Goal: Task Accomplishment & Management: Use online tool/utility

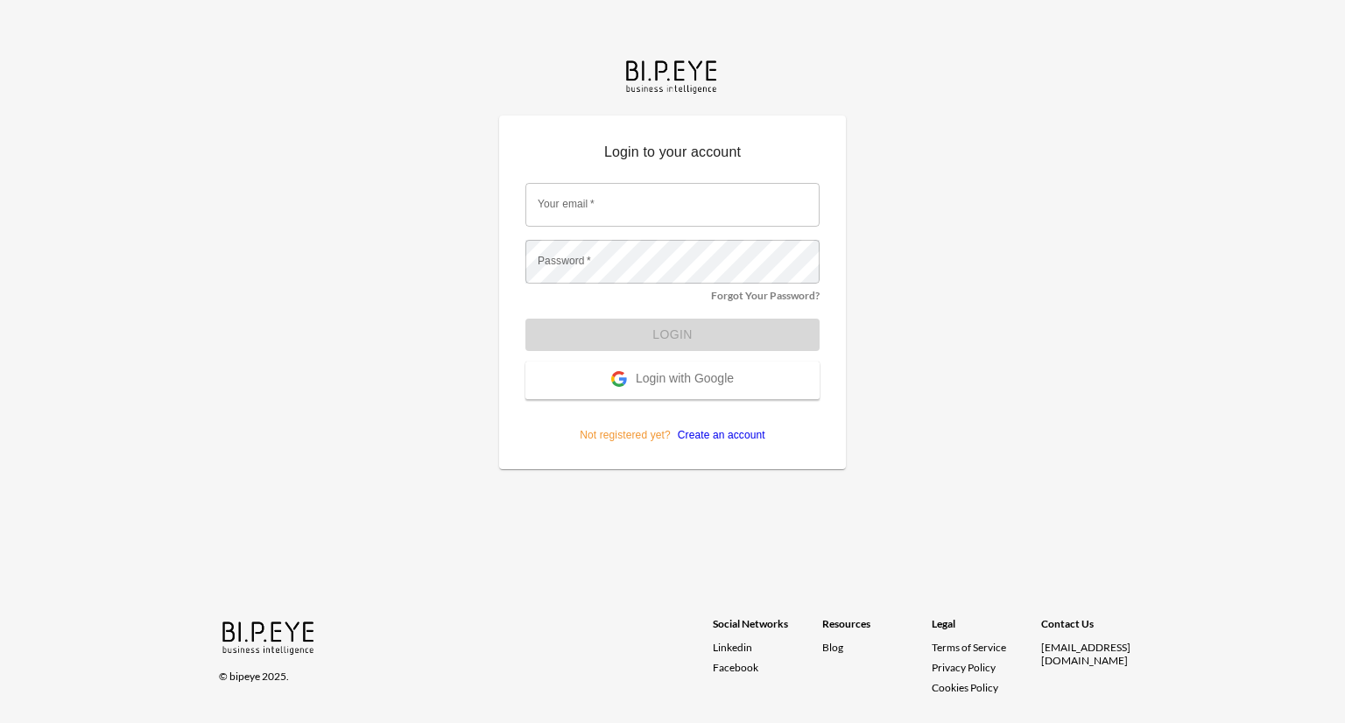
click at [704, 372] on span "Login with Google" at bounding box center [685, 380] width 98 height 18
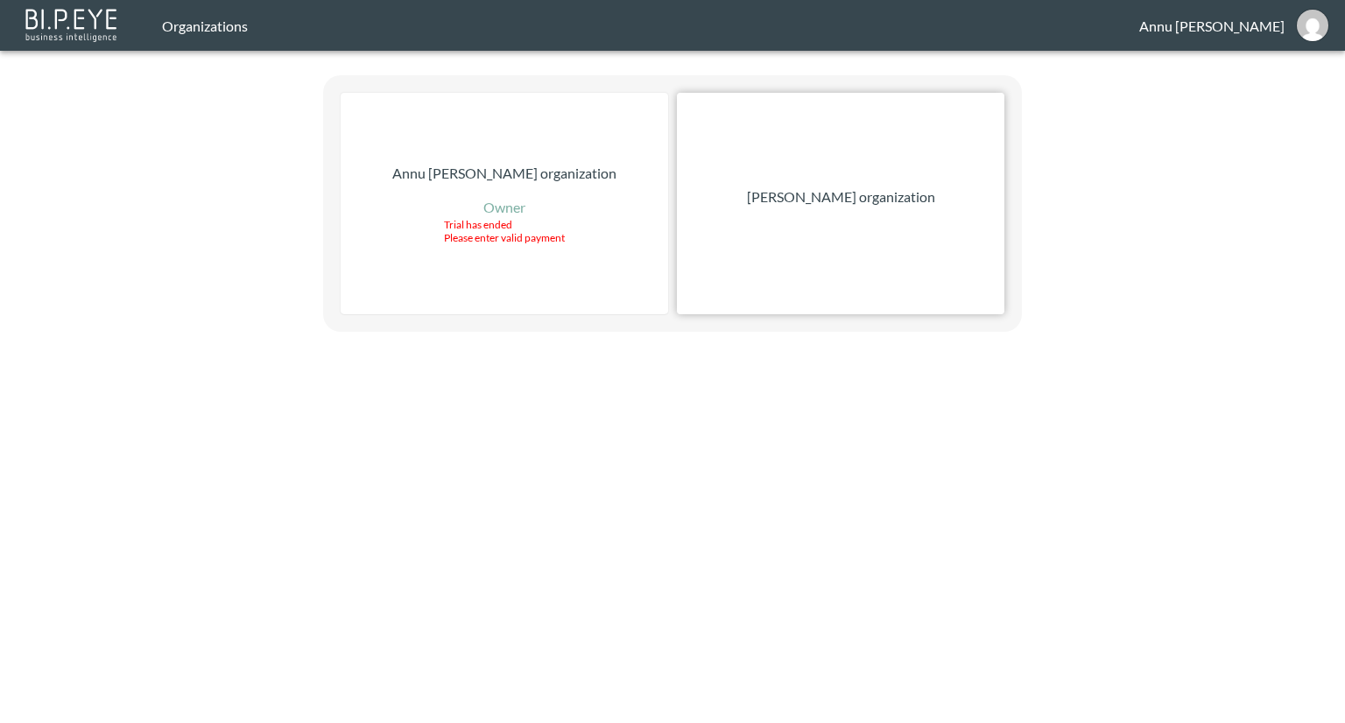
click at [800, 201] on p "Nadia Senft organization" at bounding box center [841, 197] width 188 height 21
click at [882, 211] on div "[PERSON_NAME] organization" at bounding box center [841, 204] width 328 height 222
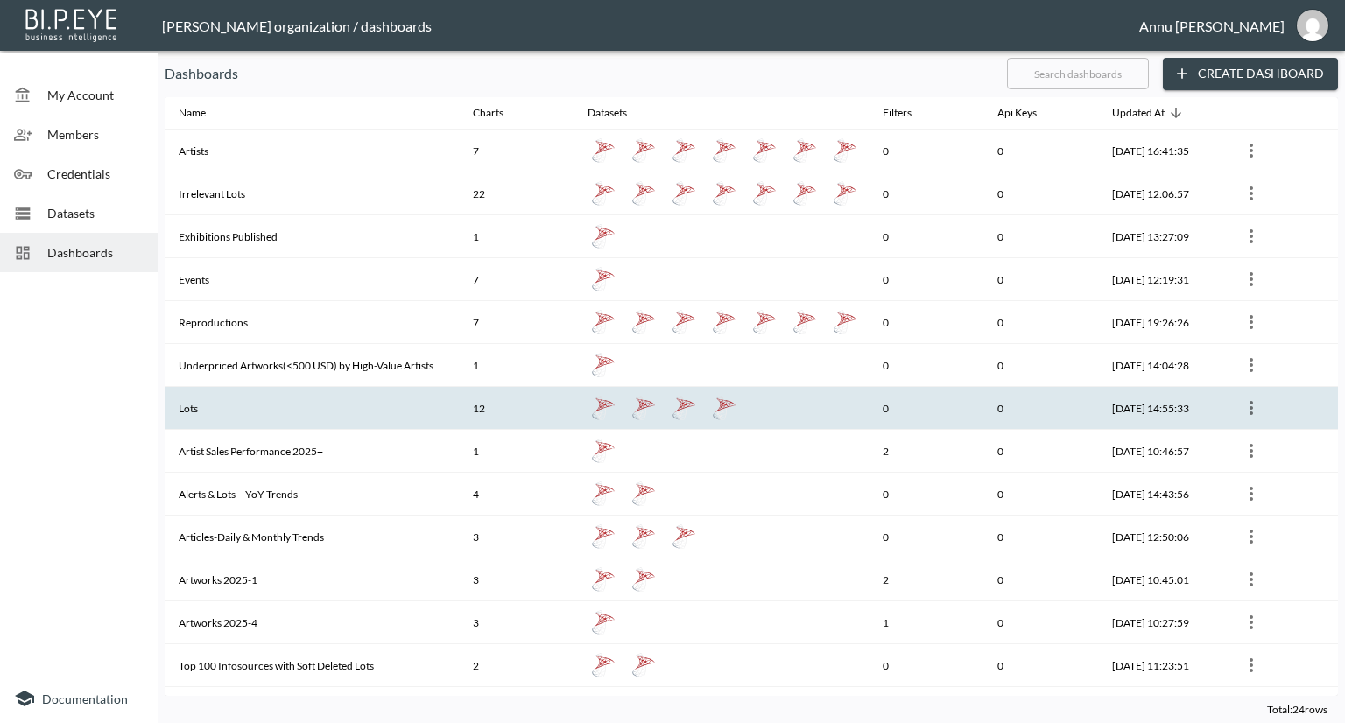
click at [249, 411] on th "Lots" at bounding box center [312, 408] width 294 height 43
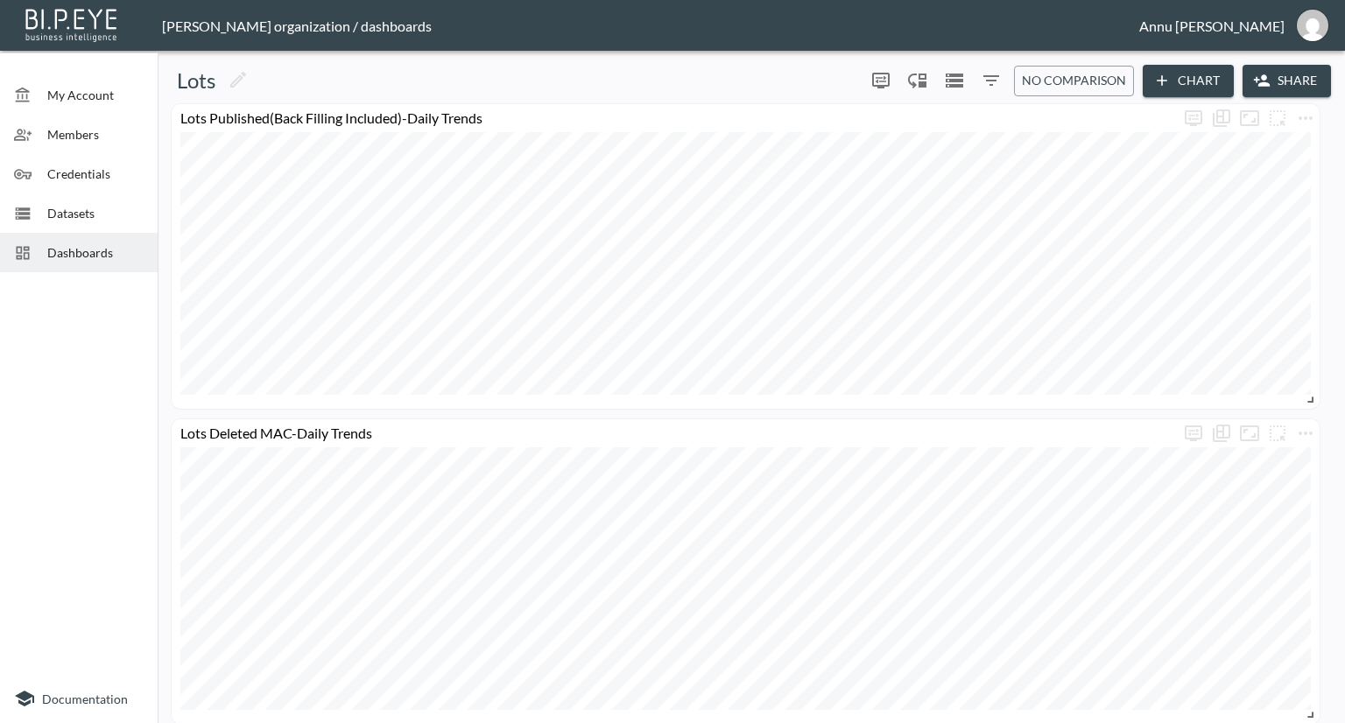
click at [113, 255] on span "Dashboards" at bounding box center [95, 252] width 96 height 18
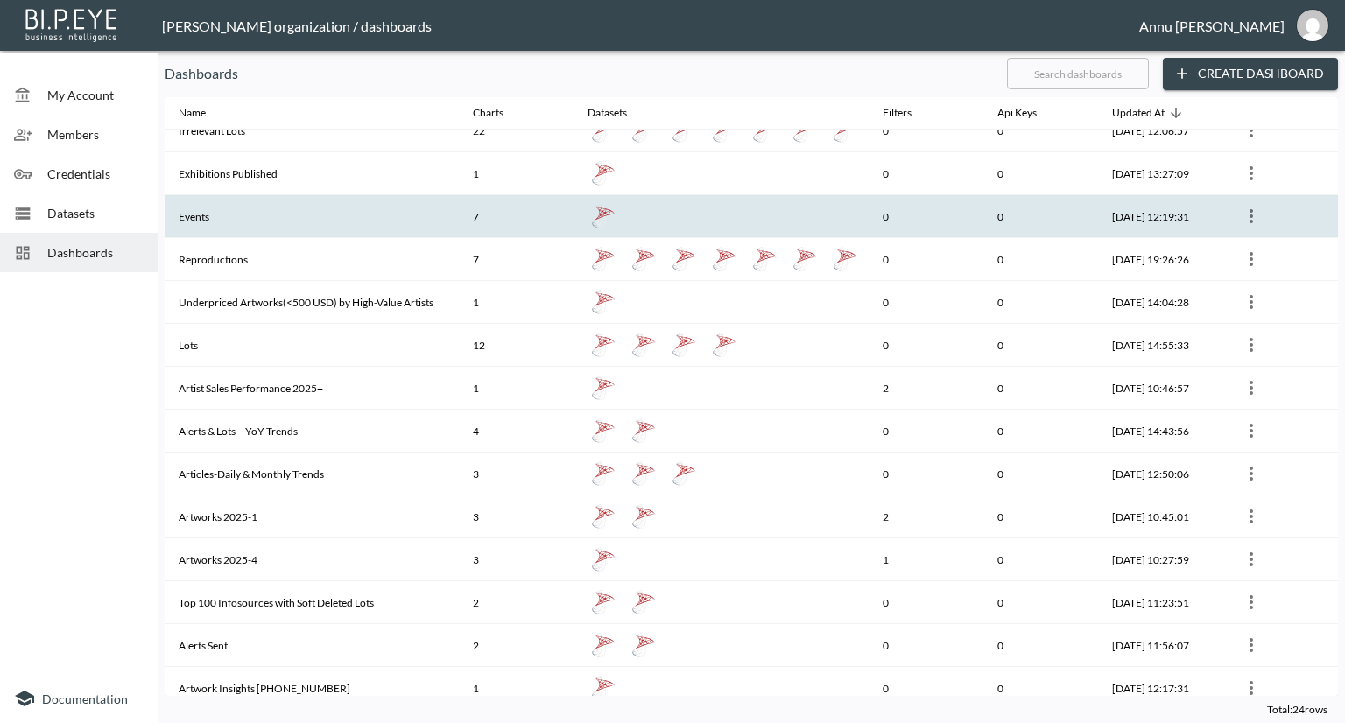
scroll to position [175, 0]
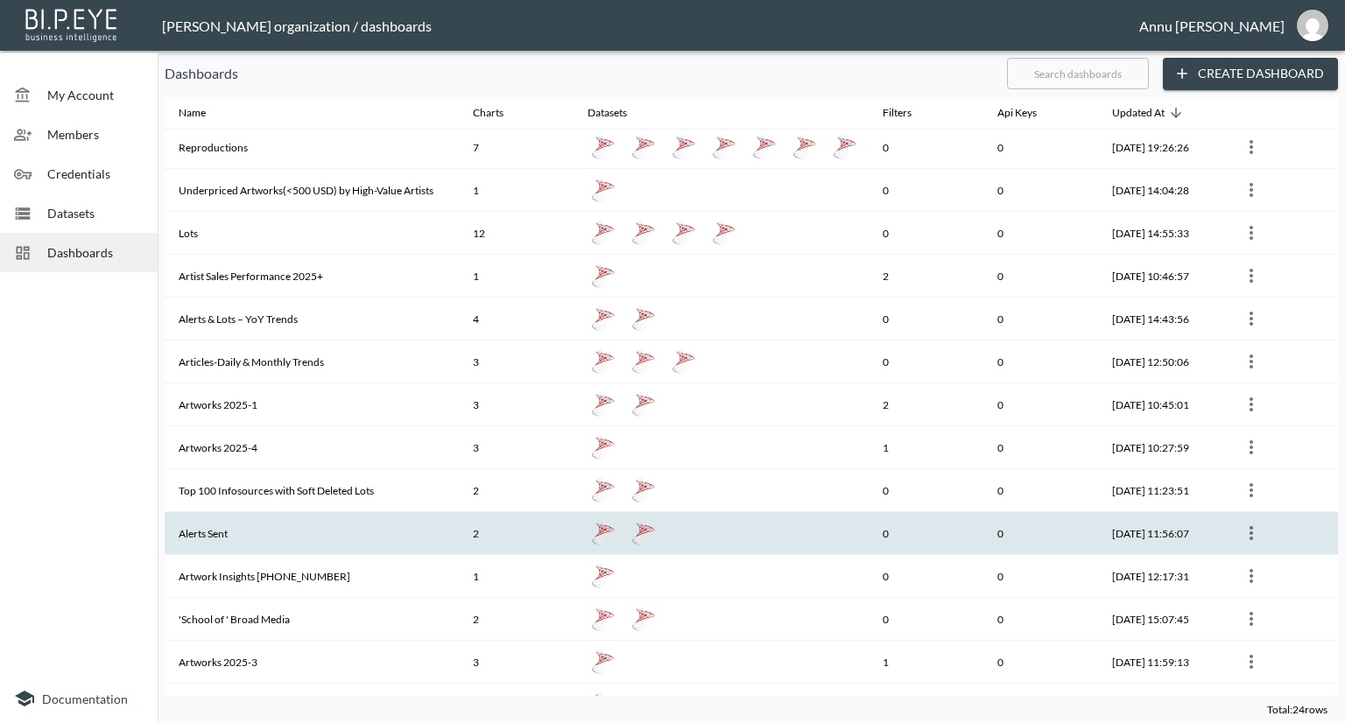
click at [224, 524] on th "Alerts Sent" at bounding box center [312, 533] width 294 height 43
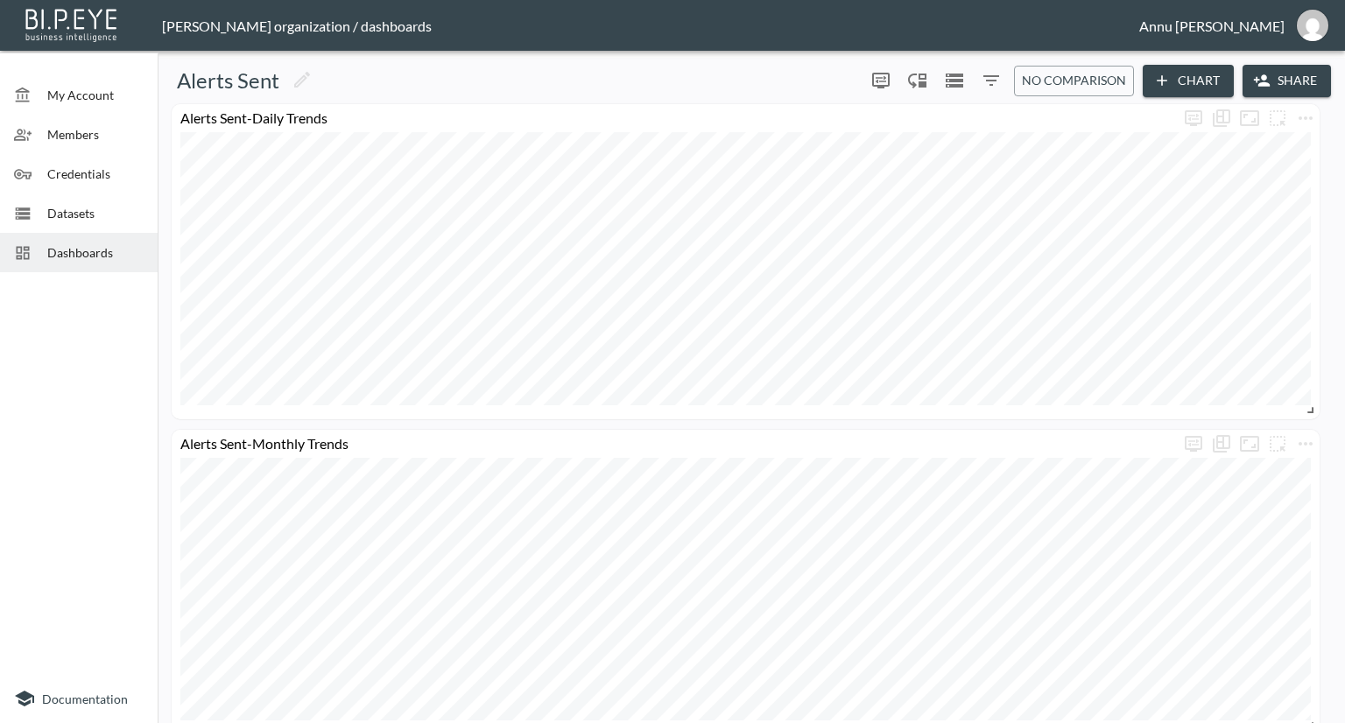
click at [118, 253] on span "Dashboards" at bounding box center [95, 252] width 96 height 18
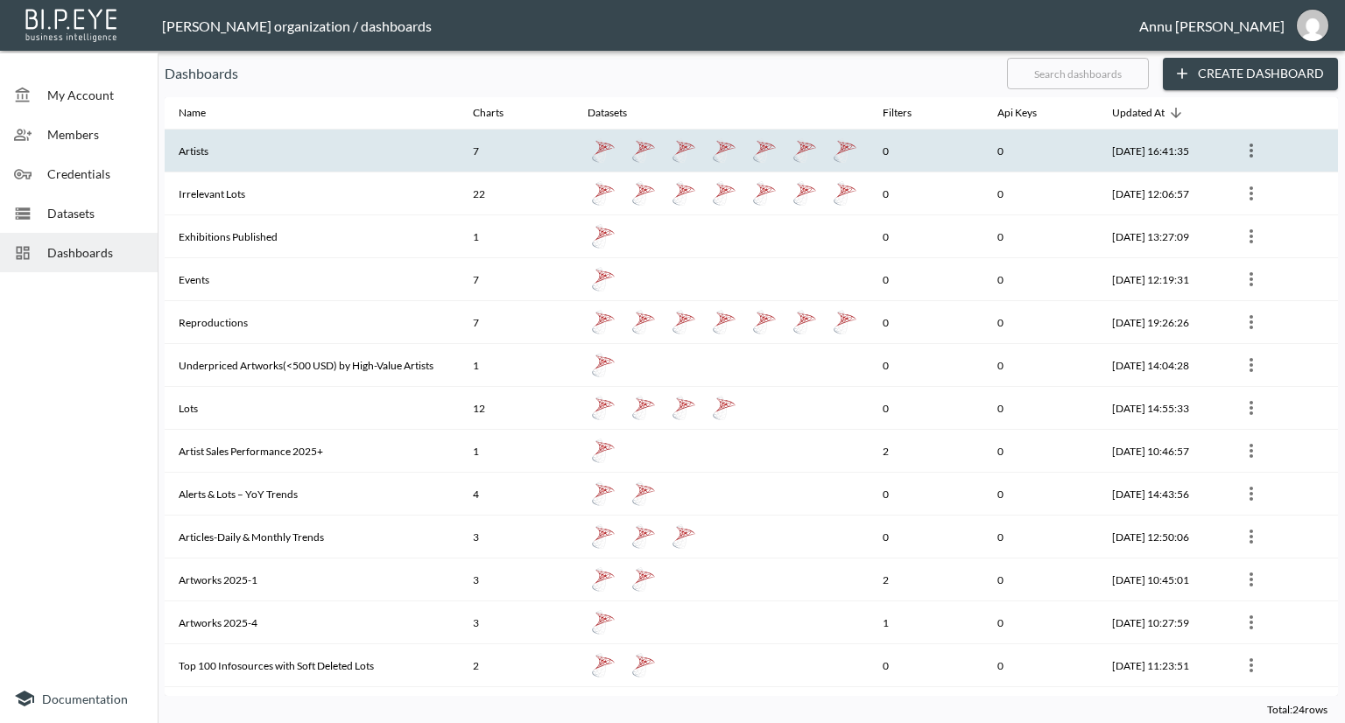
click at [210, 146] on th "Artists" at bounding box center [312, 151] width 294 height 43
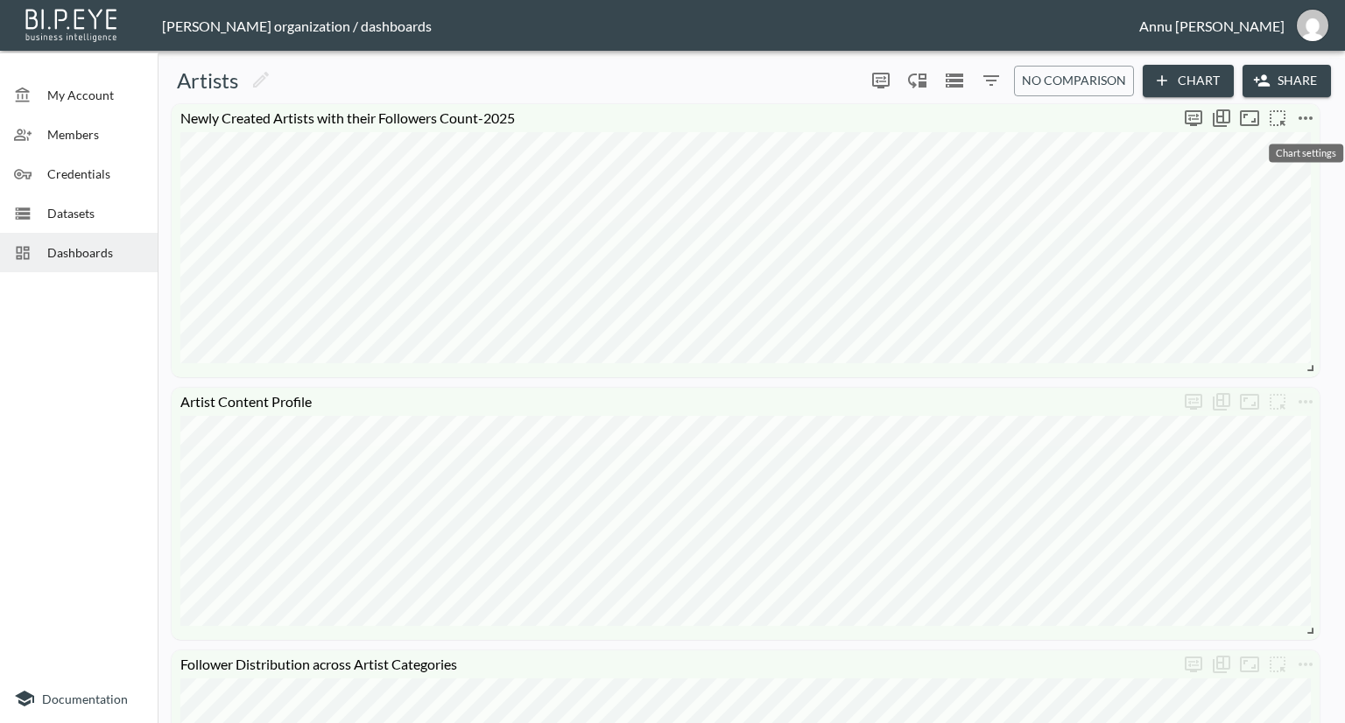
click at [1308, 116] on icon "more" at bounding box center [1305, 118] width 21 height 21
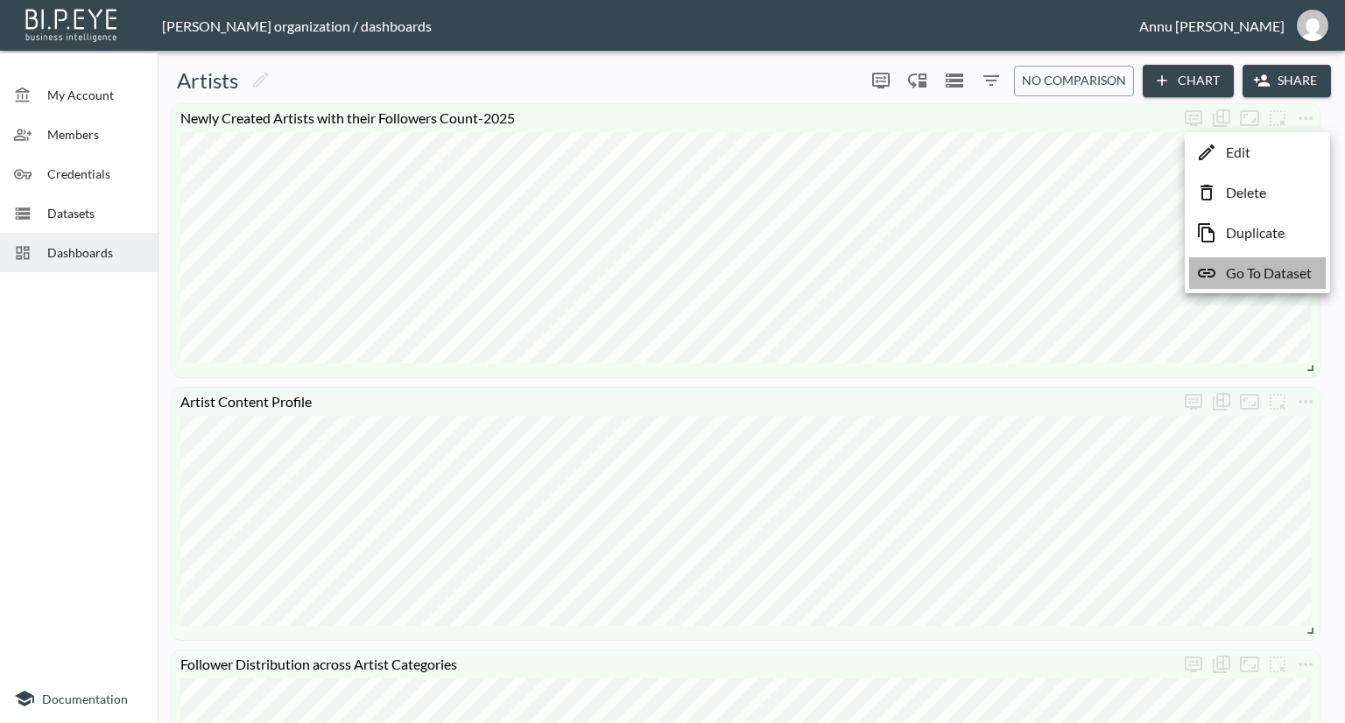
click at [1268, 270] on p "Go To Dataset" at bounding box center [1269, 273] width 86 height 21
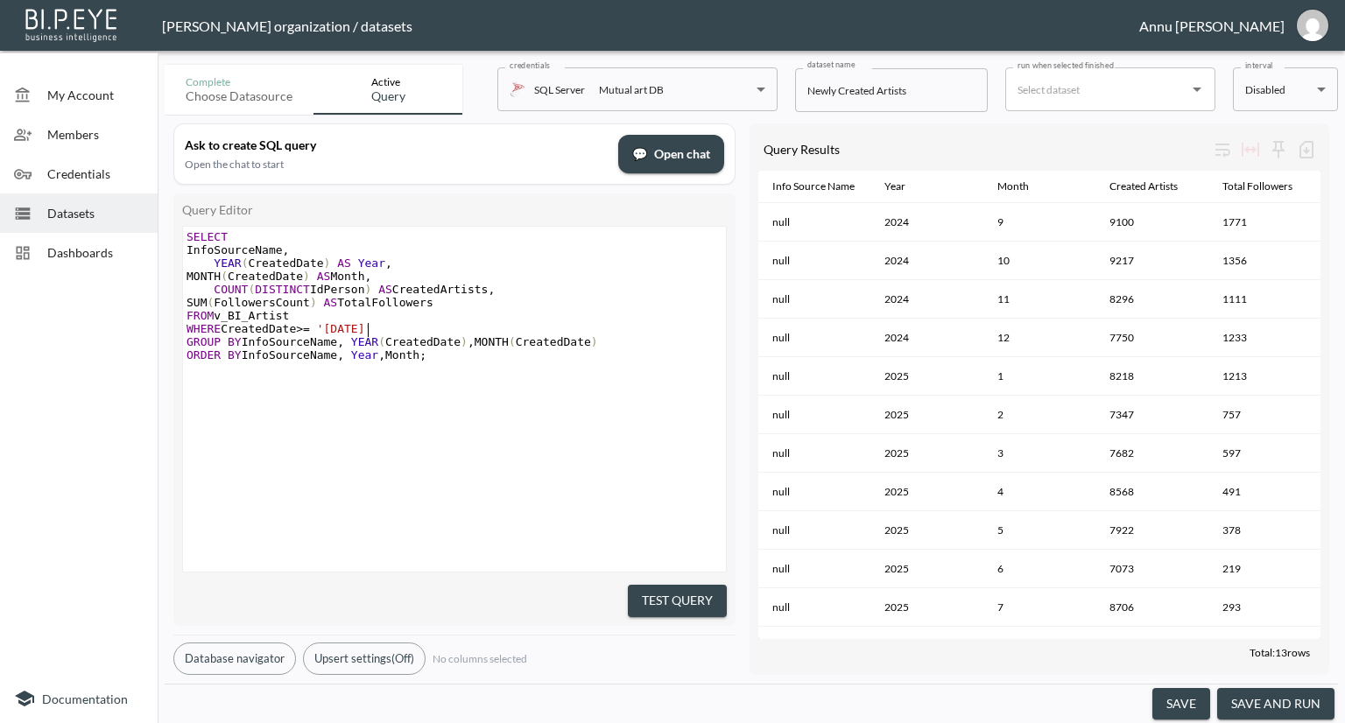
click at [367, 328] on span "'[DATE]'" at bounding box center [344, 328] width 55 height 13
type textarea "1"
click at [596, 428] on div "​ x SELECT InfoSourceName , YEAR ( CreatedDate ) AS Year , MONTH ( CreatedDate …" at bounding box center [476, 421] width 587 height 389
click at [643, 585] on button "Test Query" at bounding box center [677, 601] width 99 height 32
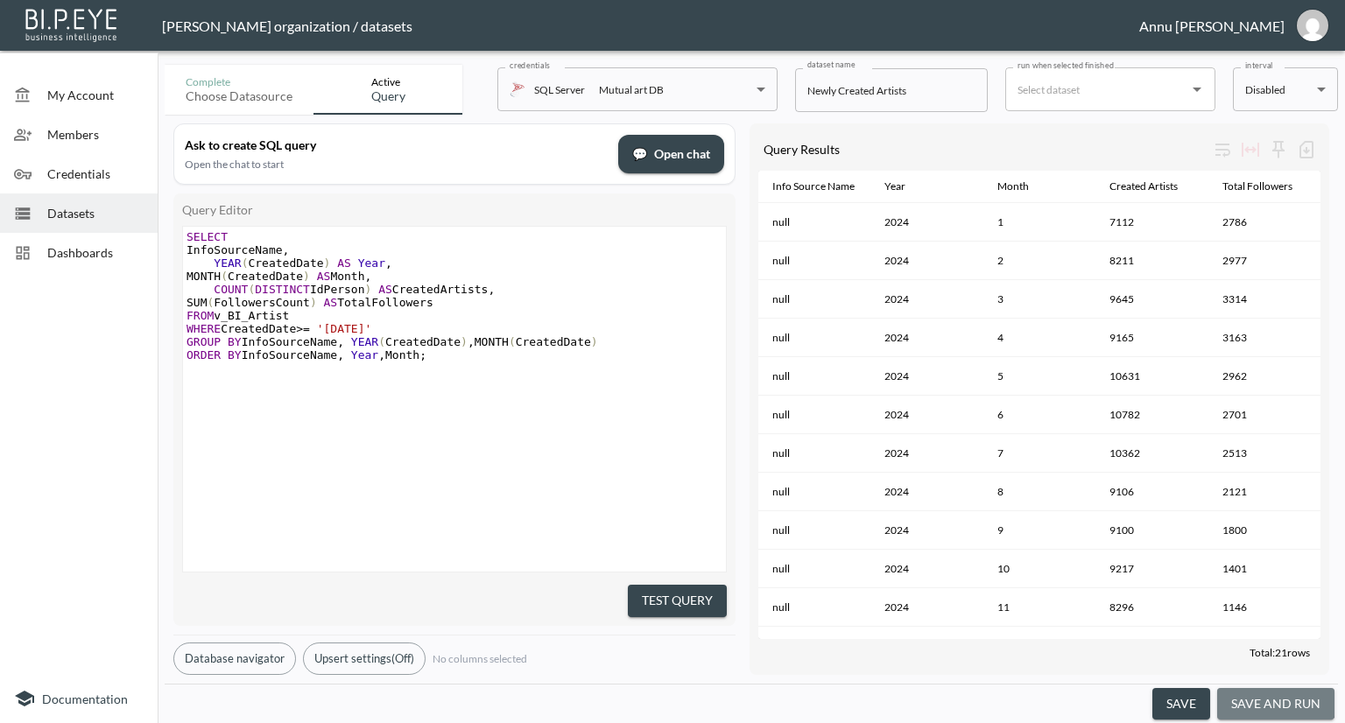
click at [1258, 695] on button "save and run" at bounding box center [1275, 704] width 117 height 32
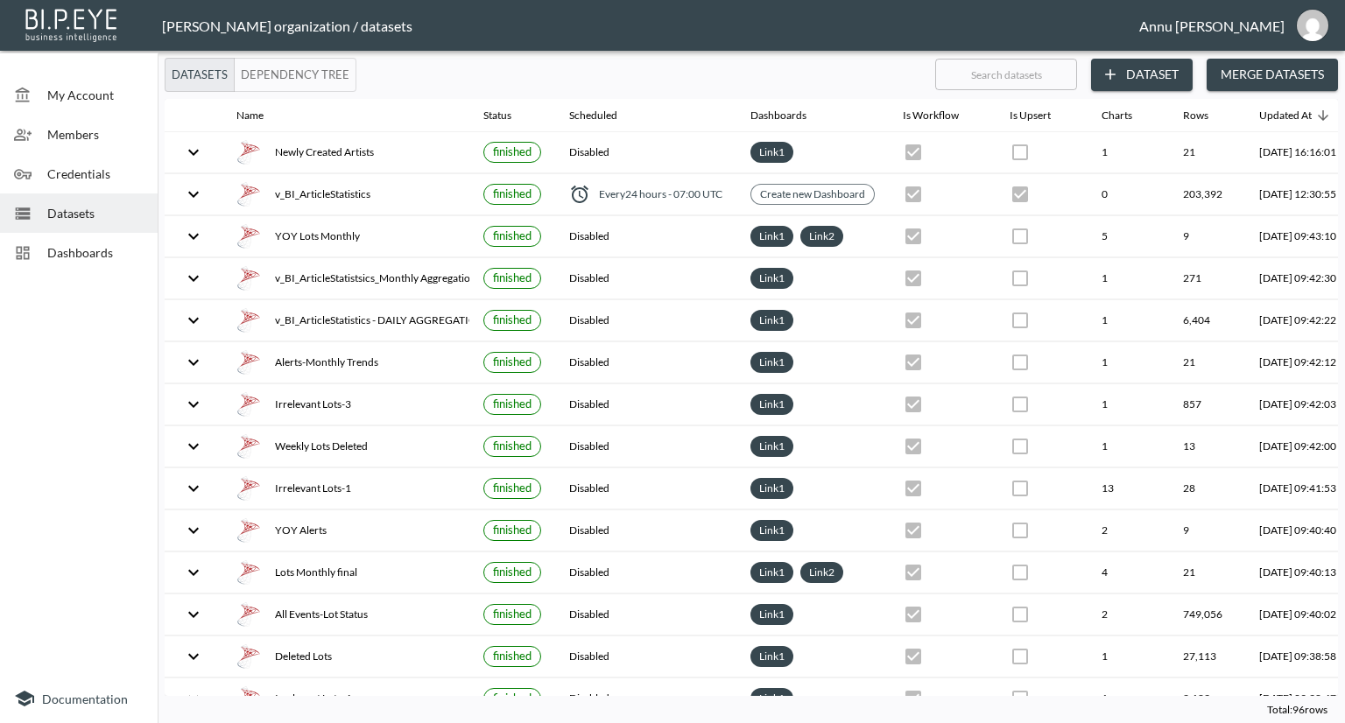
click at [95, 245] on span "Dashboards" at bounding box center [95, 252] width 96 height 18
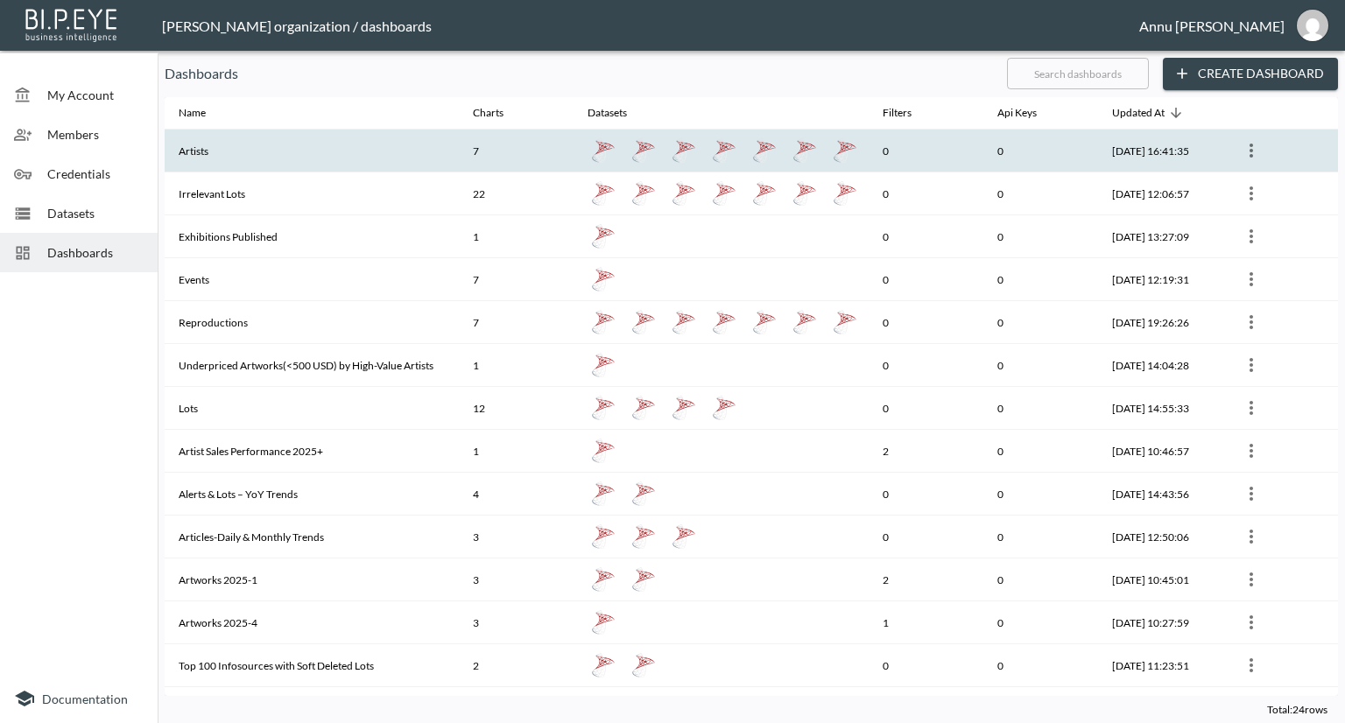
click at [245, 145] on th "Artists" at bounding box center [312, 151] width 294 height 43
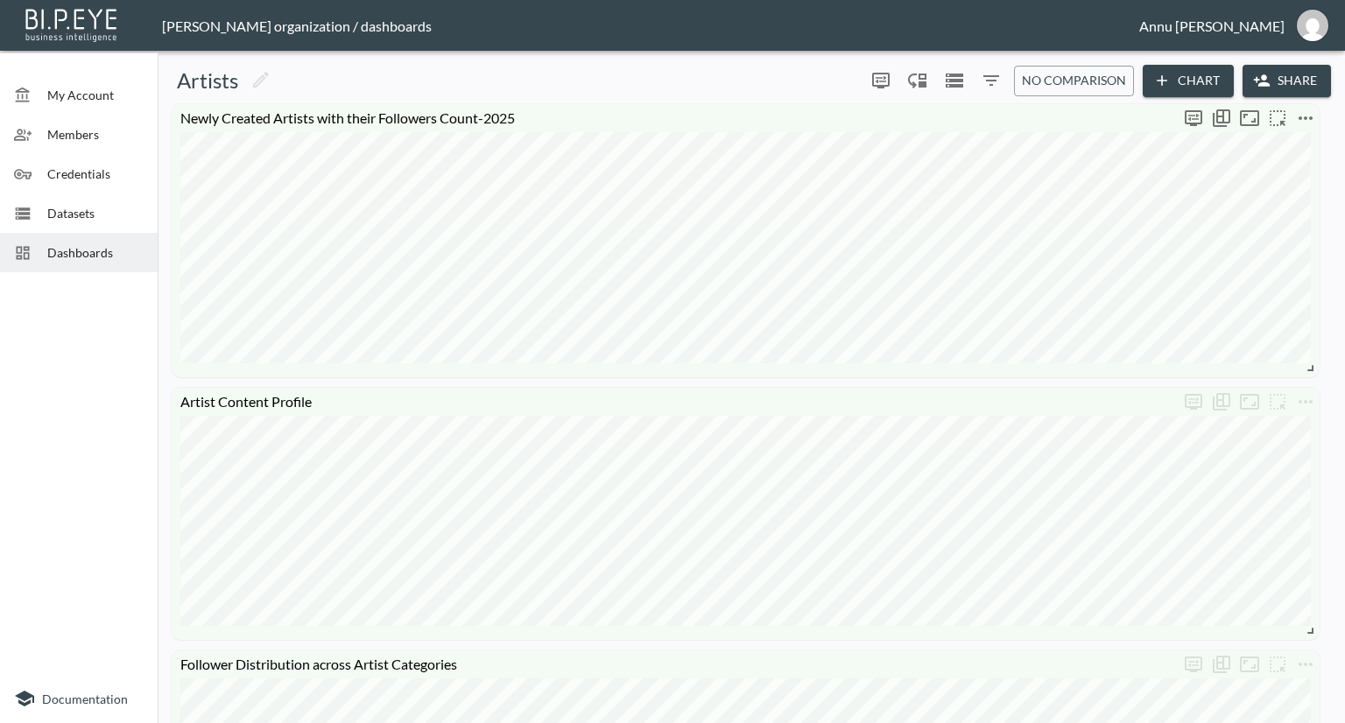
click at [1310, 113] on icon "more" at bounding box center [1305, 118] width 21 height 21
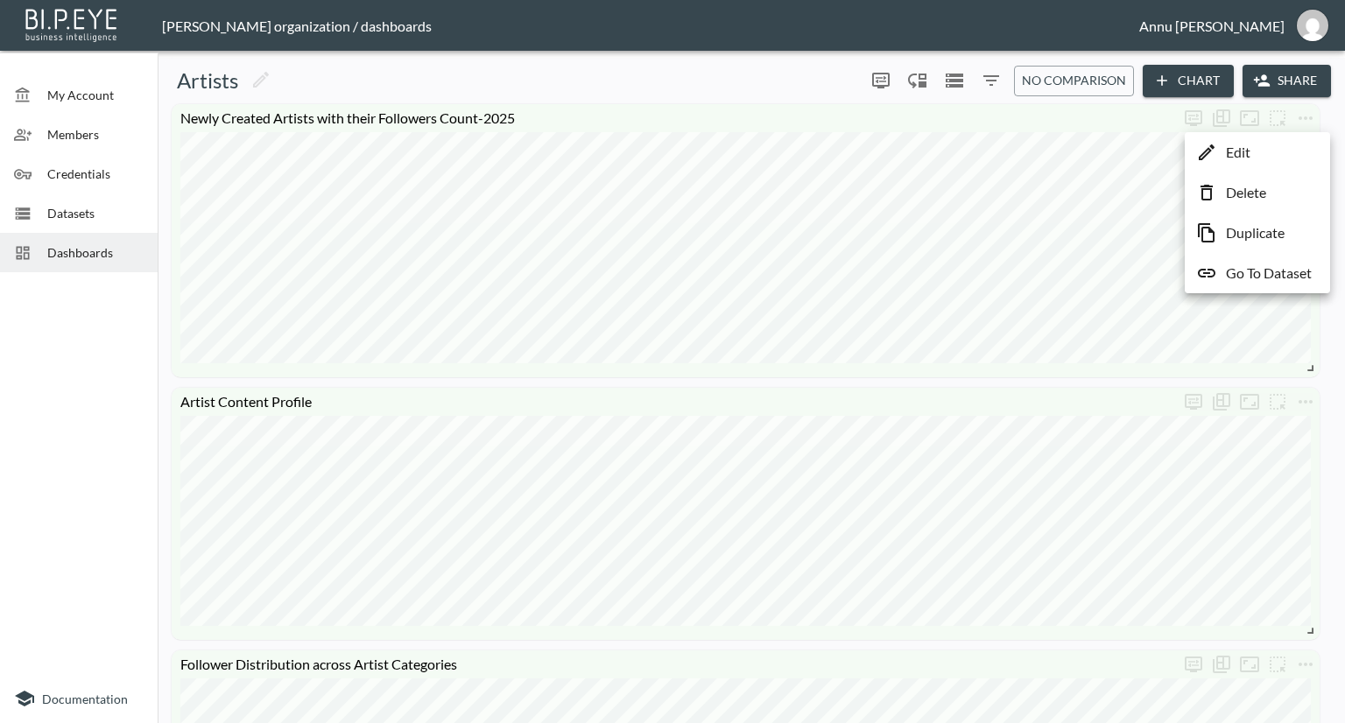
click at [1268, 276] on p "Go To Dataset" at bounding box center [1269, 273] width 86 height 21
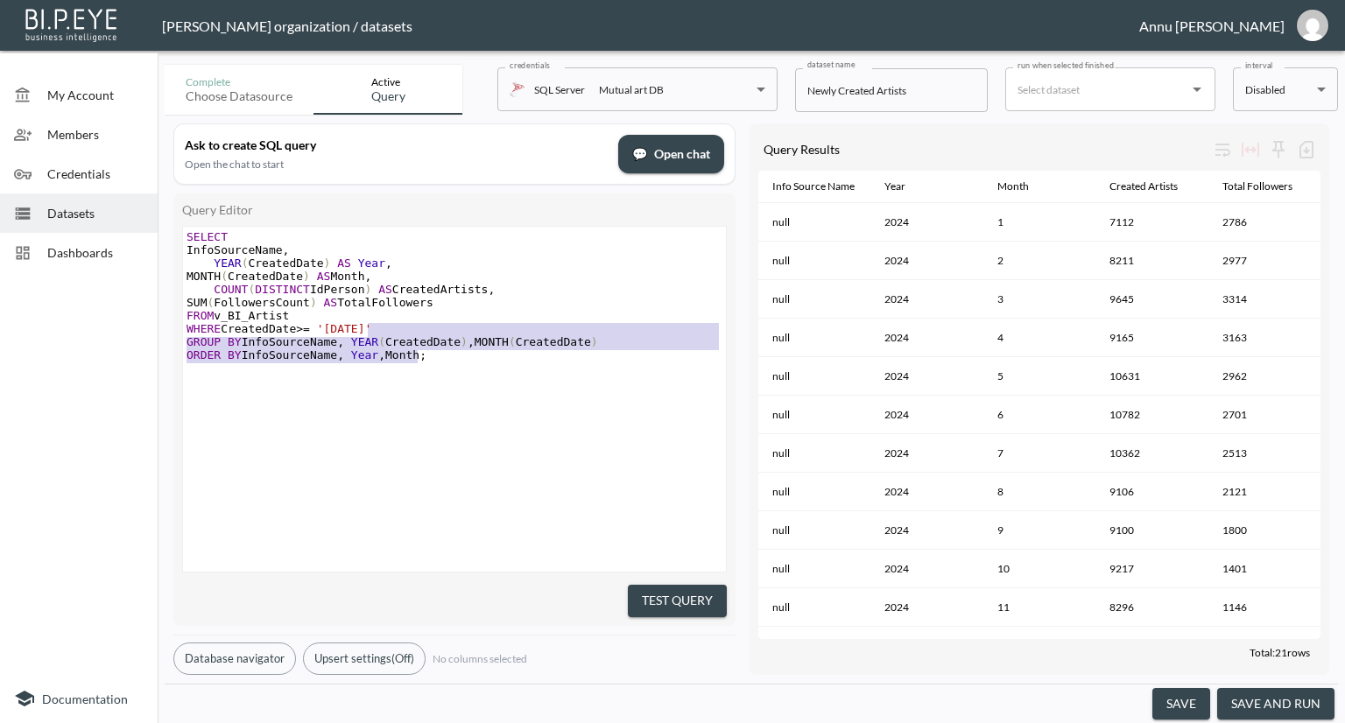
type textarea "SELECT InfoSourceName, YEAR(CreatedDate) AS Year, MONTH(CreatedDate) AS Month, …"
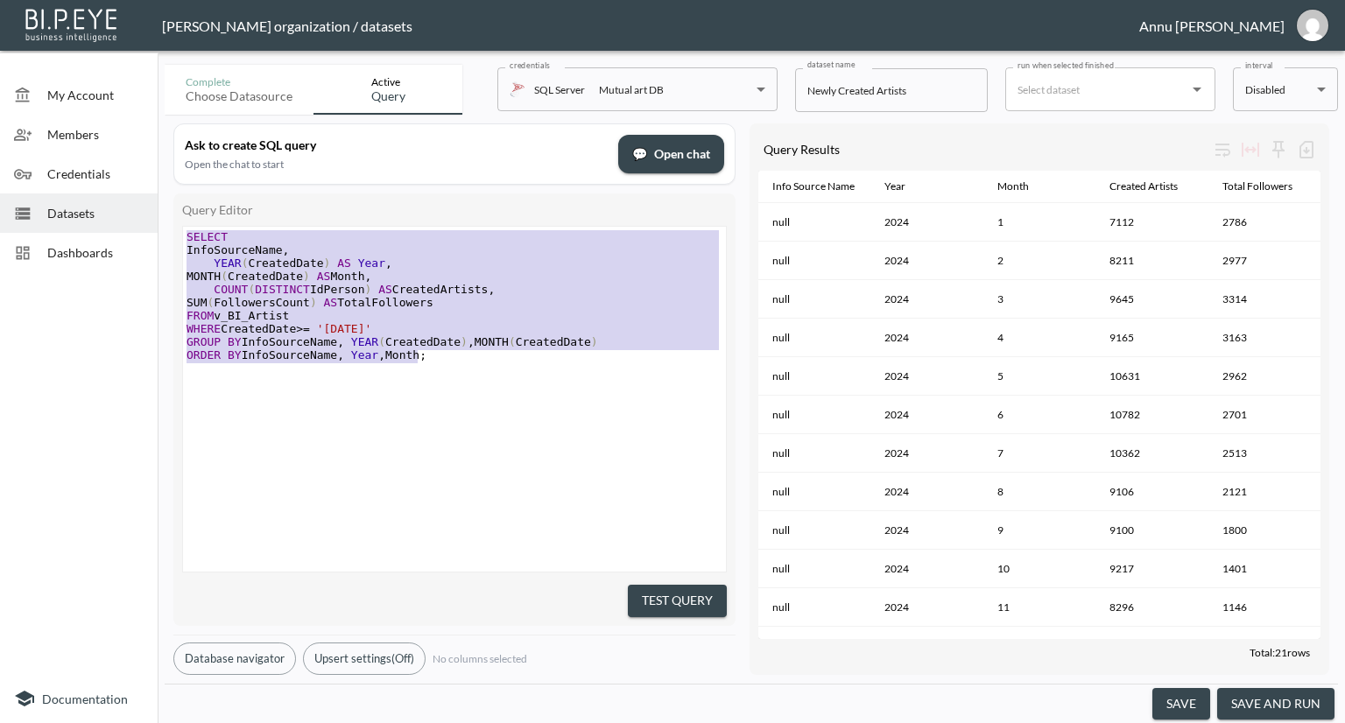
drag, startPoint x: 424, startPoint y: 358, endPoint x: 123, endPoint y: 211, distance: 335.3
click at [123, 211] on div "My Account Members Credentials Datasets Dashboards Documentation Complete Choos…" at bounding box center [672, 361] width 1345 height 723
click at [403, 335] on pre "WHERE CreatedDate >= '[DATE]'" at bounding box center [456, 328] width 547 height 13
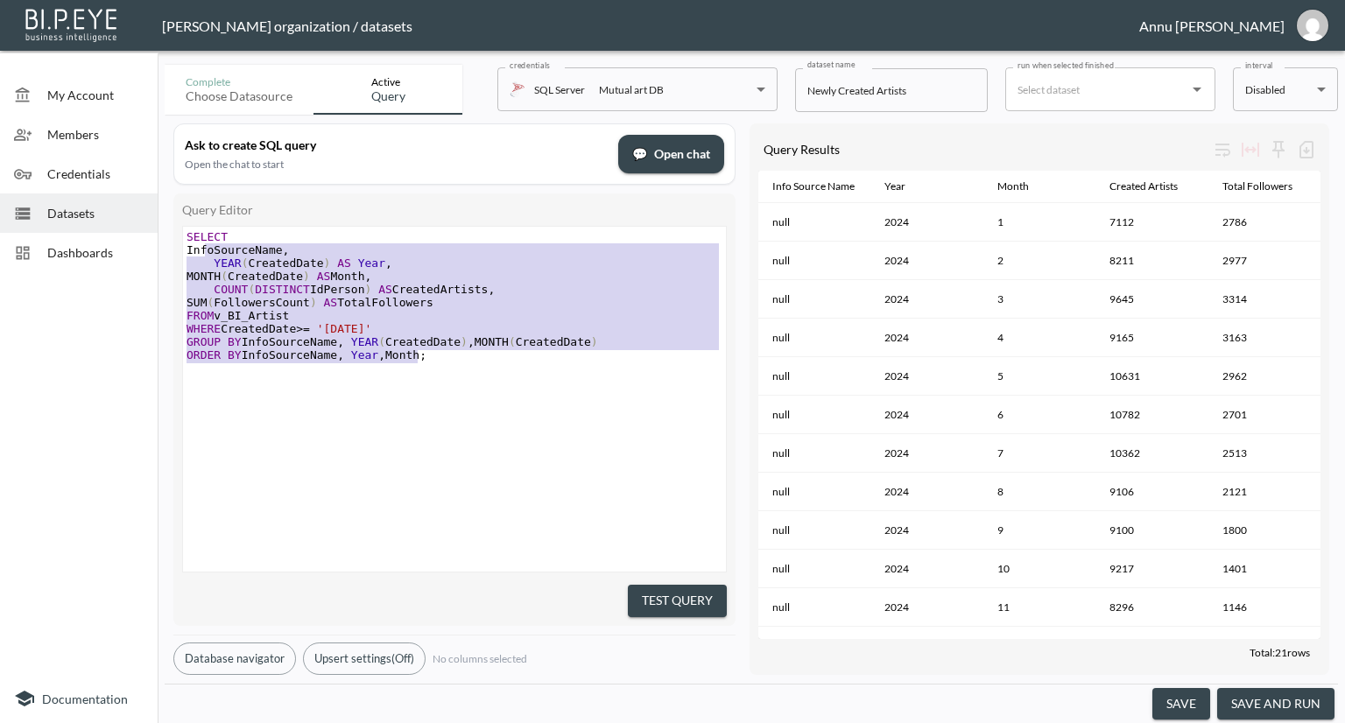
type textarea "SELECT InfoSourceName, YEAR(CreatedDate) AS Year, MONTH(CreatedDate) AS Month, …"
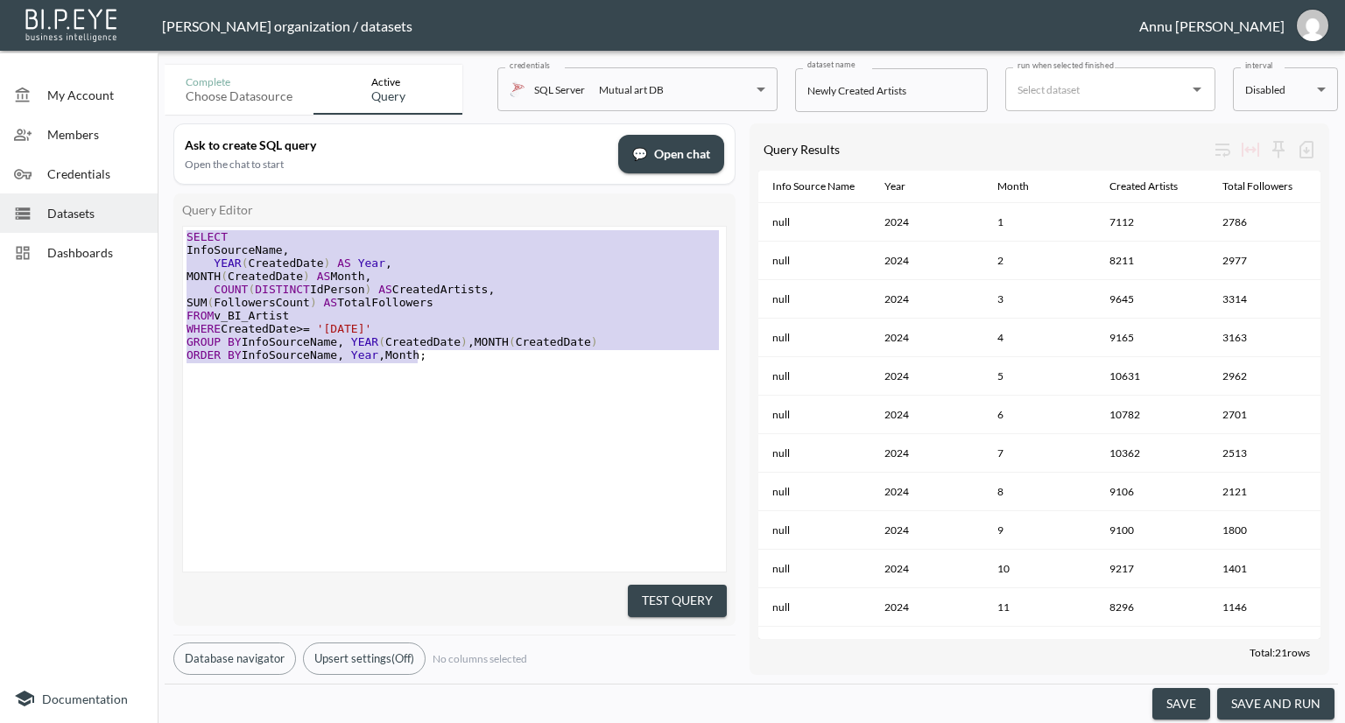
drag, startPoint x: 445, startPoint y: 362, endPoint x: 186, endPoint y: 214, distance: 298.5
click at [186, 214] on div "Query Editor SELECT InfoSourceName, YEAR(CreatedDate) AS Year, MONTH(CreatedDat…" at bounding box center [454, 410] width 562 height 433
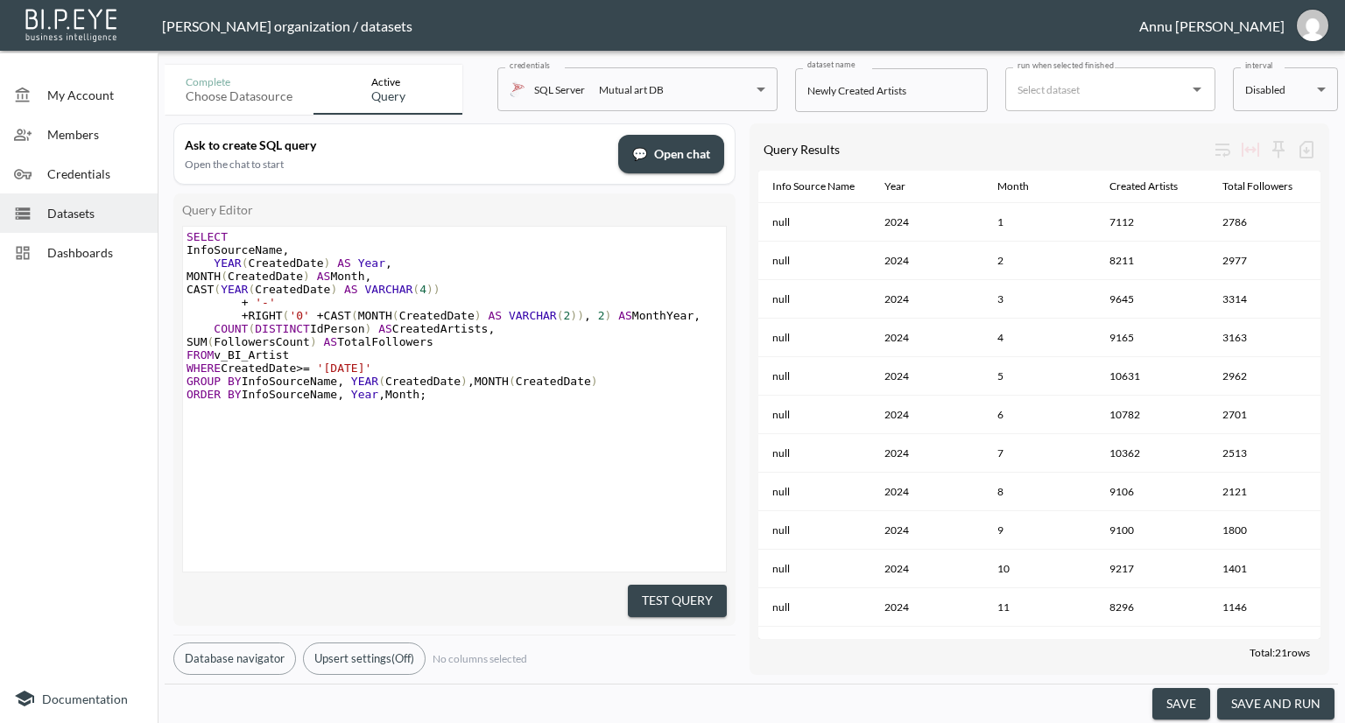
click at [559, 425] on pre "​" at bounding box center [456, 420] width 547 height 13
click at [704, 590] on button "Test Query" at bounding box center [677, 601] width 99 height 32
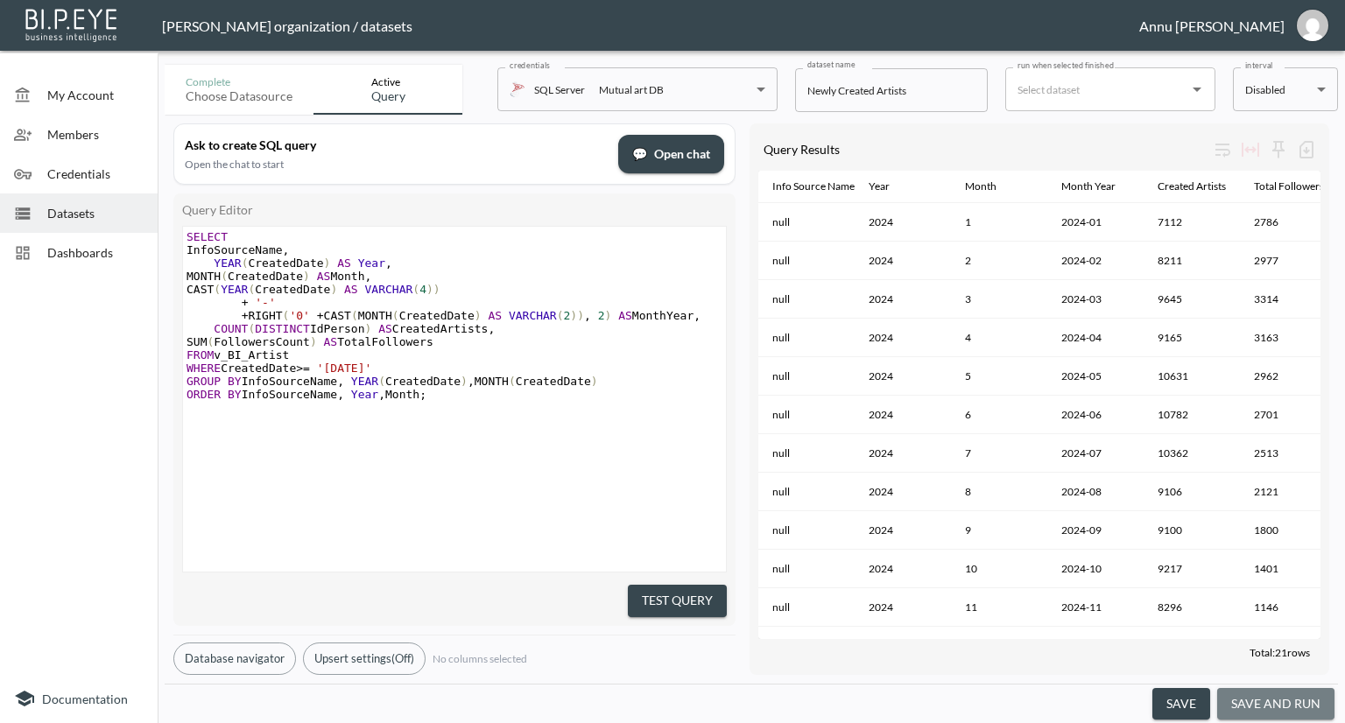
click at [1296, 694] on button "save and run" at bounding box center [1275, 704] width 117 height 32
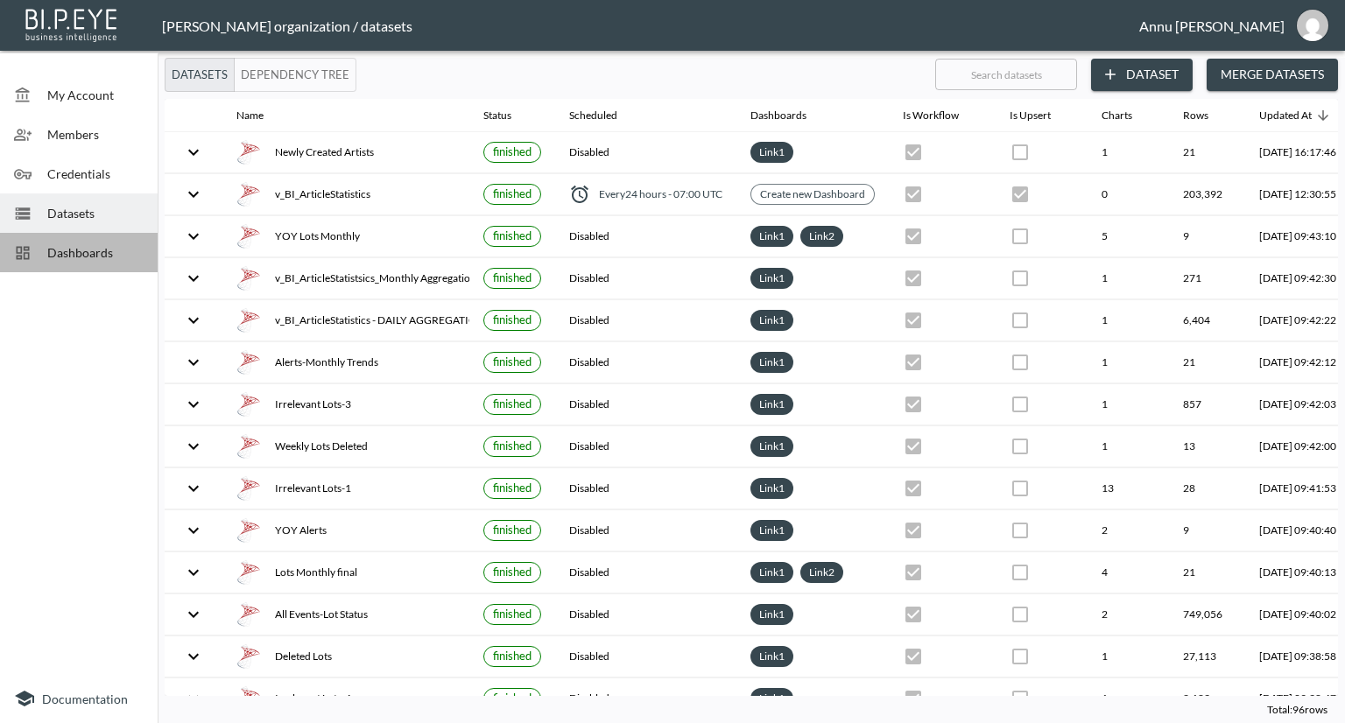
click at [88, 249] on span "Dashboards" at bounding box center [95, 252] width 96 height 18
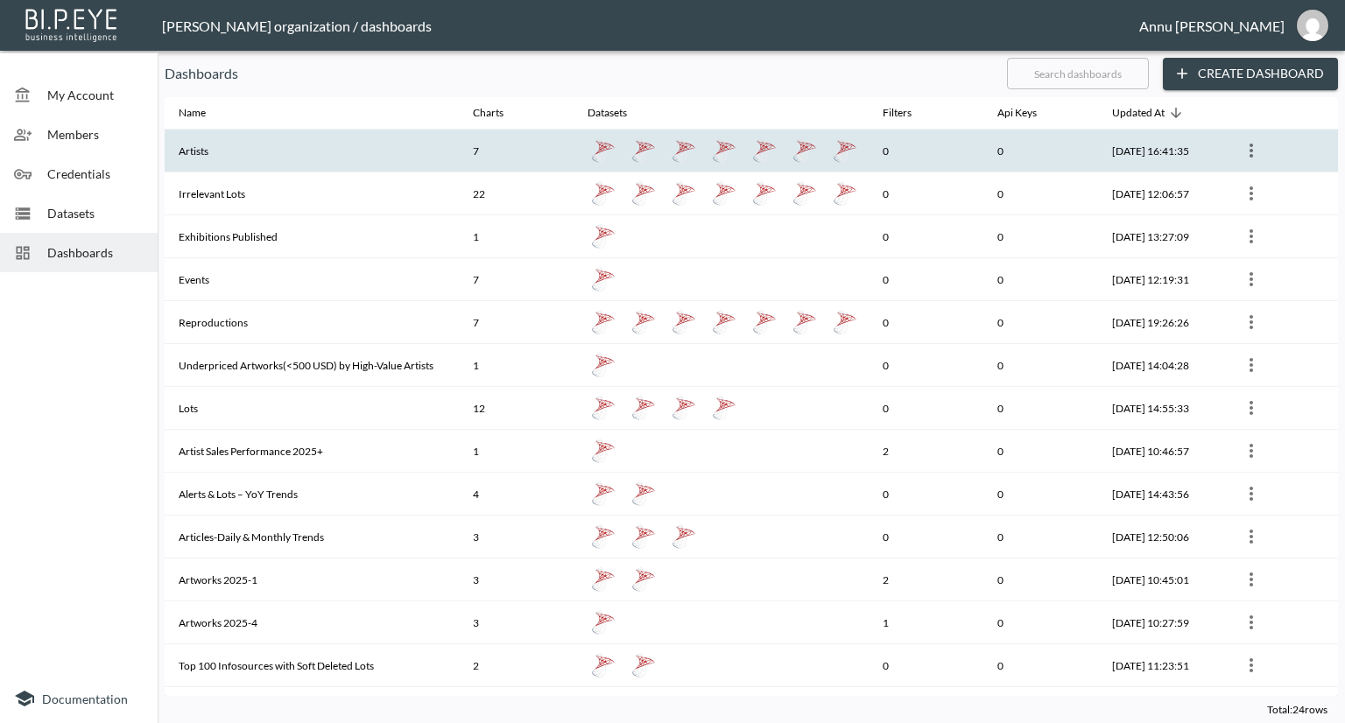
click at [249, 159] on th "Artists" at bounding box center [312, 151] width 294 height 43
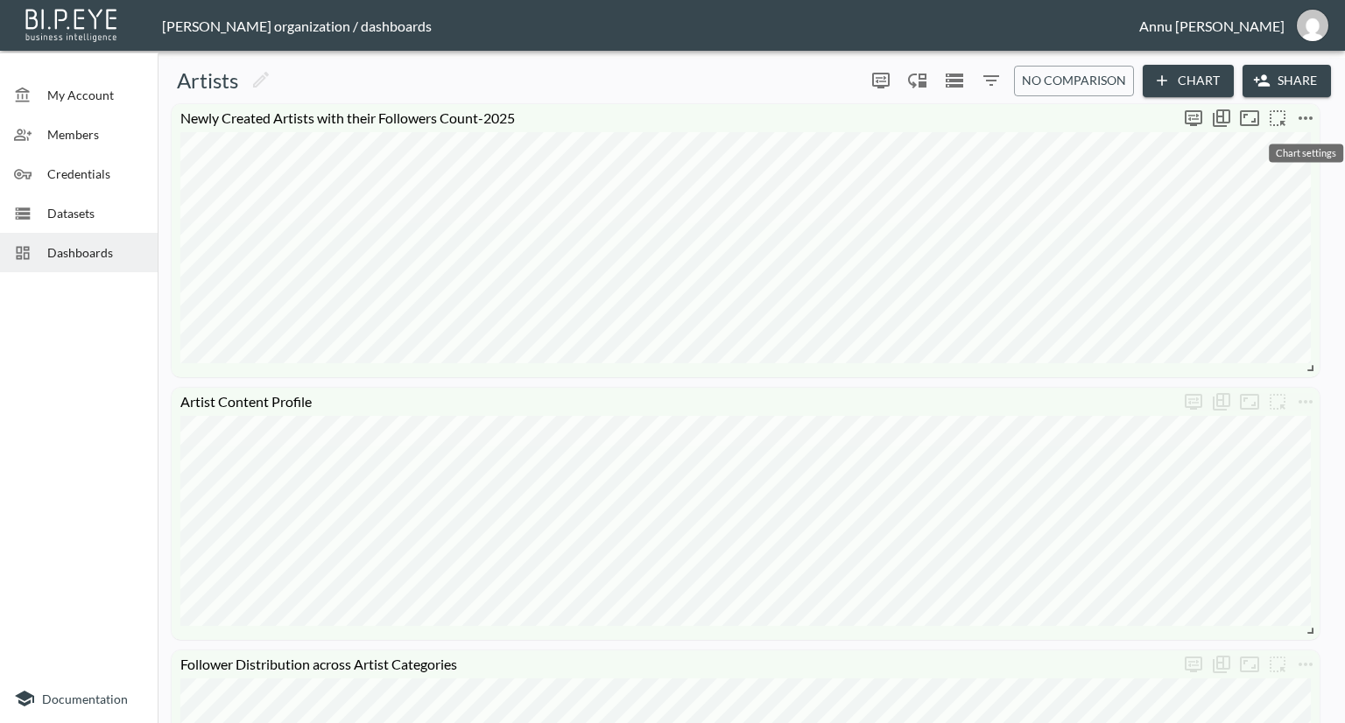
click at [1316, 117] on button "more" at bounding box center [1306, 118] width 28 height 28
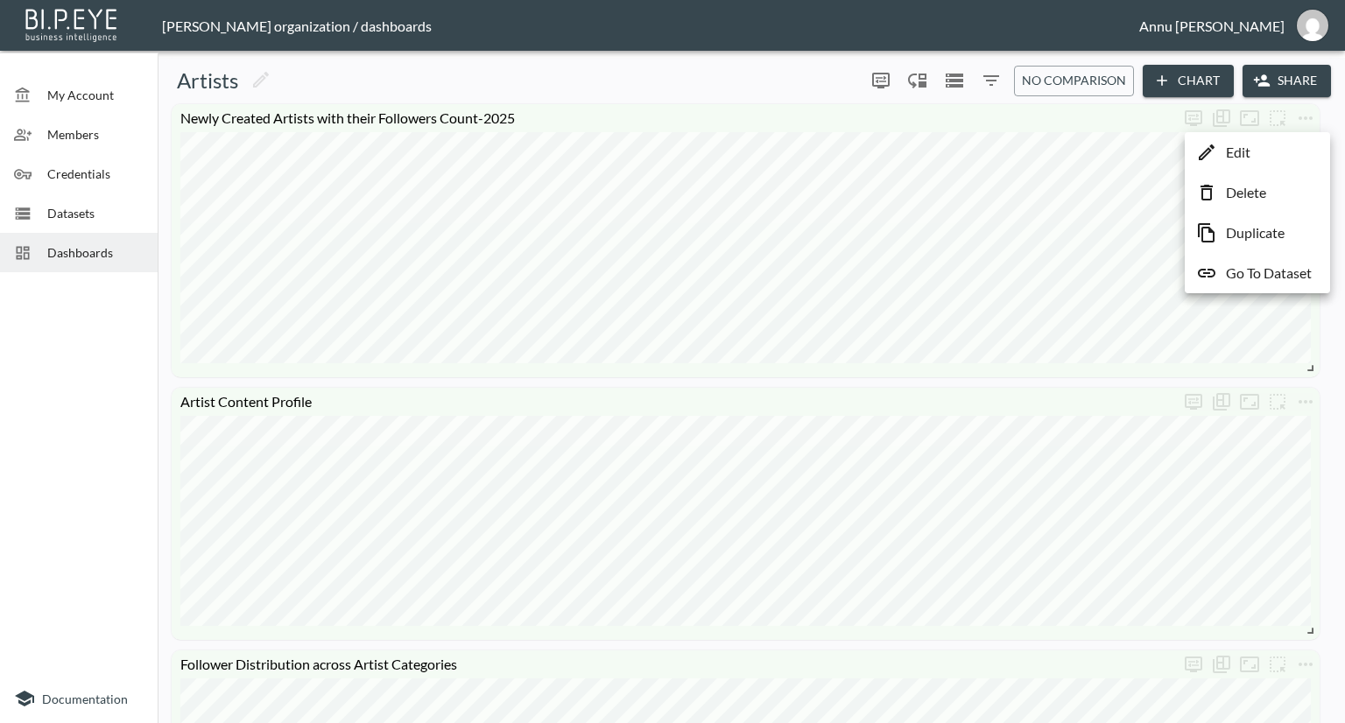
click at [1247, 159] on p "Edit" at bounding box center [1238, 152] width 25 height 21
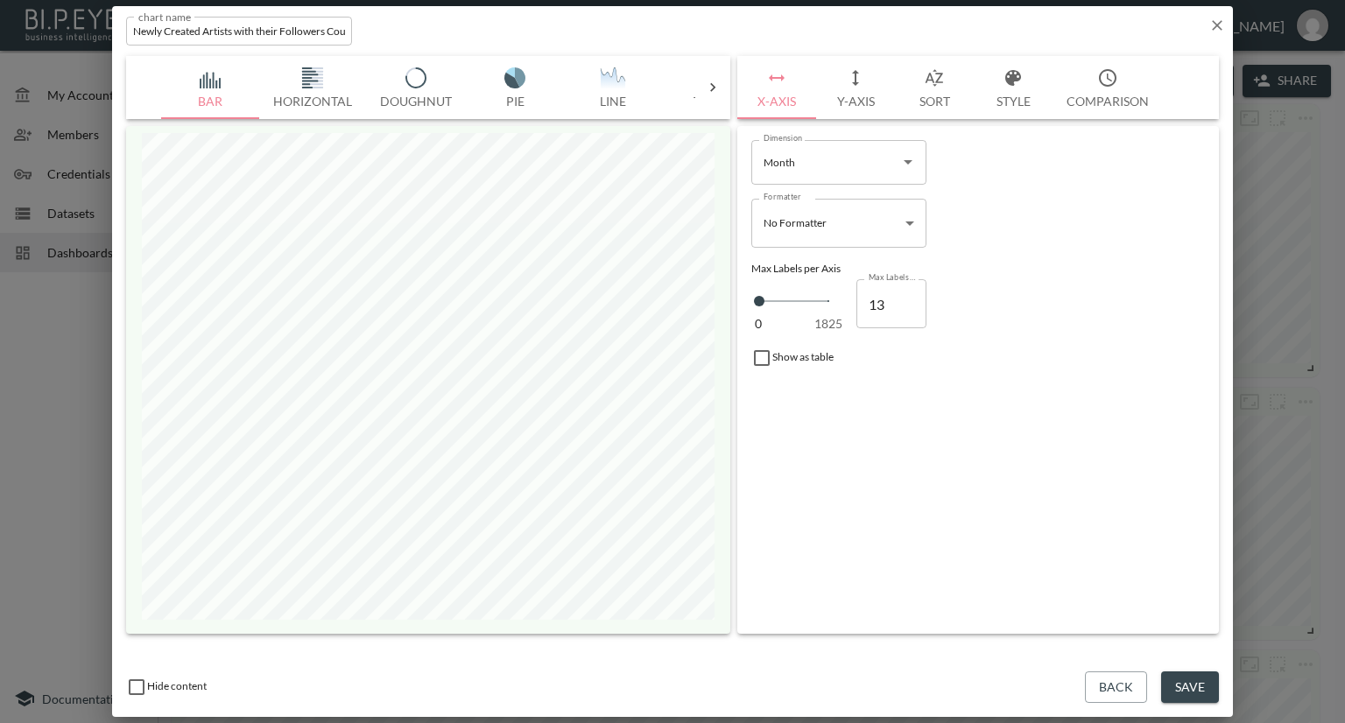
click at [852, 106] on button "Y-Axis" at bounding box center [855, 87] width 79 height 63
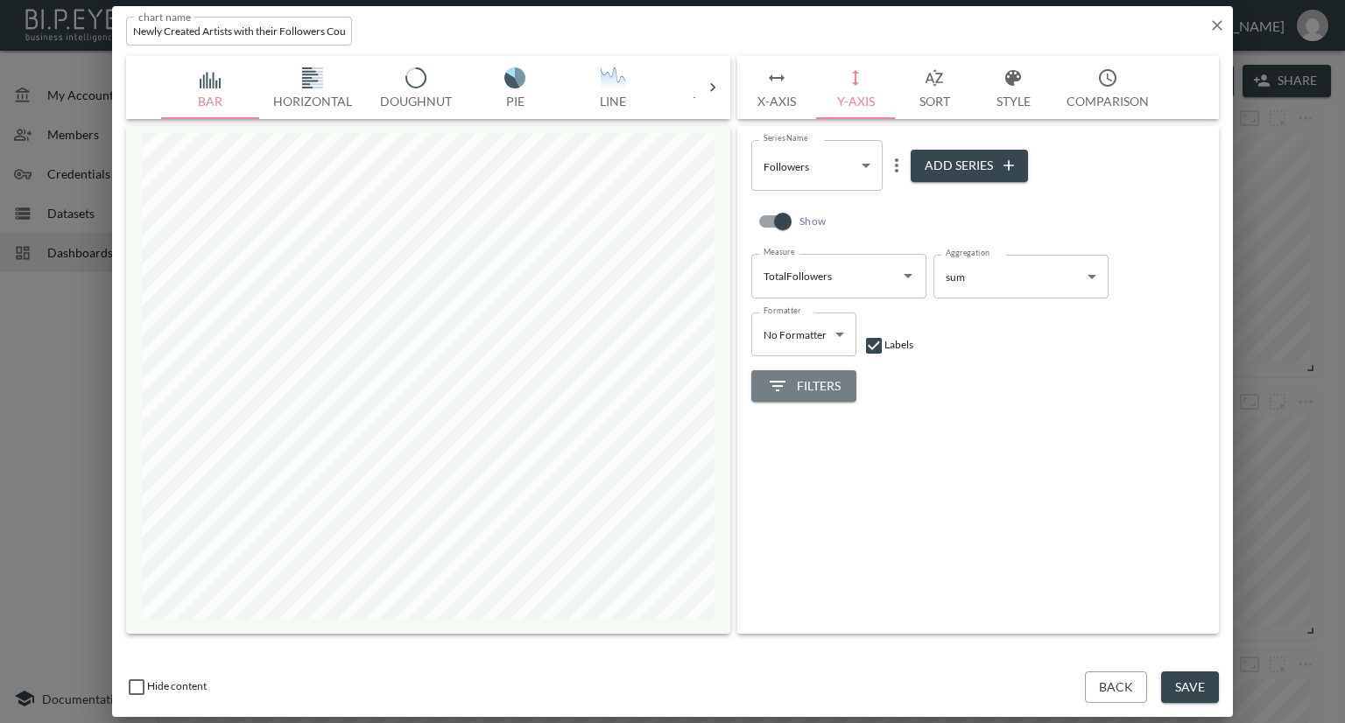
click at [809, 386] on span "Filters" at bounding box center [804, 387] width 74 height 22
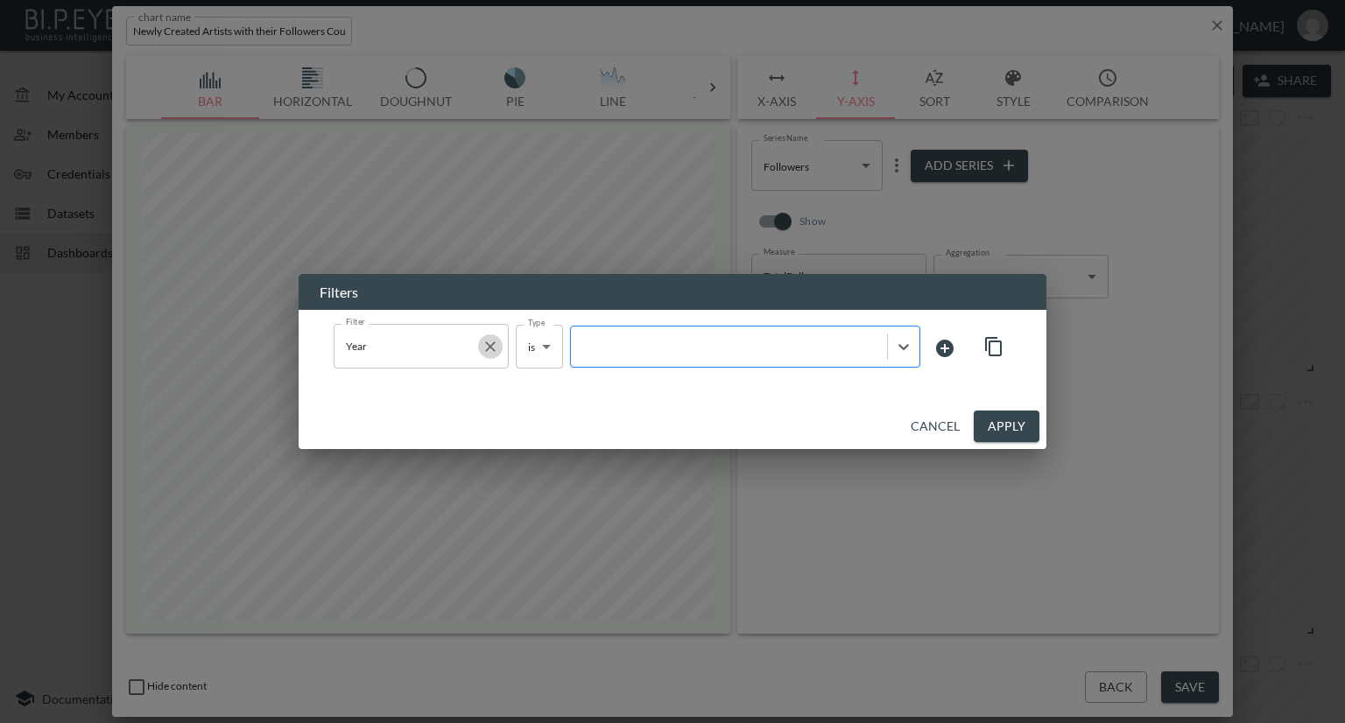
click at [496, 343] on icon "Clear" at bounding box center [491, 347] width 18 height 18
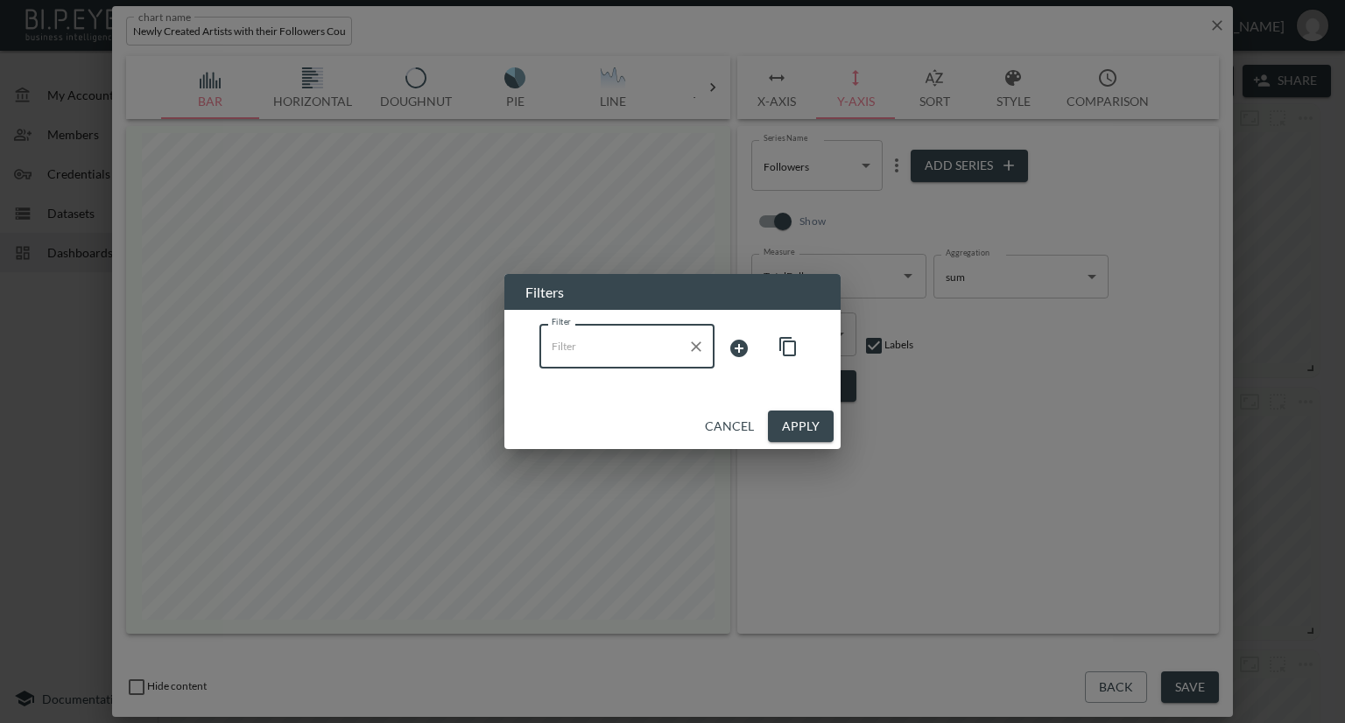
click at [787, 418] on button "Apply" at bounding box center [801, 427] width 66 height 32
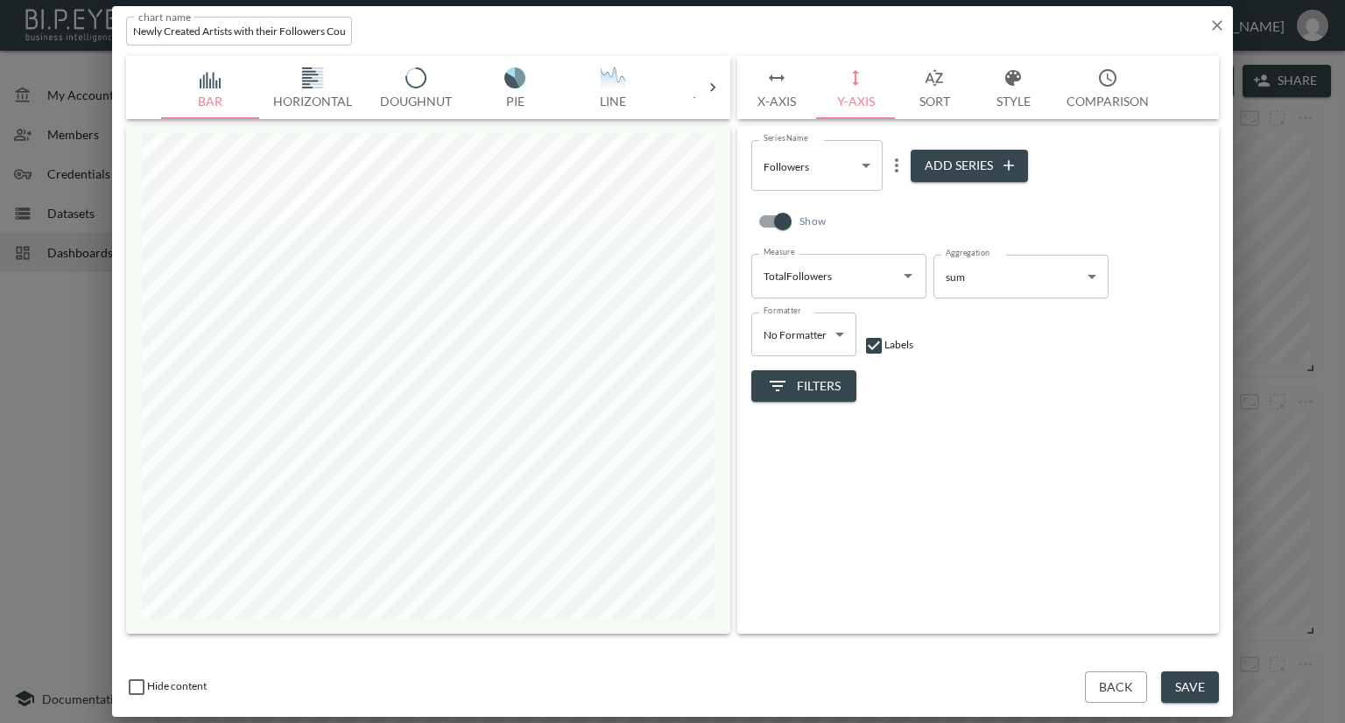
click at [782, 96] on button "X-Axis" at bounding box center [776, 87] width 79 height 63
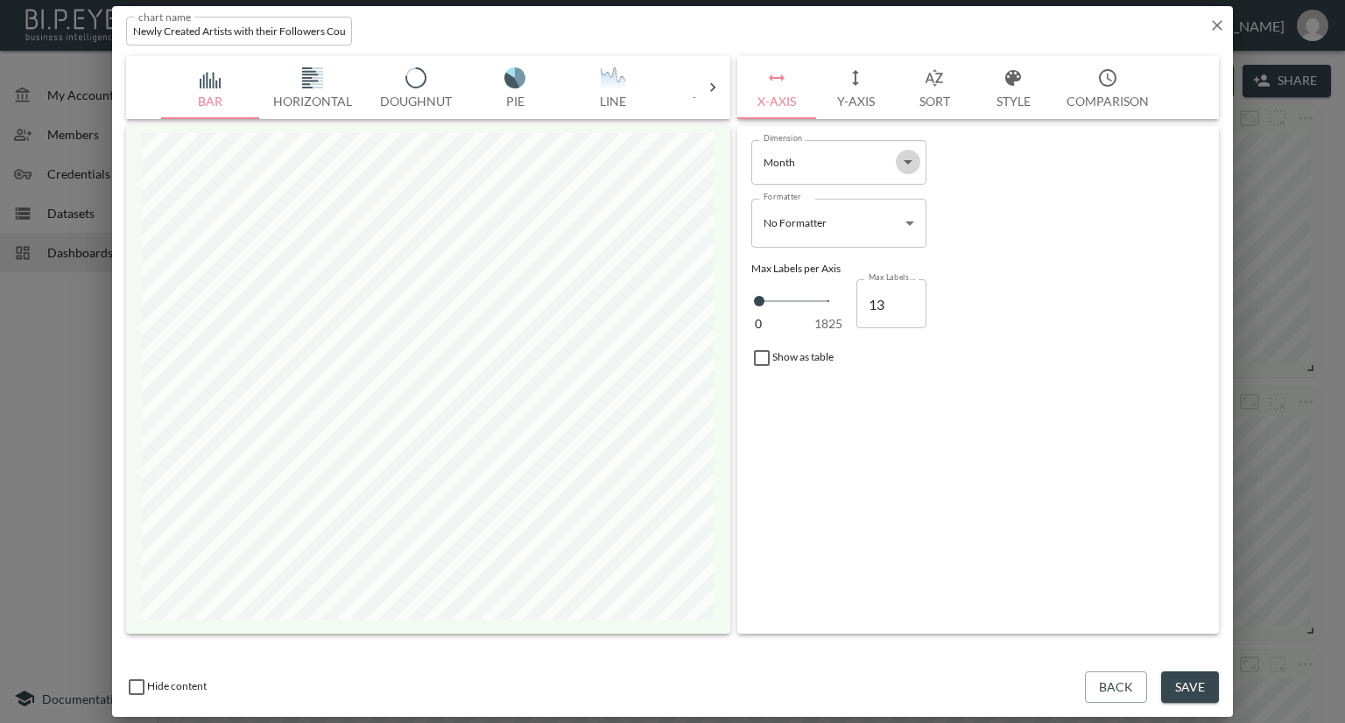
click at [906, 159] on icon "Open" at bounding box center [908, 162] width 21 height 21
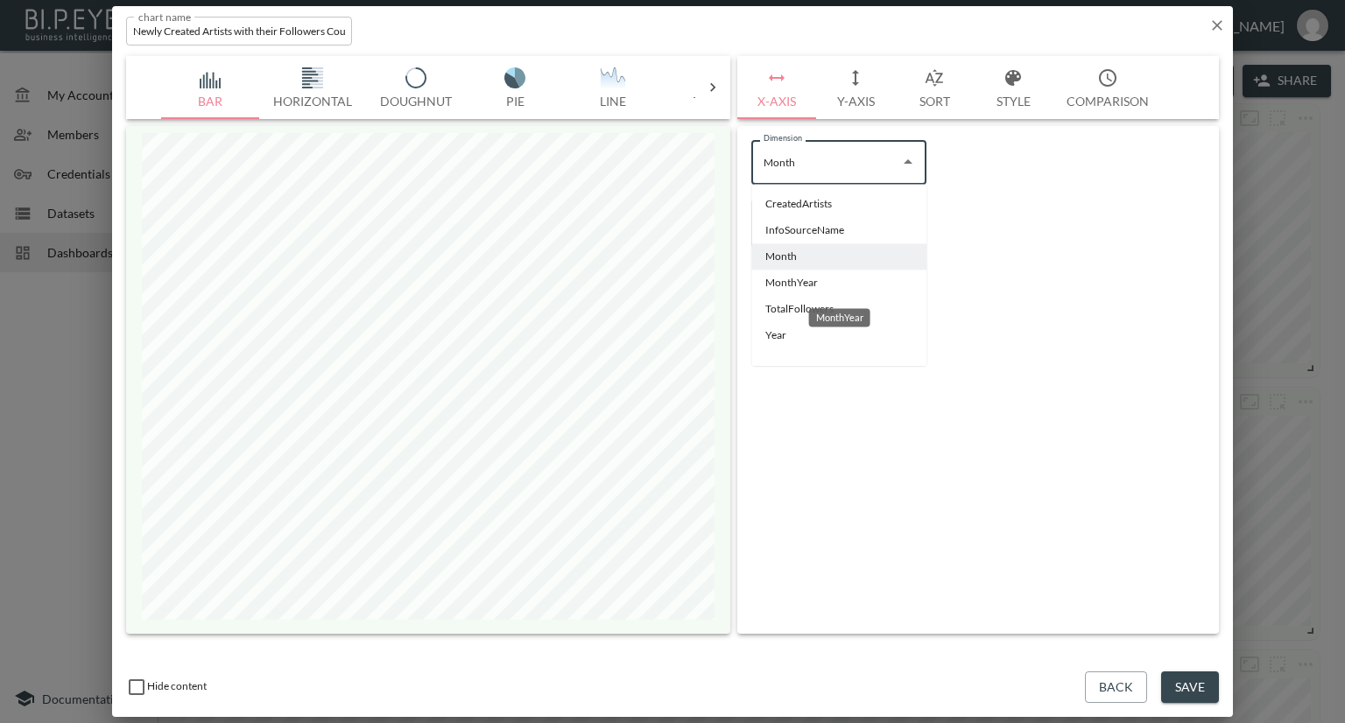
click at [813, 279] on li "MonthYear" at bounding box center [838, 283] width 175 height 26
type input "MonthYear"
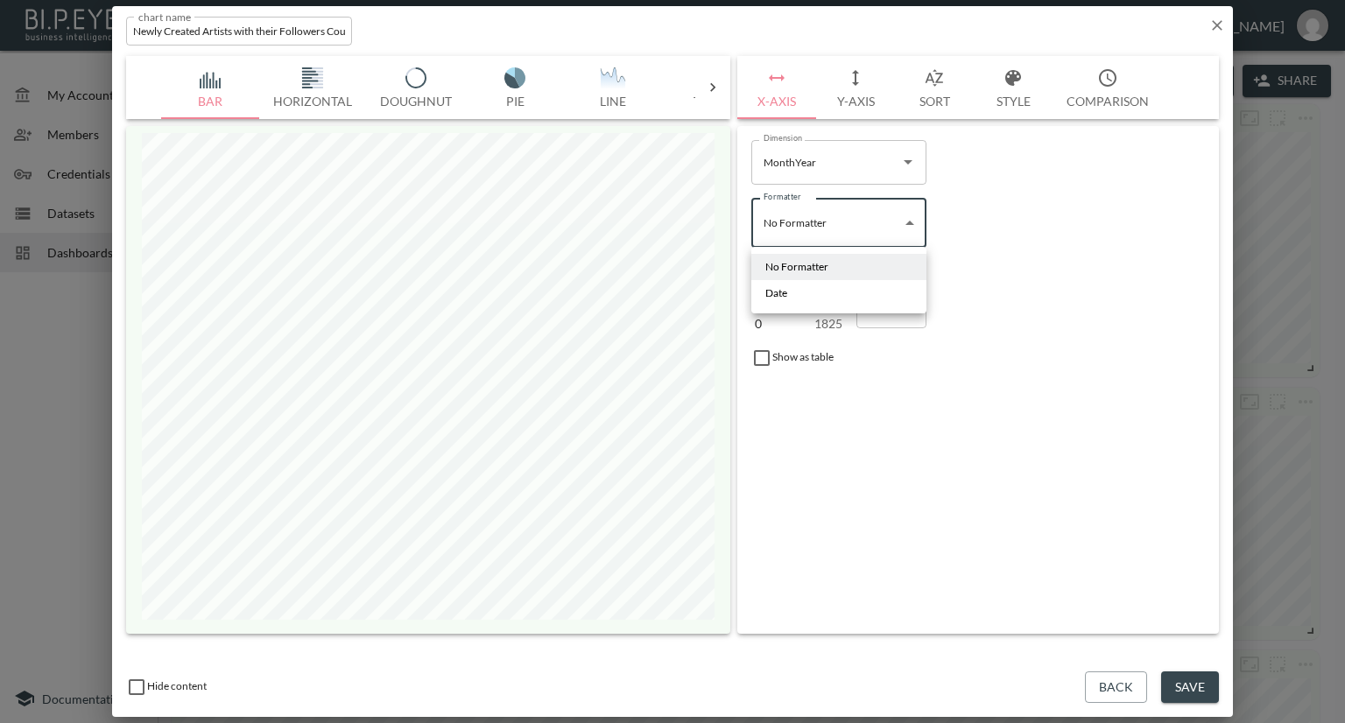
click at [904, 222] on body "BI.P.EYE, Interactive Analytics Dashboards - app [PERSON_NAME] organization / d…" at bounding box center [672, 361] width 1345 height 723
click at [813, 289] on li "Date" at bounding box center [838, 293] width 175 height 26
type input "Date"
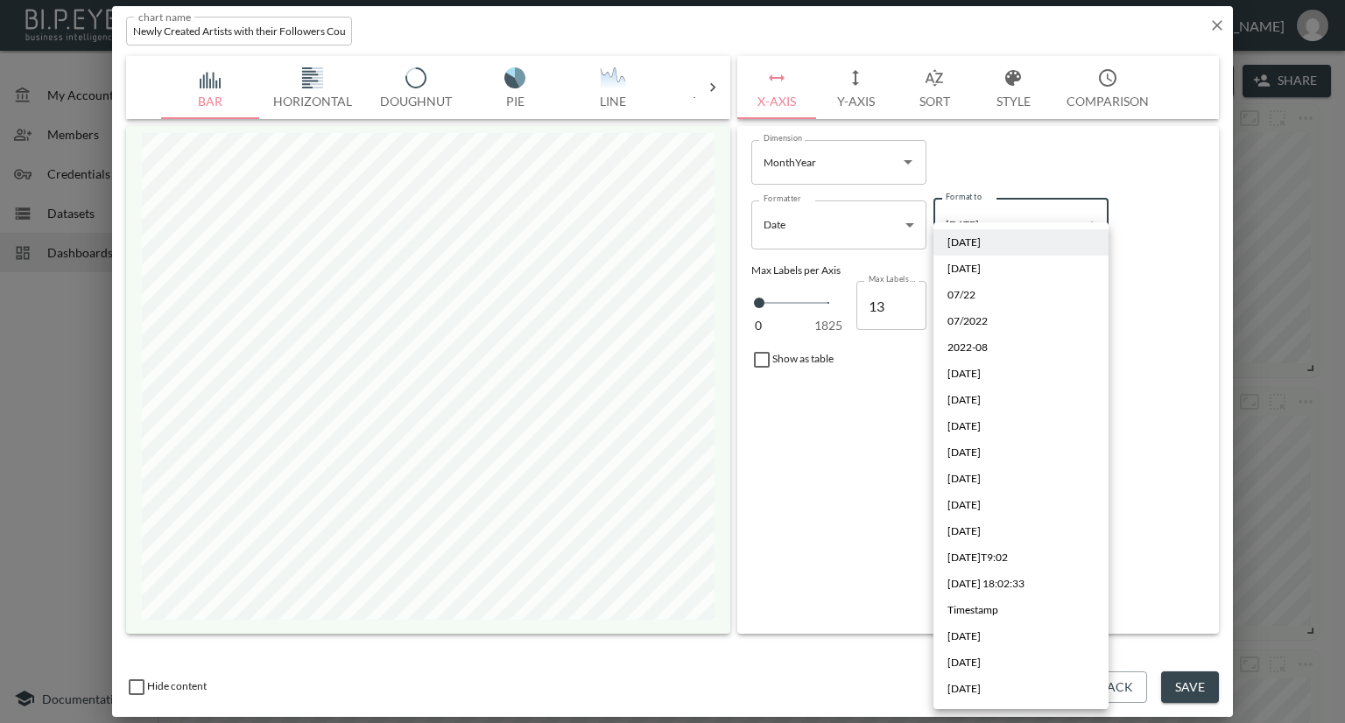
click at [1054, 237] on body "BI.P.EYE, Interactive Analytics Dashboards - app [PERSON_NAME] organization / d…" at bounding box center [672, 361] width 1345 height 723
click at [996, 344] on li "2022-08" at bounding box center [1021, 348] width 175 height 26
type input "YYYY-MM"
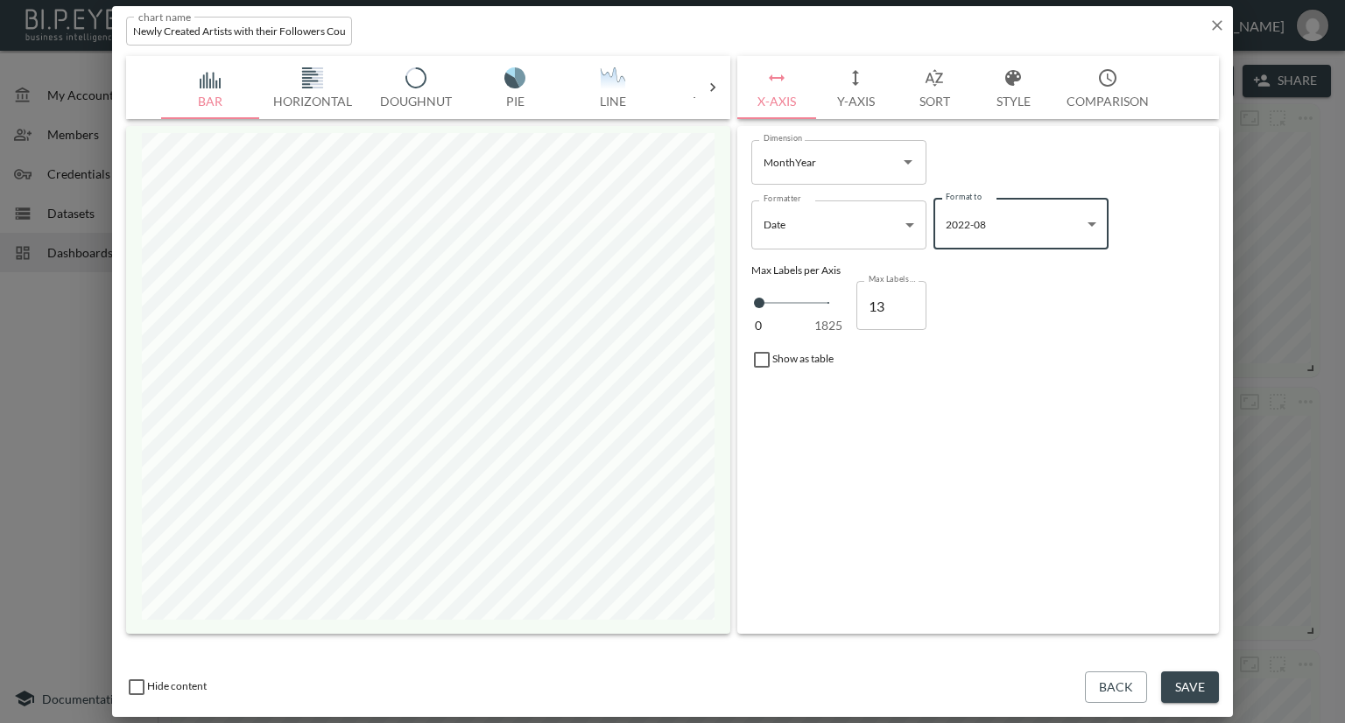
click at [1036, 234] on body "BI.P.EYE, Interactive Analytics Dashboards - app [PERSON_NAME] organization / d…" at bounding box center [672, 361] width 1345 height 723
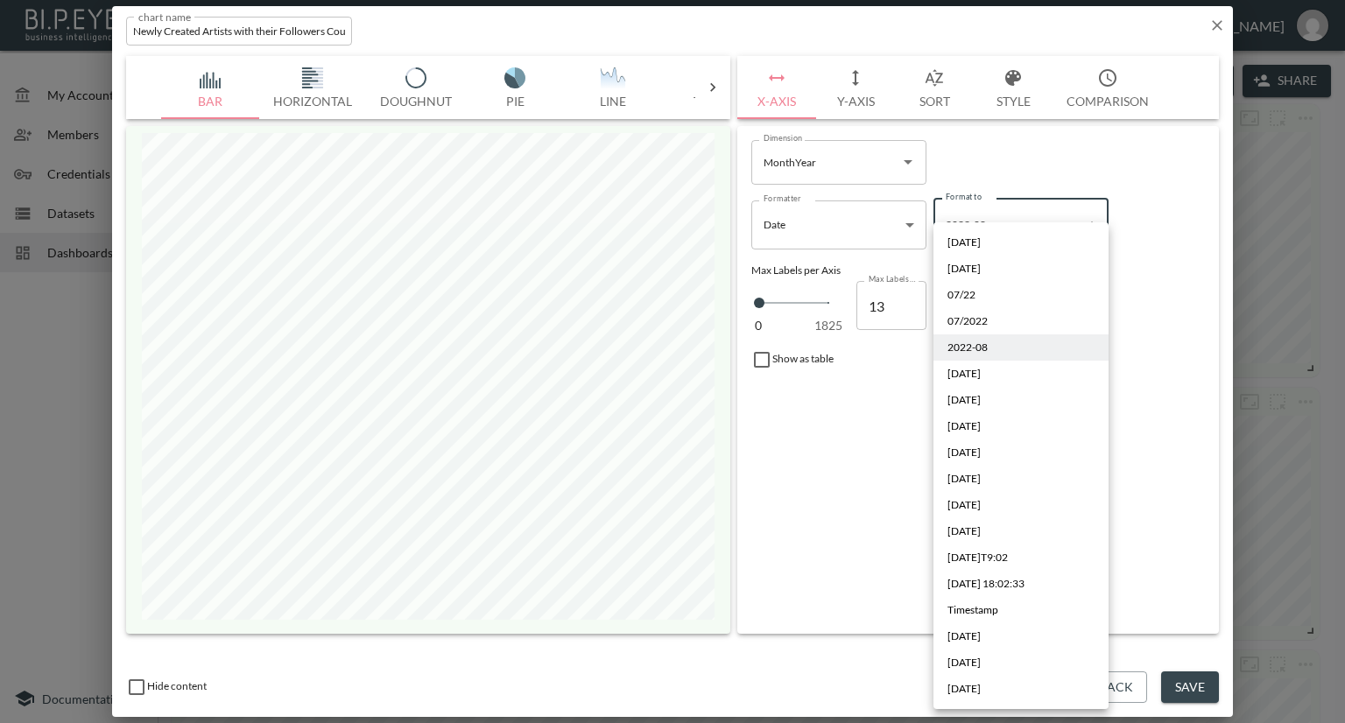
click at [1216, 26] on div at bounding box center [672, 361] width 1345 height 723
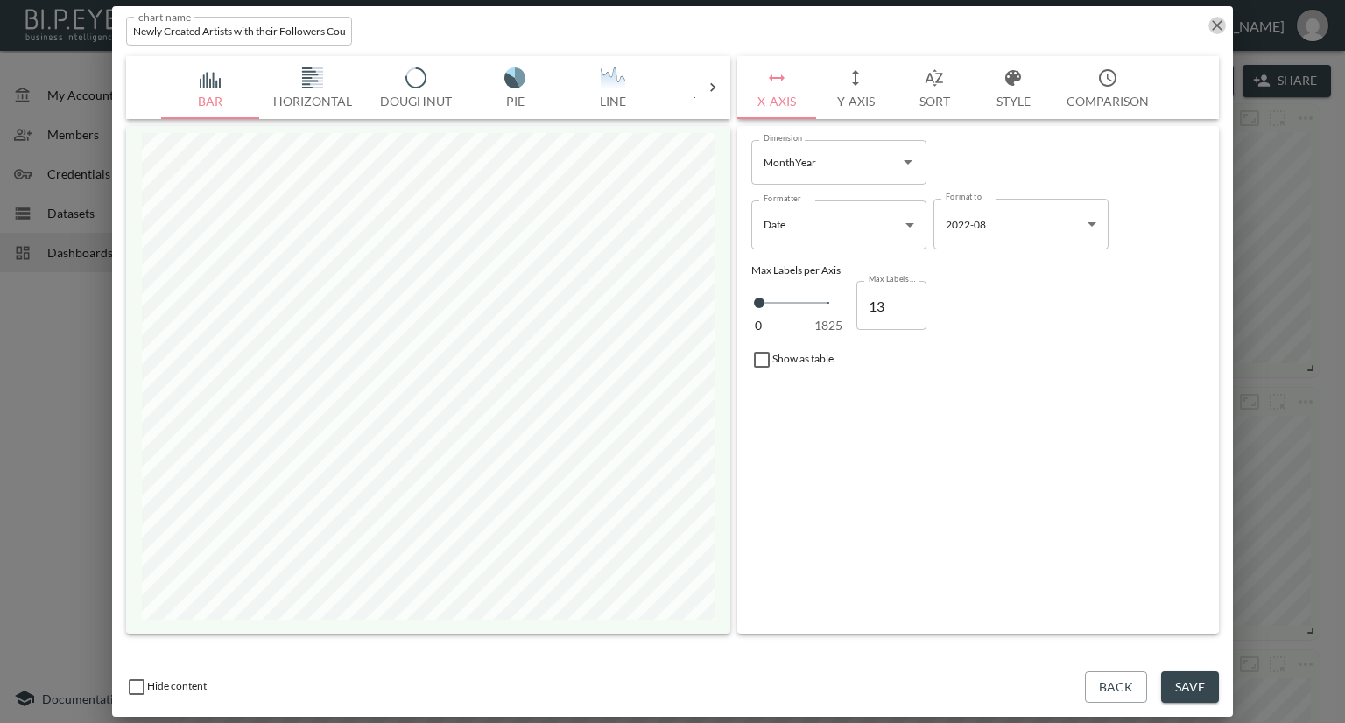
click at [1216, 26] on icon "button" at bounding box center [1217, 25] width 11 height 11
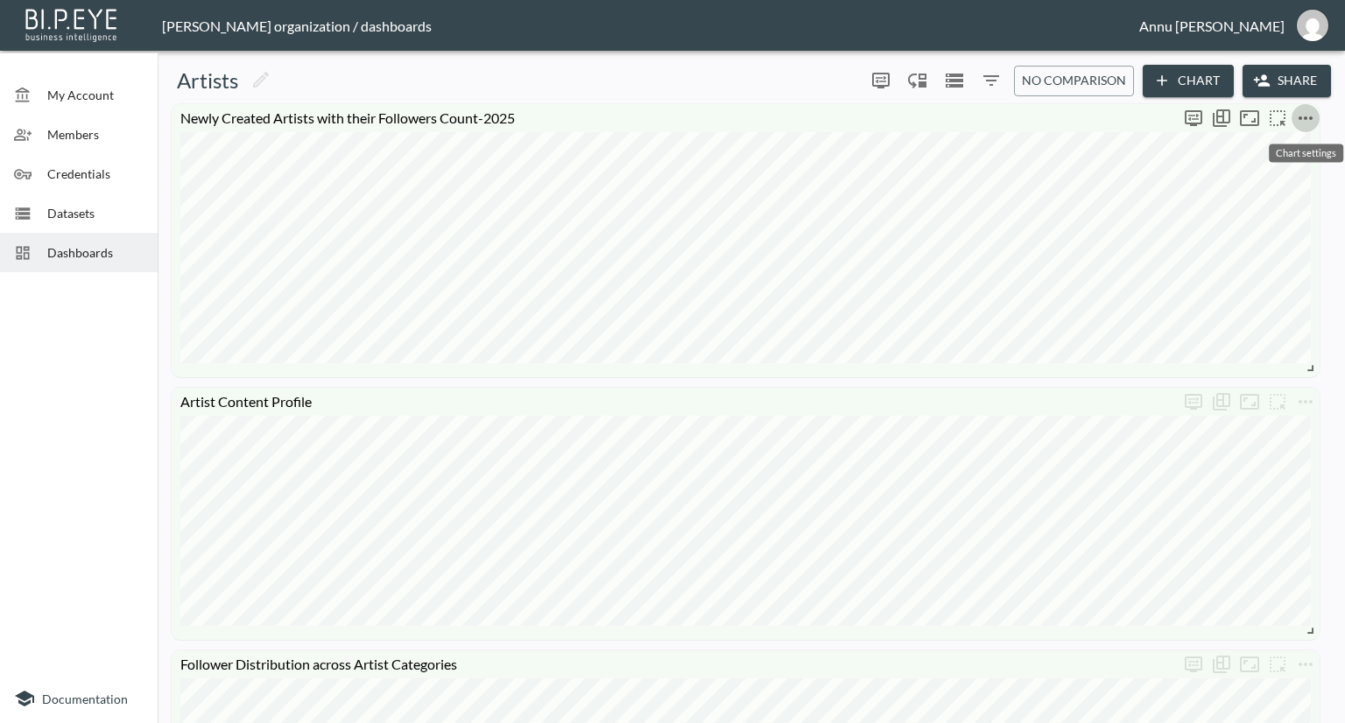
click at [1310, 116] on icon "more" at bounding box center [1305, 118] width 21 height 21
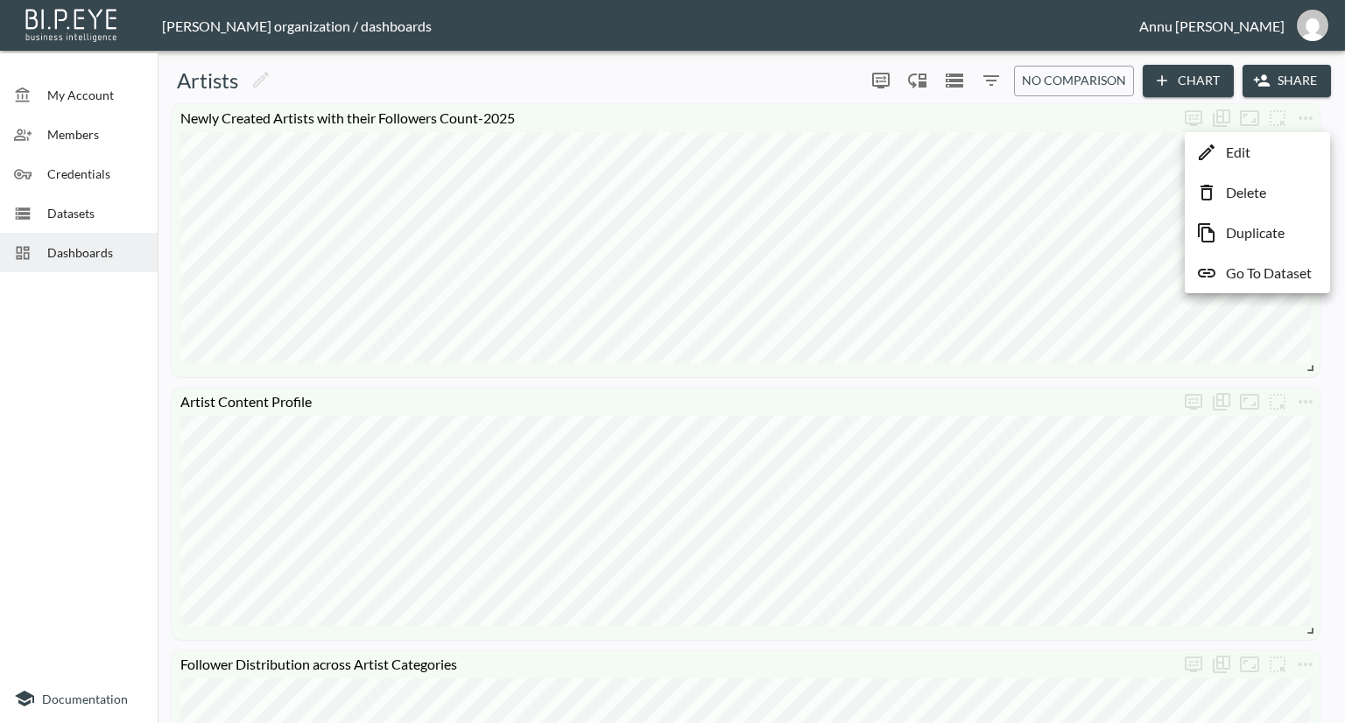
click at [1258, 148] on li "Edit" at bounding box center [1257, 153] width 137 height 32
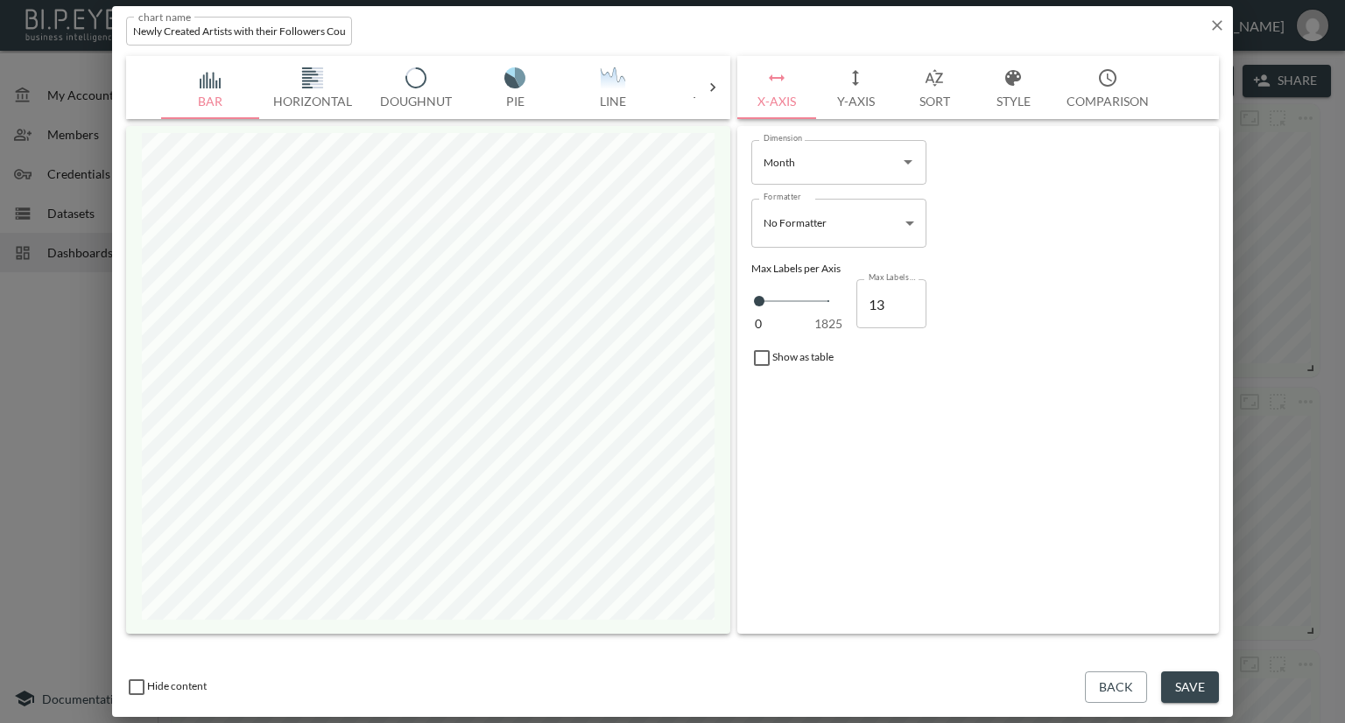
click at [906, 161] on icon "Open" at bounding box center [908, 162] width 9 height 4
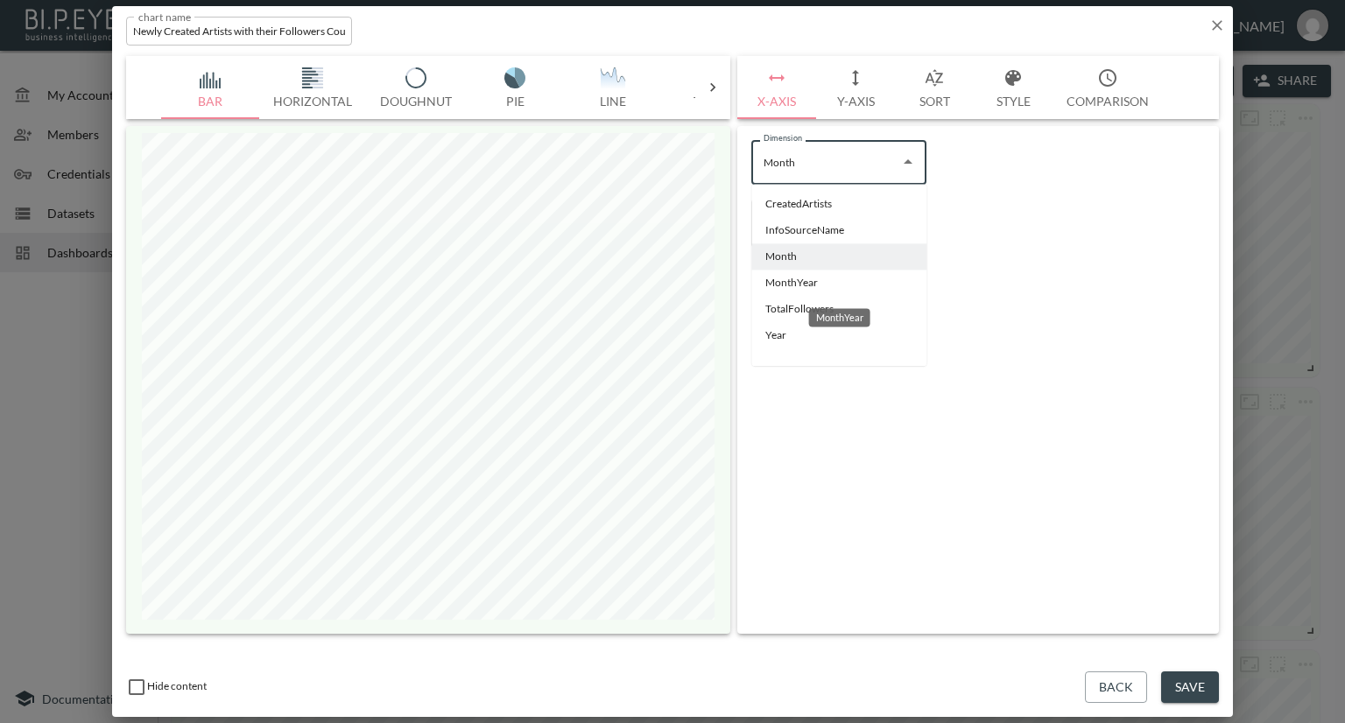
click at [787, 279] on li "MonthYear" at bounding box center [838, 283] width 175 height 26
type input "MonthYear"
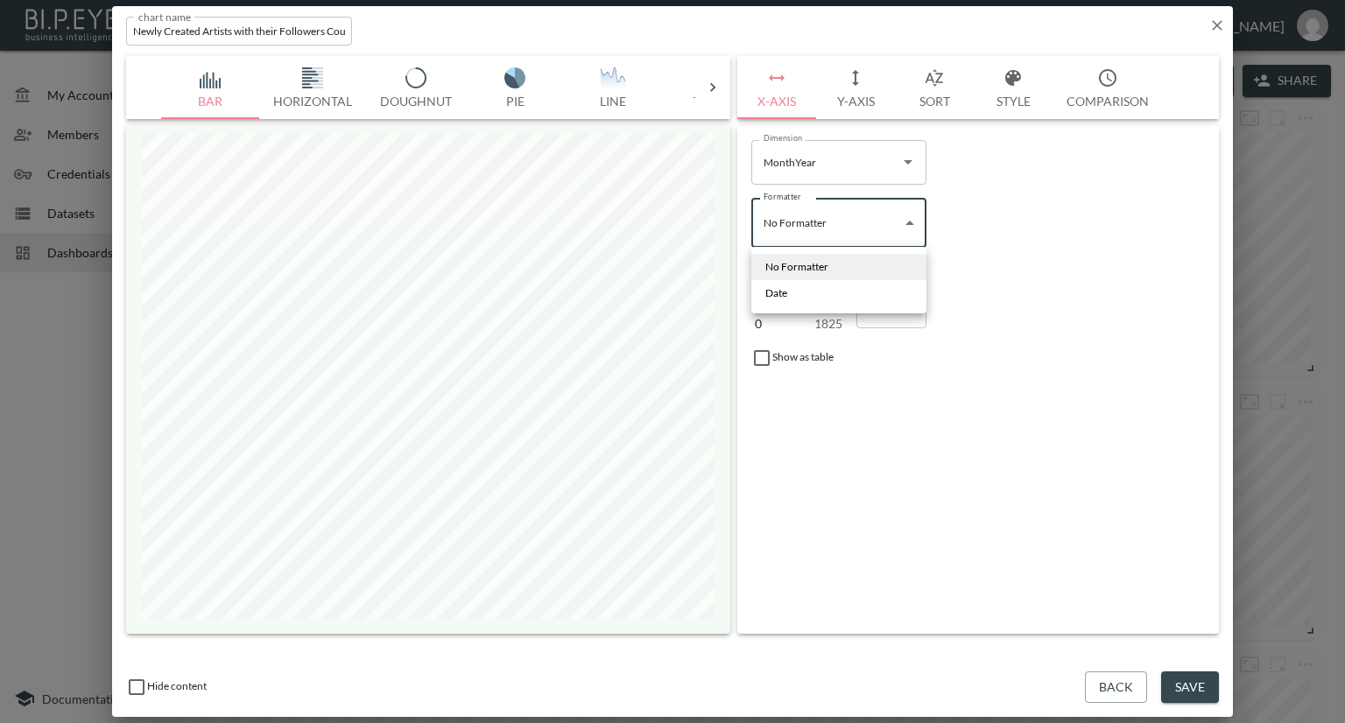
click at [911, 220] on body "BI.P.EYE, Interactive Analytics Dashboards - app [PERSON_NAME] organization / d…" at bounding box center [672, 361] width 1345 height 723
click at [817, 294] on li "Date" at bounding box center [838, 293] width 175 height 26
type input "Date"
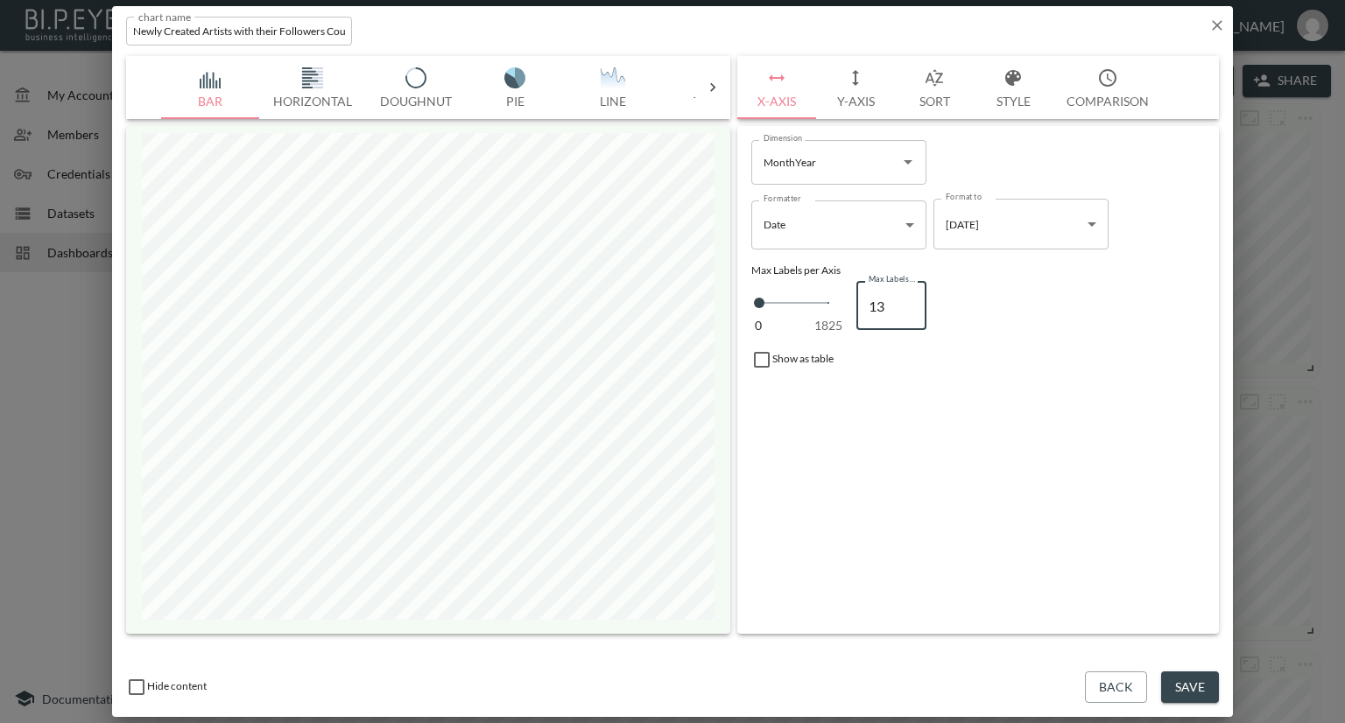
drag, startPoint x: 890, startPoint y: 302, endPoint x: 813, endPoint y: 309, distance: 77.4
click at [813, 309] on div "0 1825 Max Labels per Axis 13 Max Labels per Axis" at bounding box center [978, 306] width 454 height 59
type input "1"
type input "10"
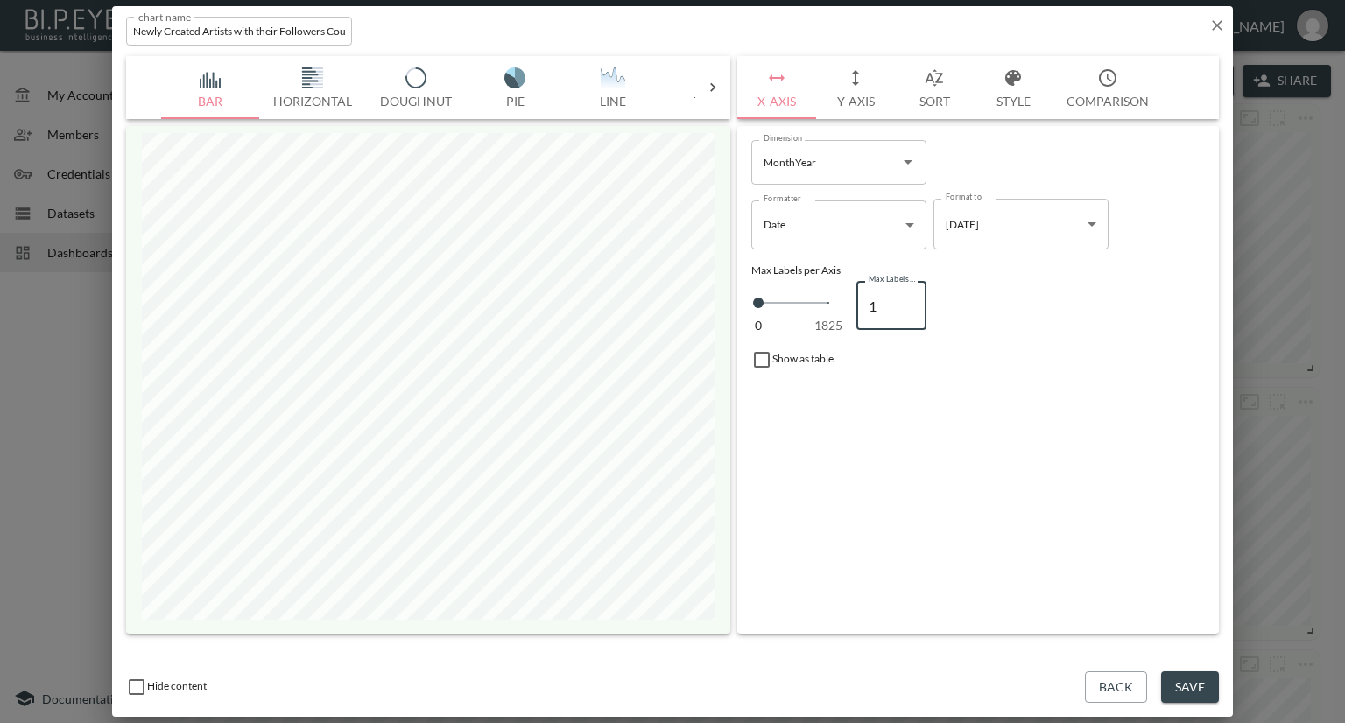
type input "10"
type input "100"
click at [866, 92] on button "Y-Axis" at bounding box center [855, 87] width 79 height 63
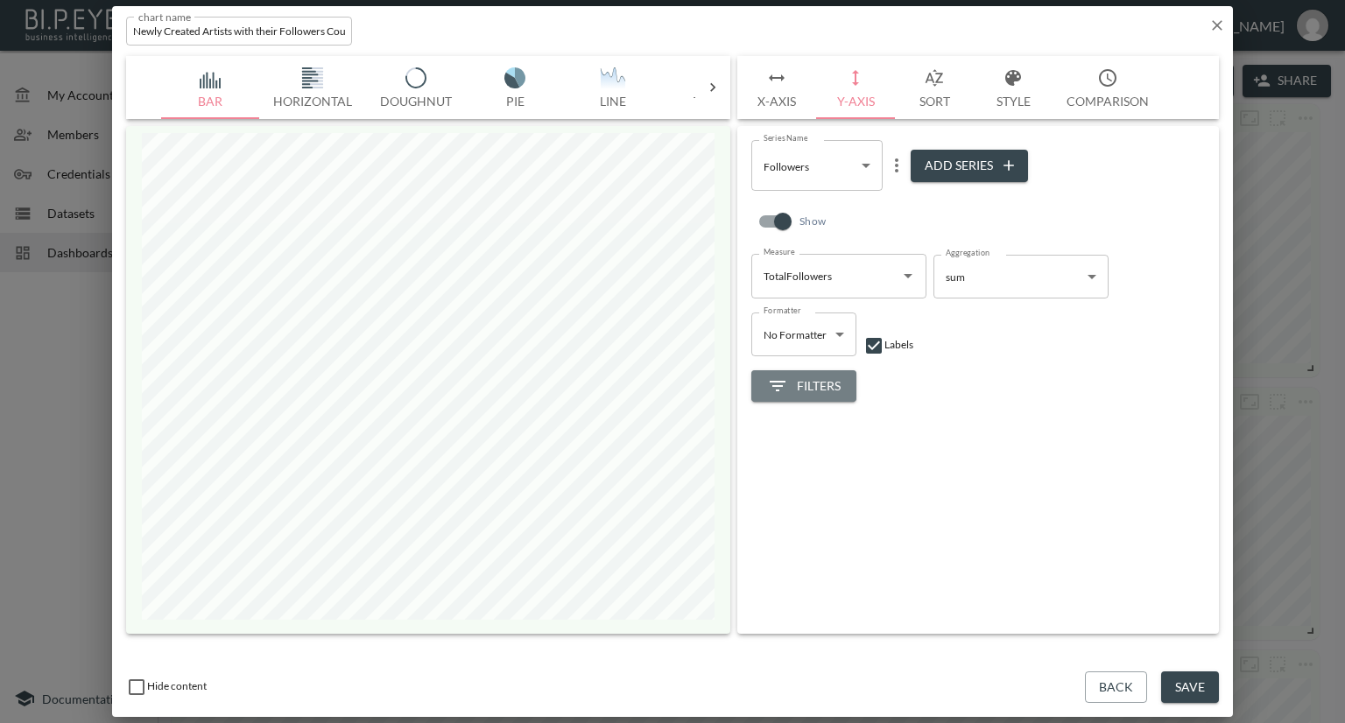
click at [817, 372] on button "Filters" at bounding box center [803, 386] width 105 height 32
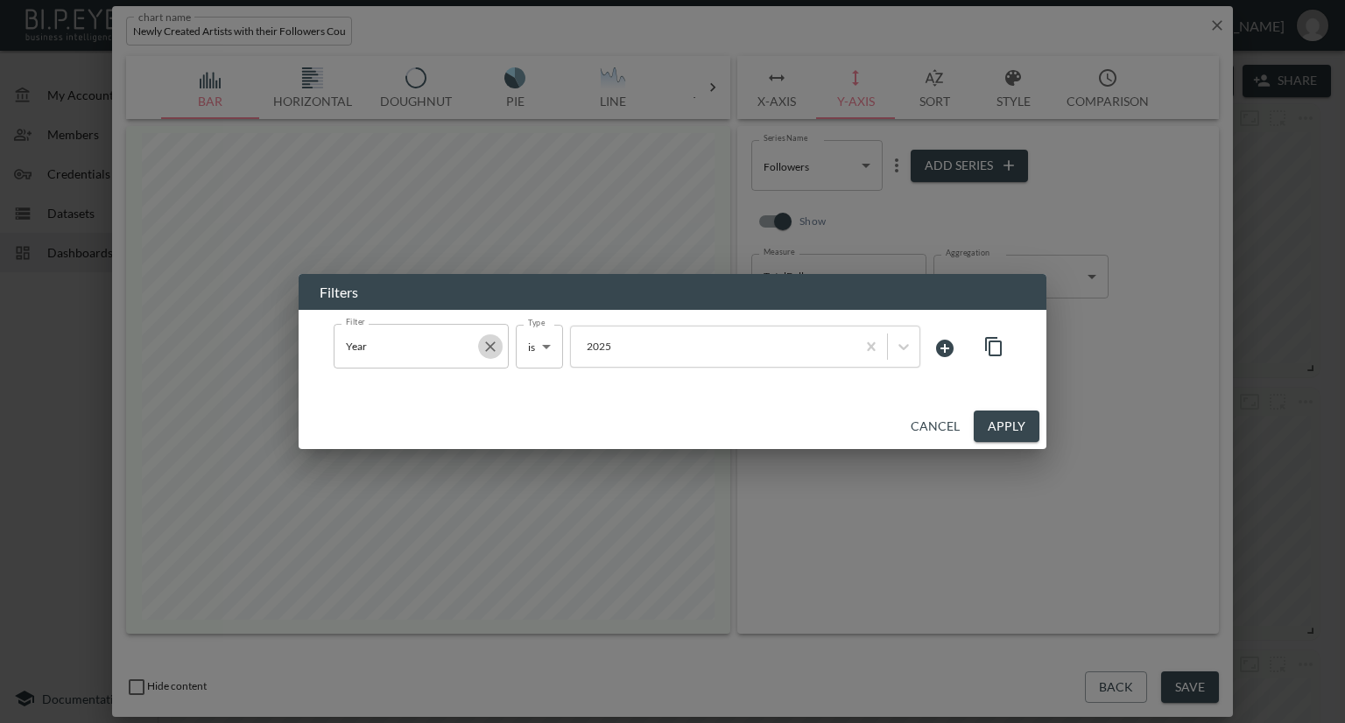
click at [493, 344] on icon "Clear" at bounding box center [491, 347] width 18 height 18
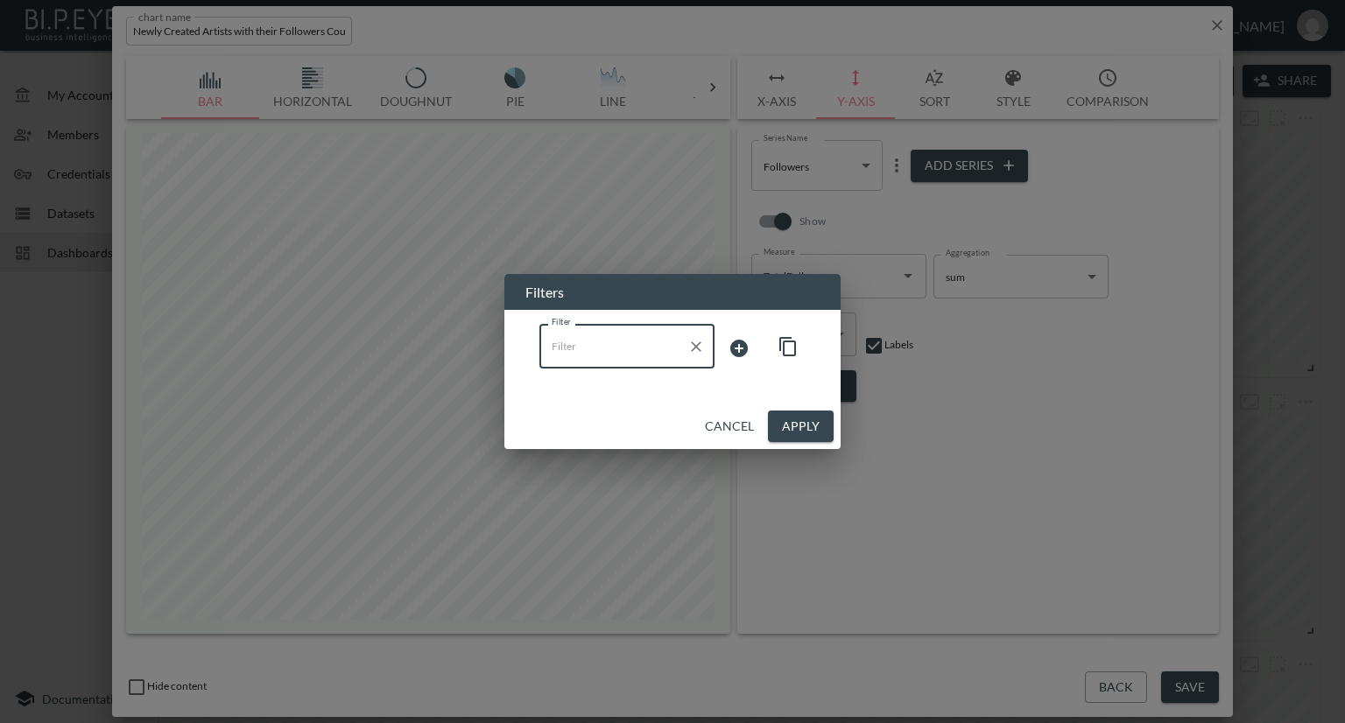
click at [694, 346] on icon "Clear" at bounding box center [697, 347] width 18 height 18
click at [738, 426] on button "Cancel" at bounding box center [729, 427] width 63 height 32
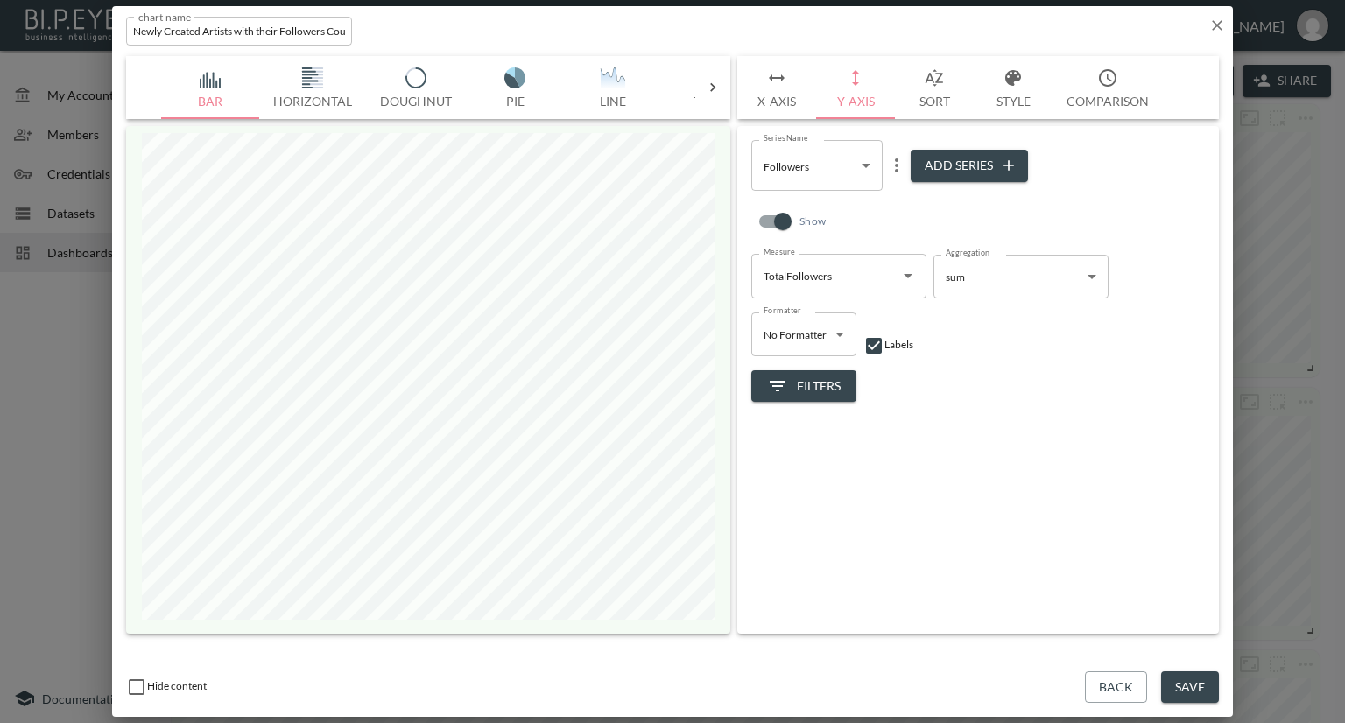
click at [791, 376] on span "Filters" at bounding box center [804, 387] width 74 height 22
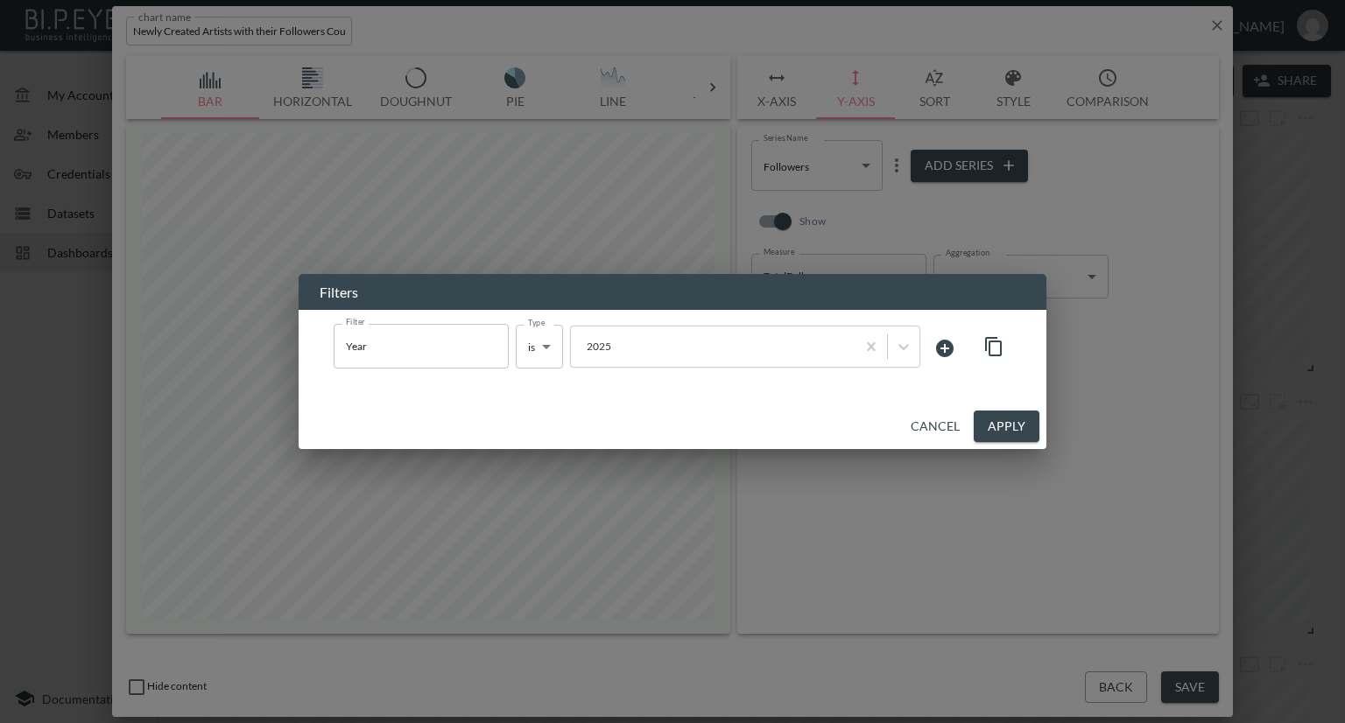
click at [986, 344] on icon "button" at bounding box center [993, 346] width 17 height 19
click at [951, 344] on icon at bounding box center [945, 349] width 18 height 18
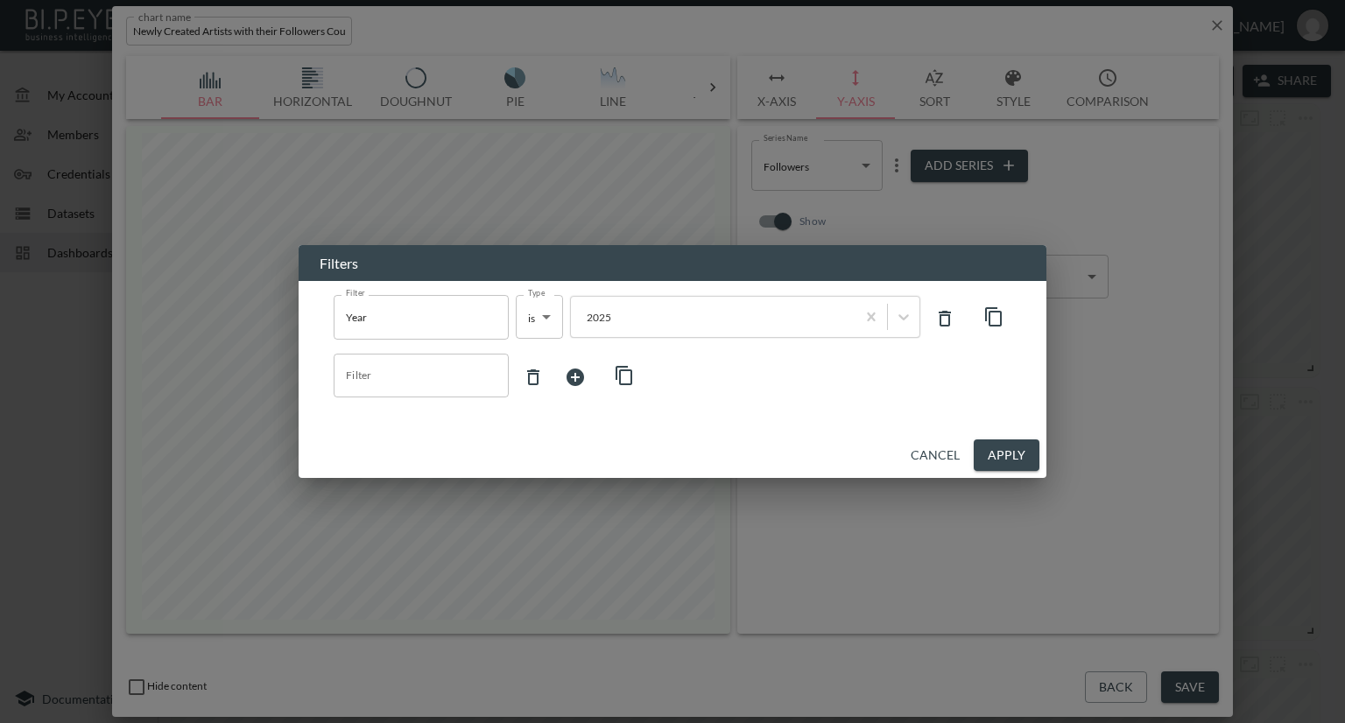
click at [943, 319] on icon at bounding box center [944, 318] width 21 height 21
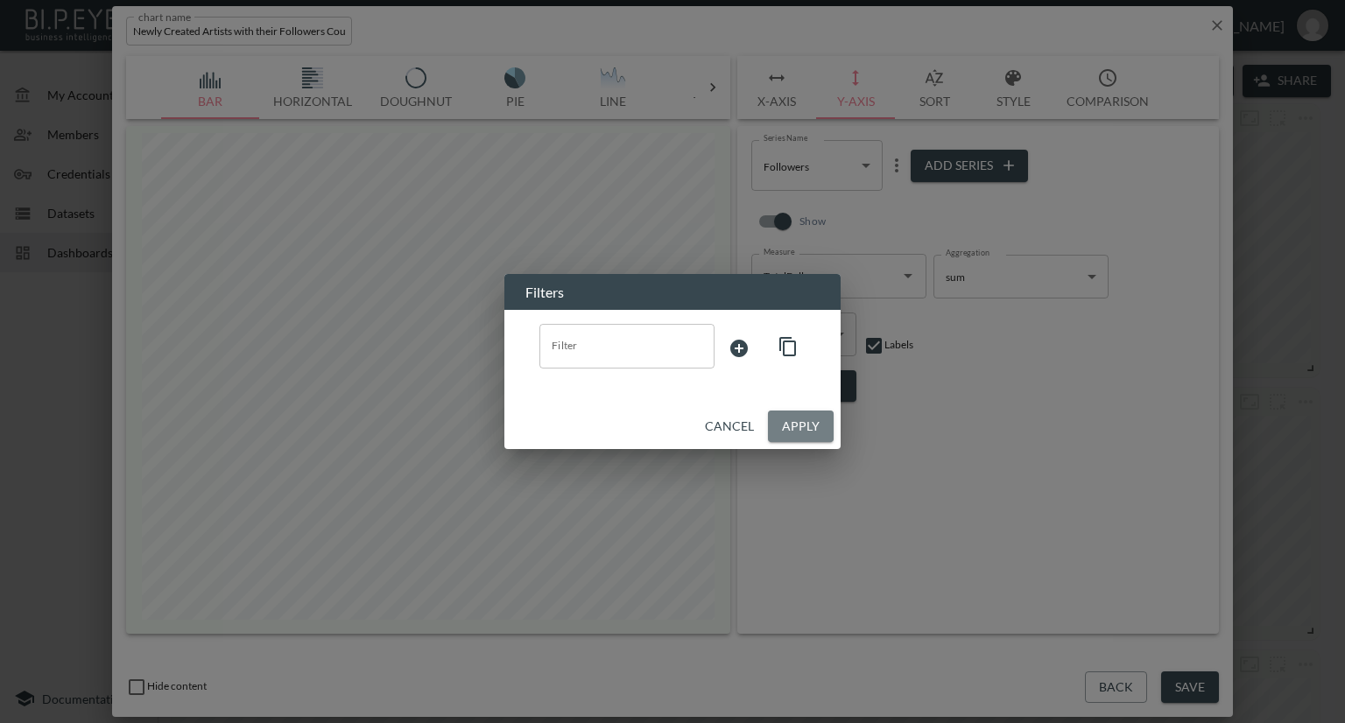
click at [783, 422] on button "Apply" at bounding box center [801, 427] width 66 height 32
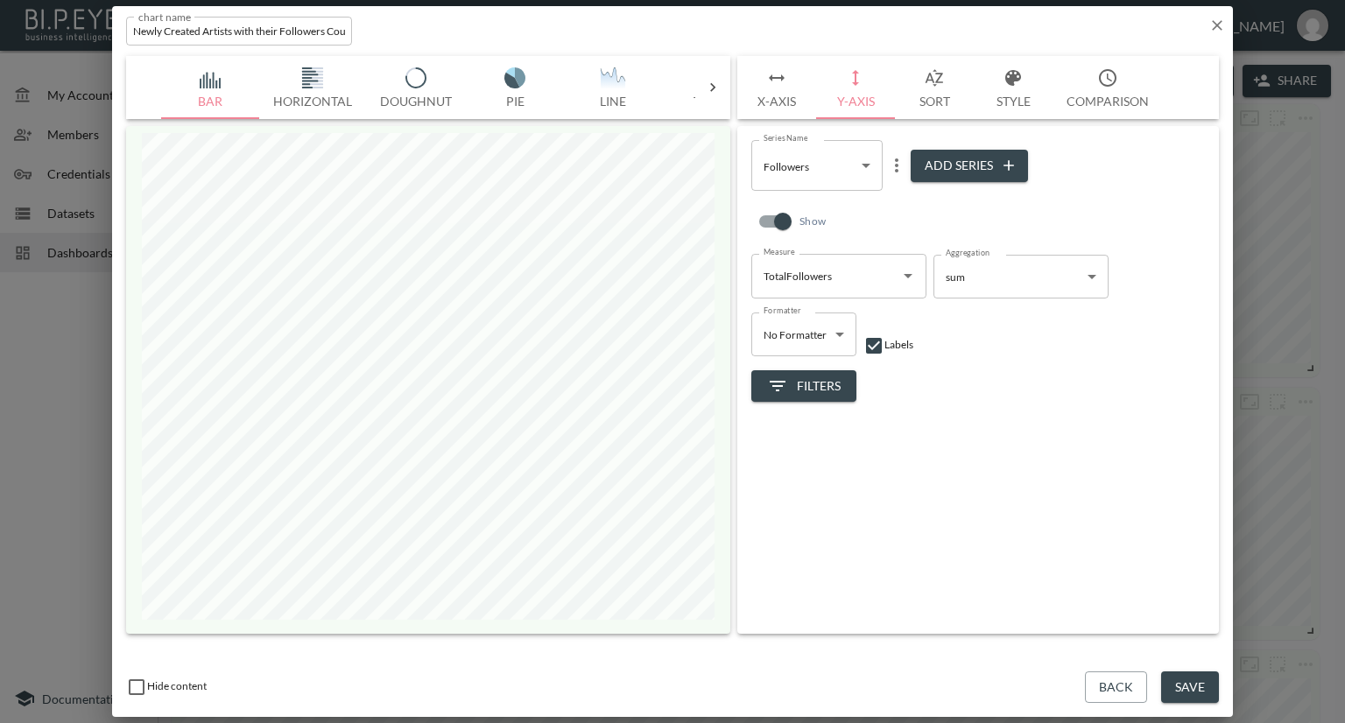
click at [869, 167] on body "BI.P.EYE, Interactive Analytics Dashboards - app [PERSON_NAME] organization / d…" at bounding box center [672, 361] width 1345 height 723
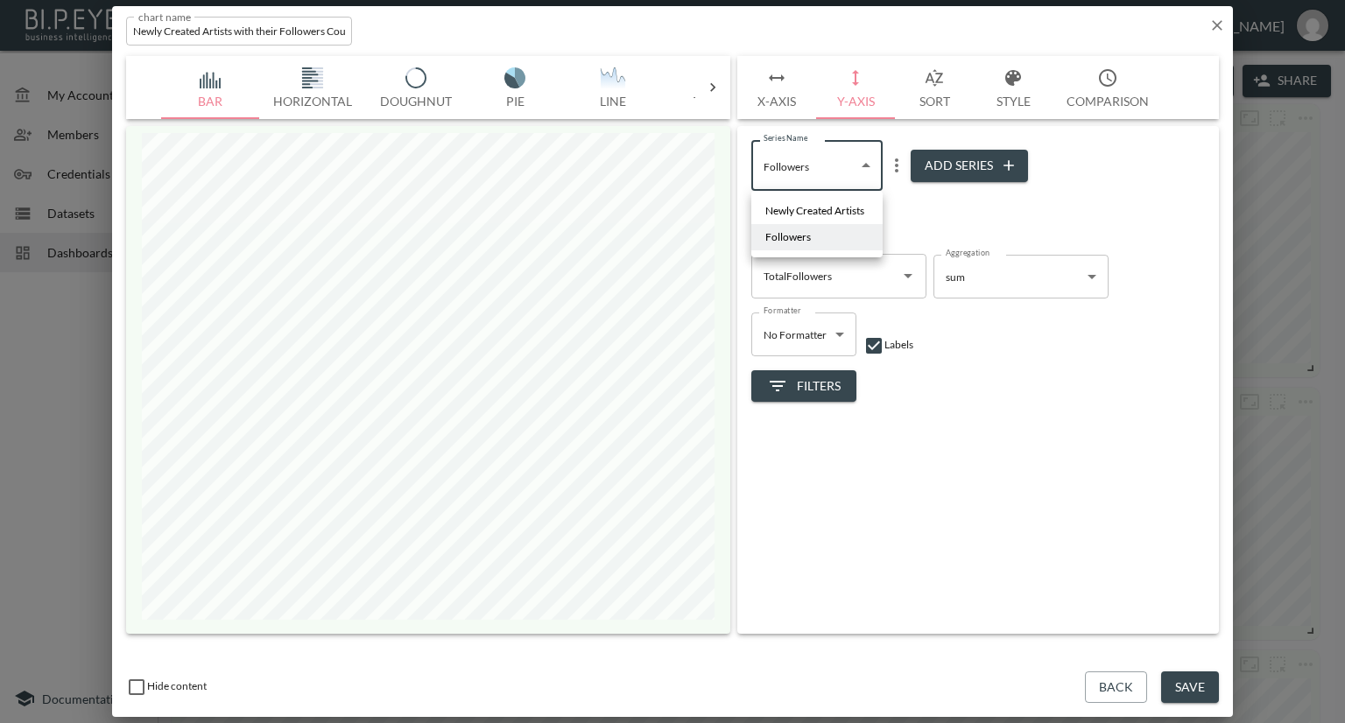
click at [829, 211] on span "Newly Created Artists" at bounding box center [814, 211] width 99 height 16
type input "95a26a73-7c9f-4041-a350-f8f1097bed53"
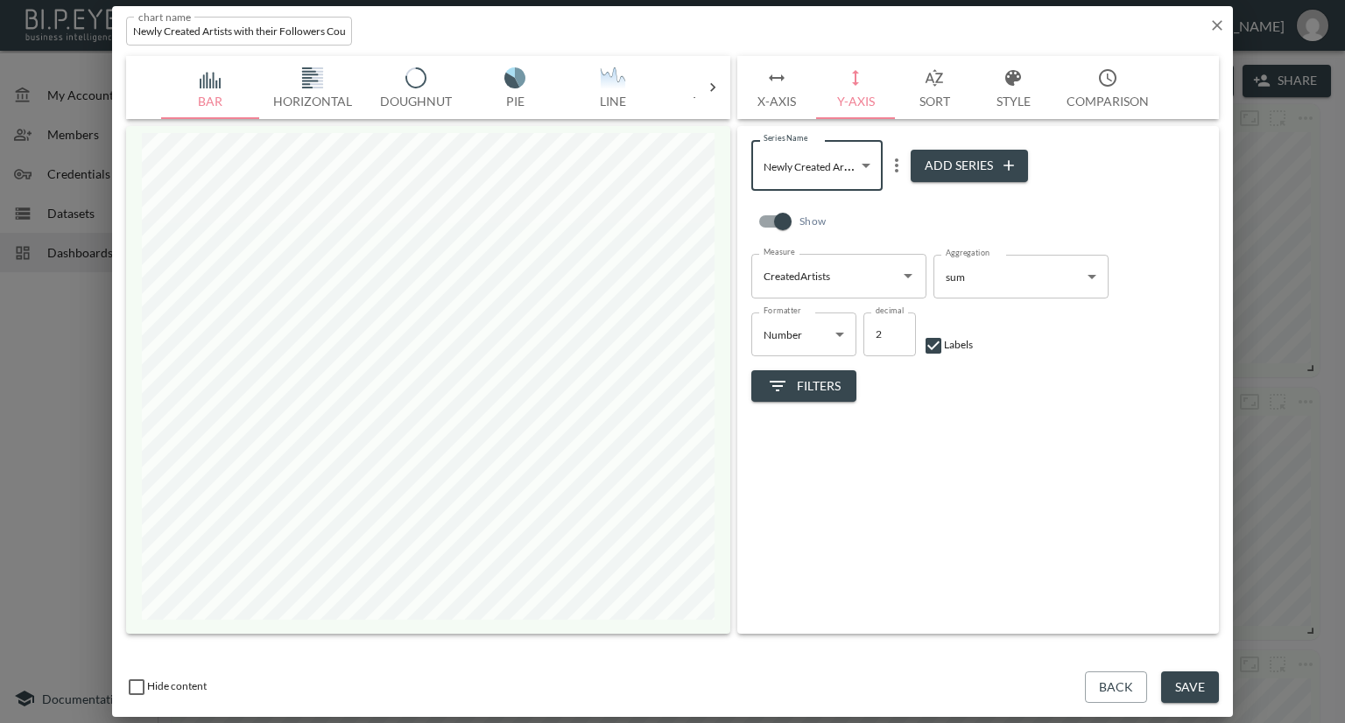
click at [834, 384] on span "Filters" at bounding box center [804, 387] width 74 height 22
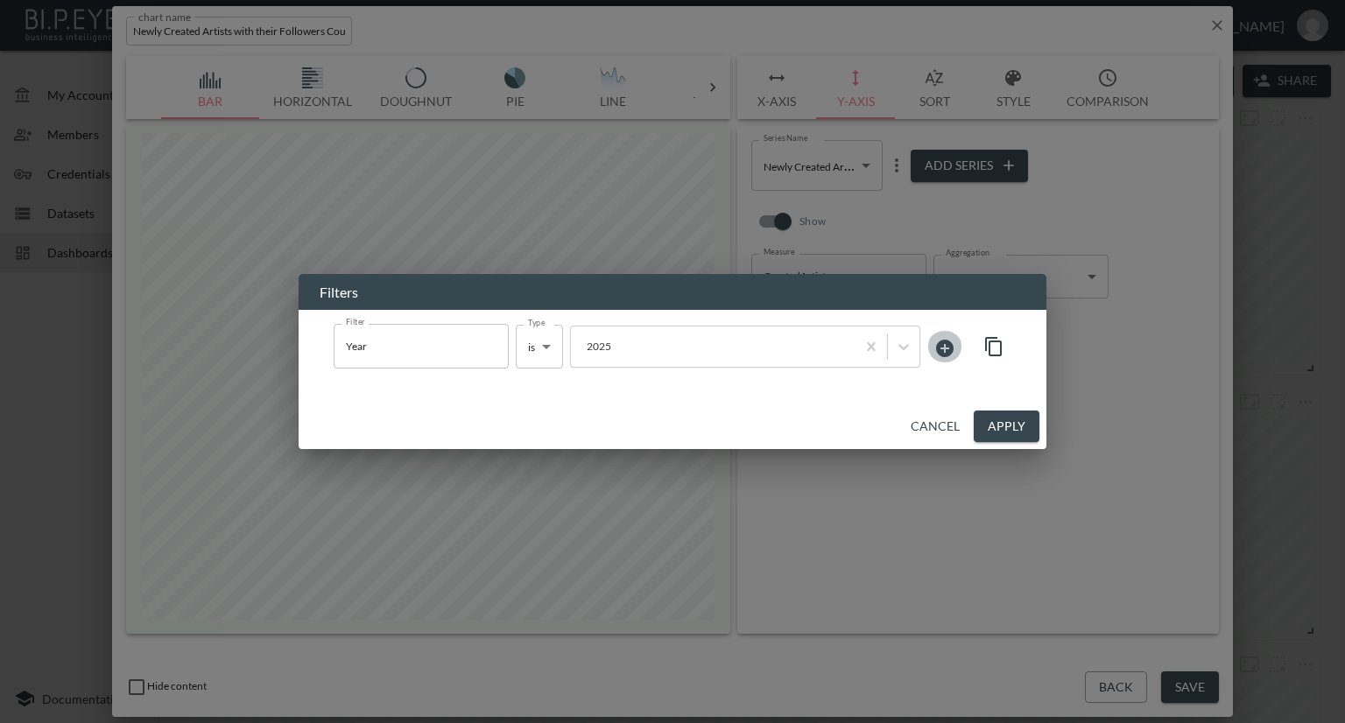
click at [949, 347] on icon at bounding box center [945, 349] width 18 height 18
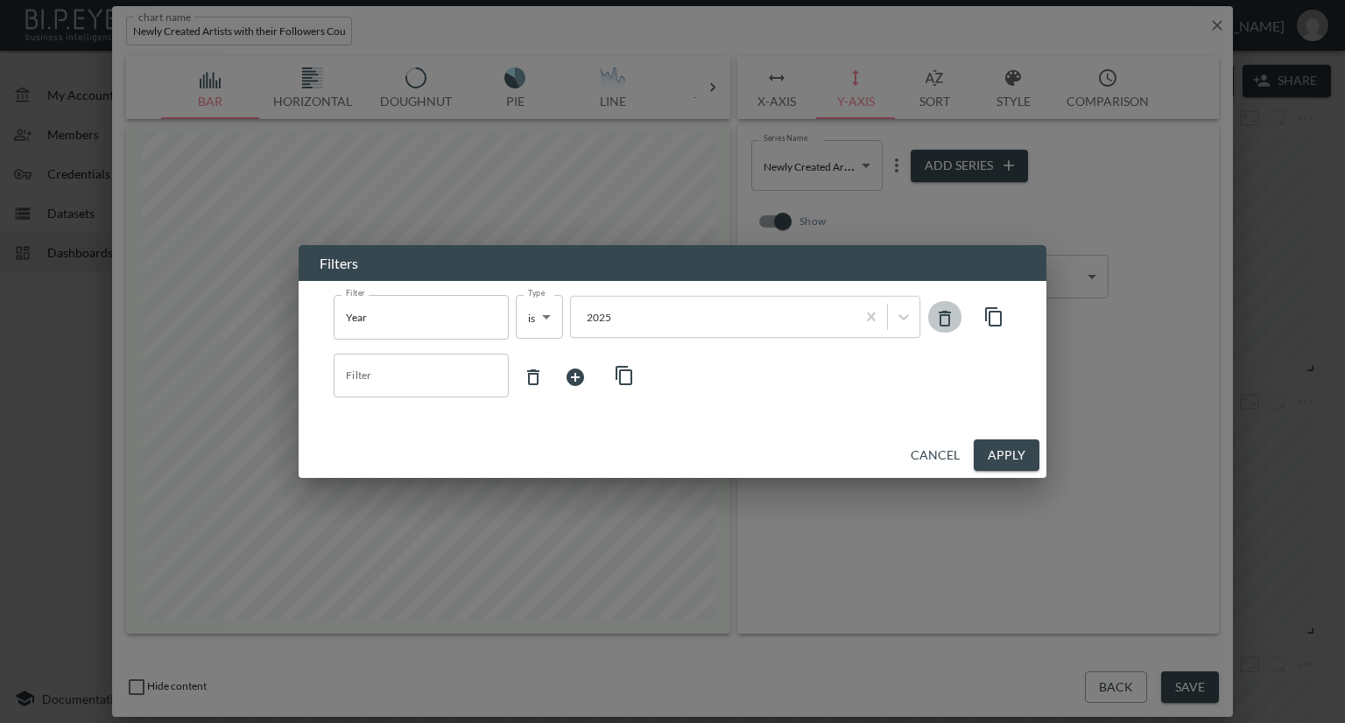
click at [941, 321] on icon at bounding box center [944, 318] width 21 height 21
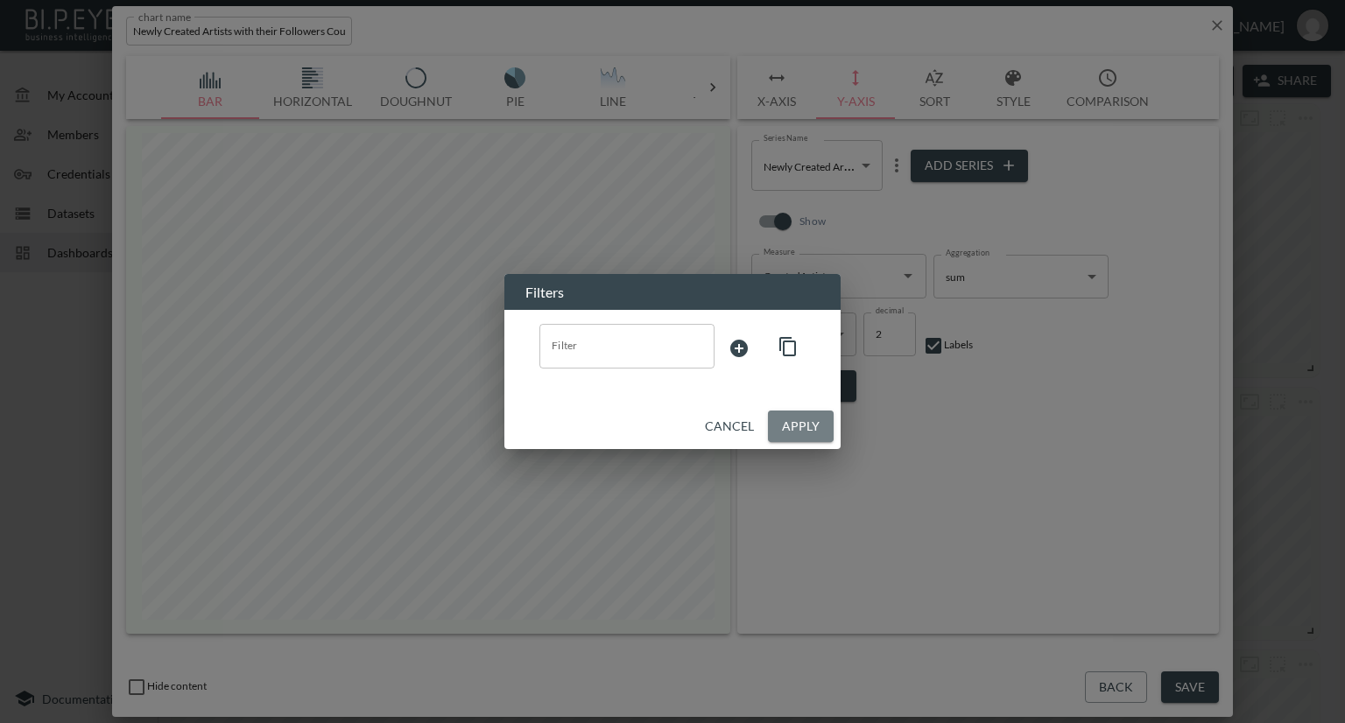
click at [780, 419] on button "Apply" at bounding box center [801, 427] width 66 height 32
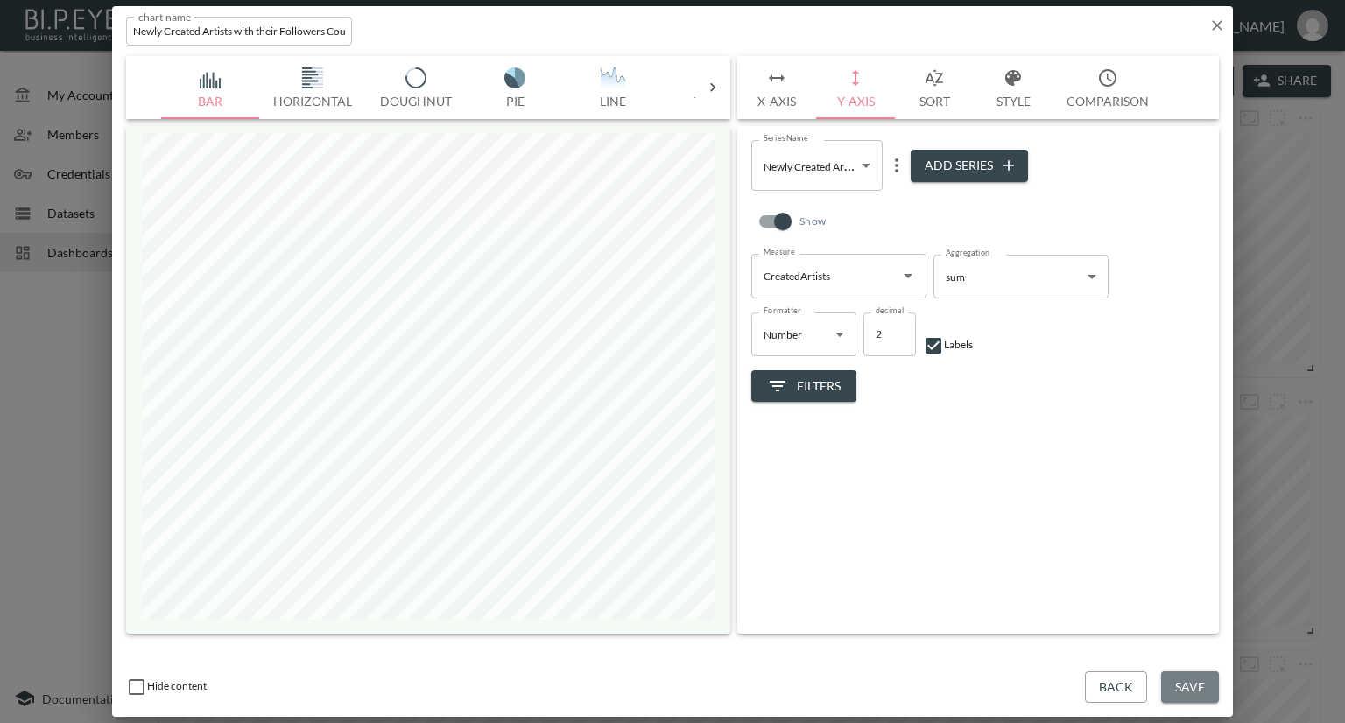
click at [1181, 695] on button "Save" at bounding box center [1190, 688] width 58 height 32
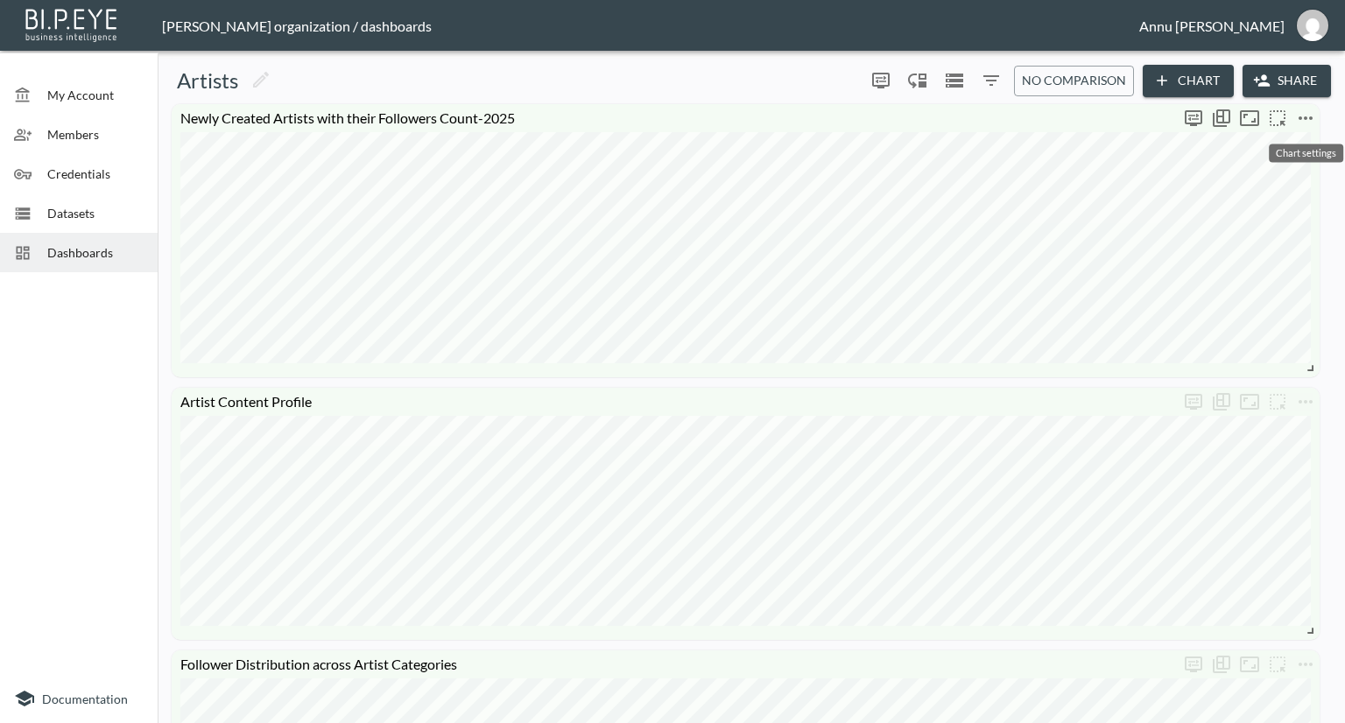
click at [1307, 114] on icon "more" at bounding box center [1305, 118] width 21 height 21
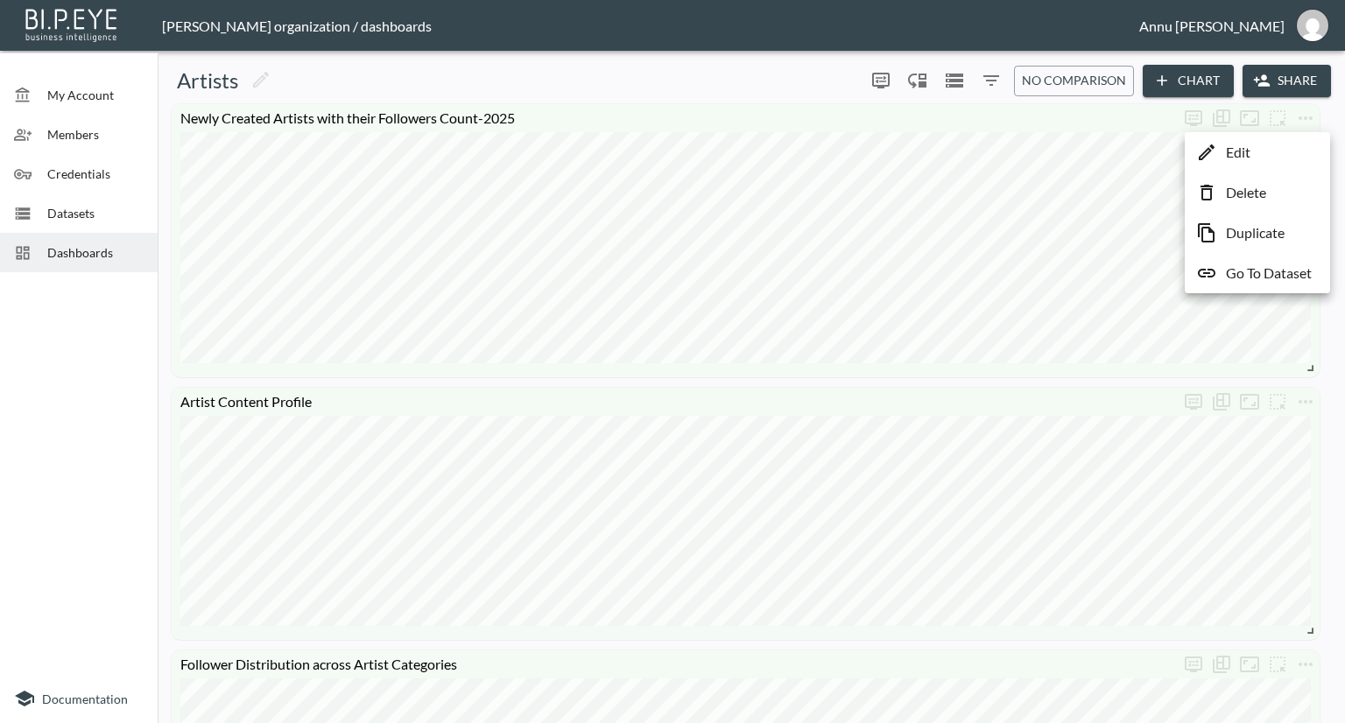
click at [1259, 153] on li "Edit" at bounding box center [1257, 153] width 137 height 32
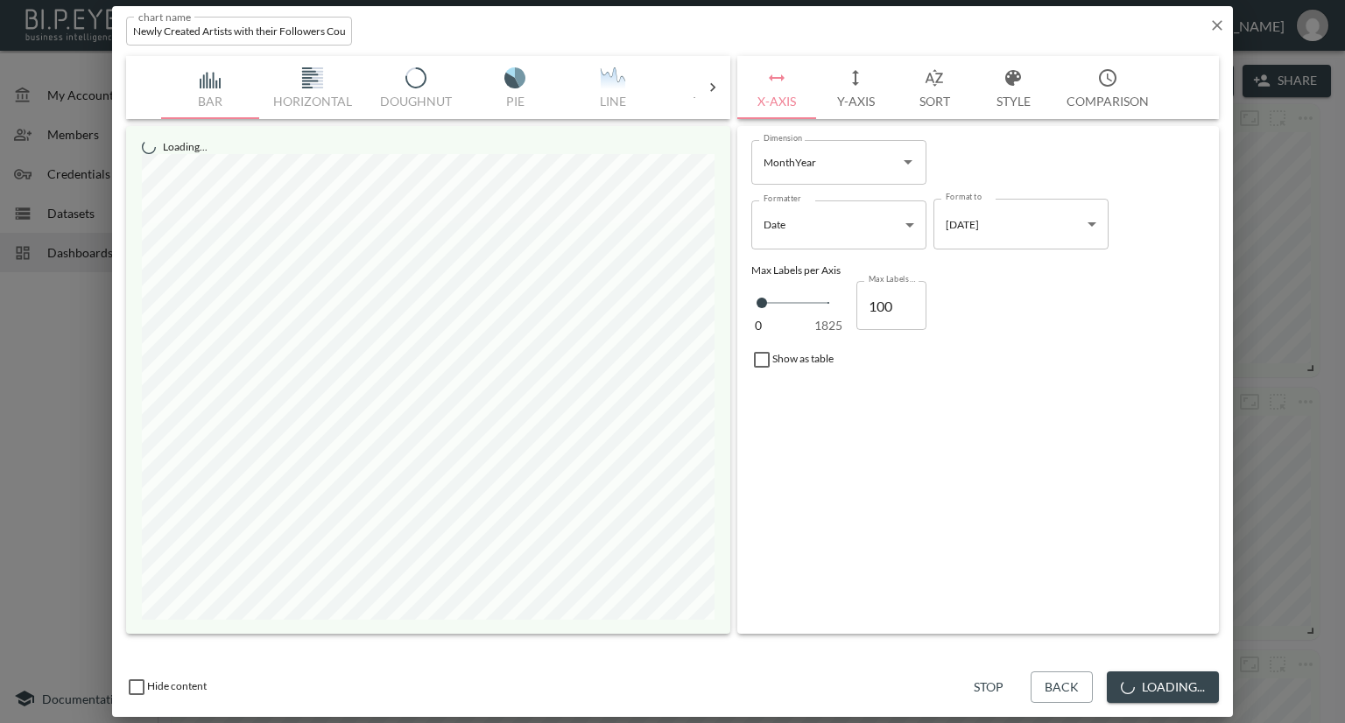
click at [342, 33] on input "Newly Created Artists with their Followers Count-2025" at bounding box center [239, 31] width 226 height 29
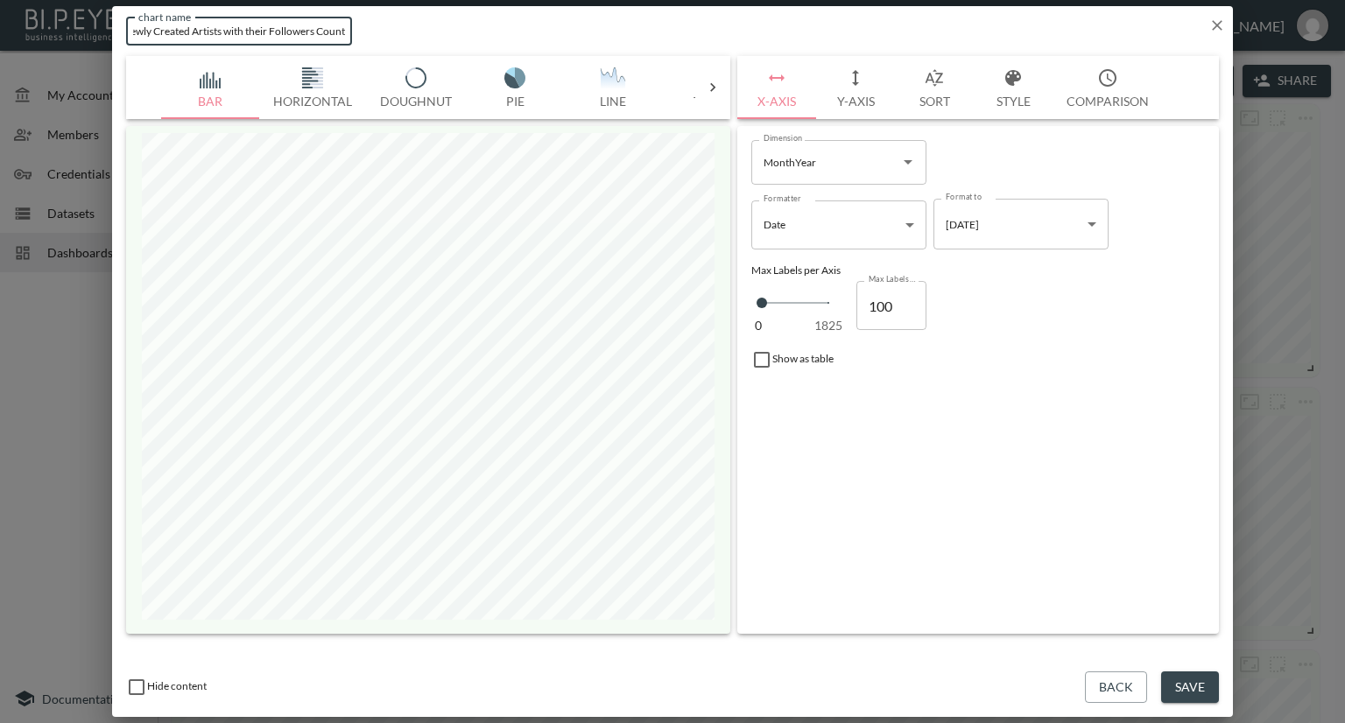
scroll to position [0, 15]
type input "Newly Created Artists with their Followers Count"
click at [1206, 684] on button "Save" at bounding box center [1190, 688] width 58 height 32
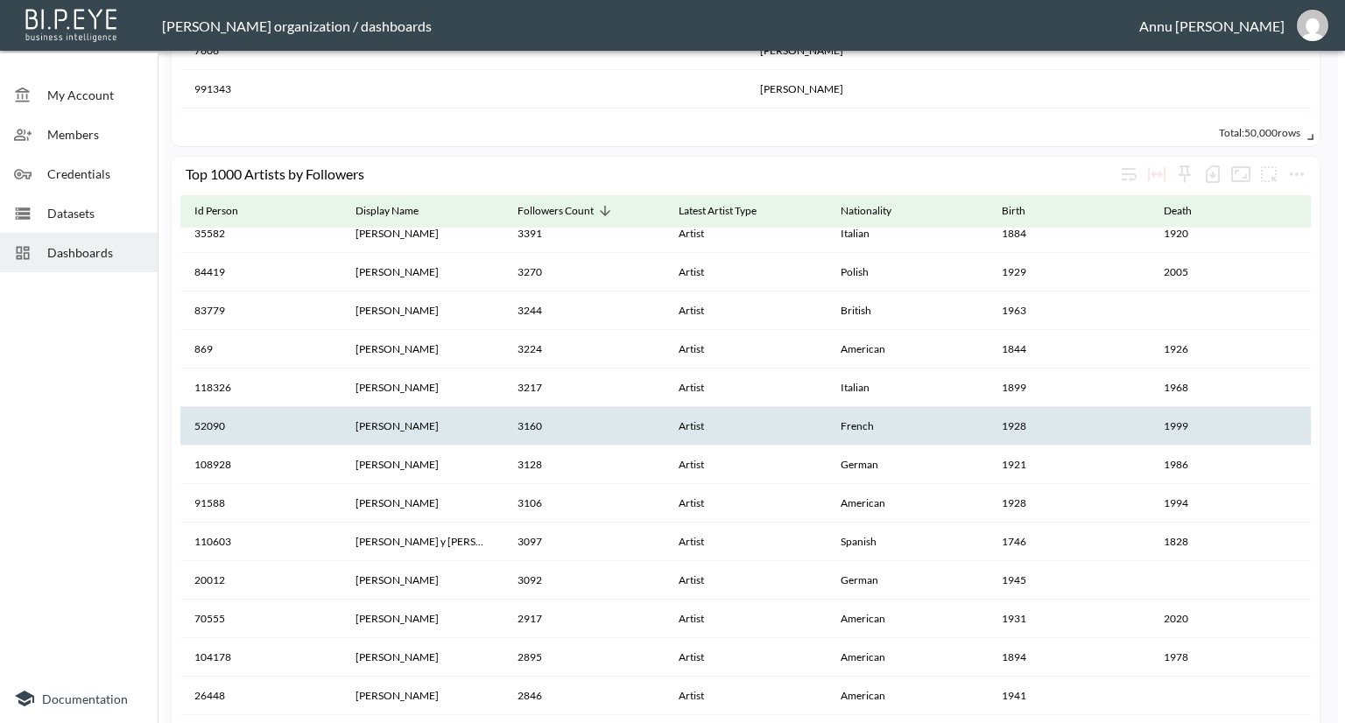
scroll to position [2890, 0]
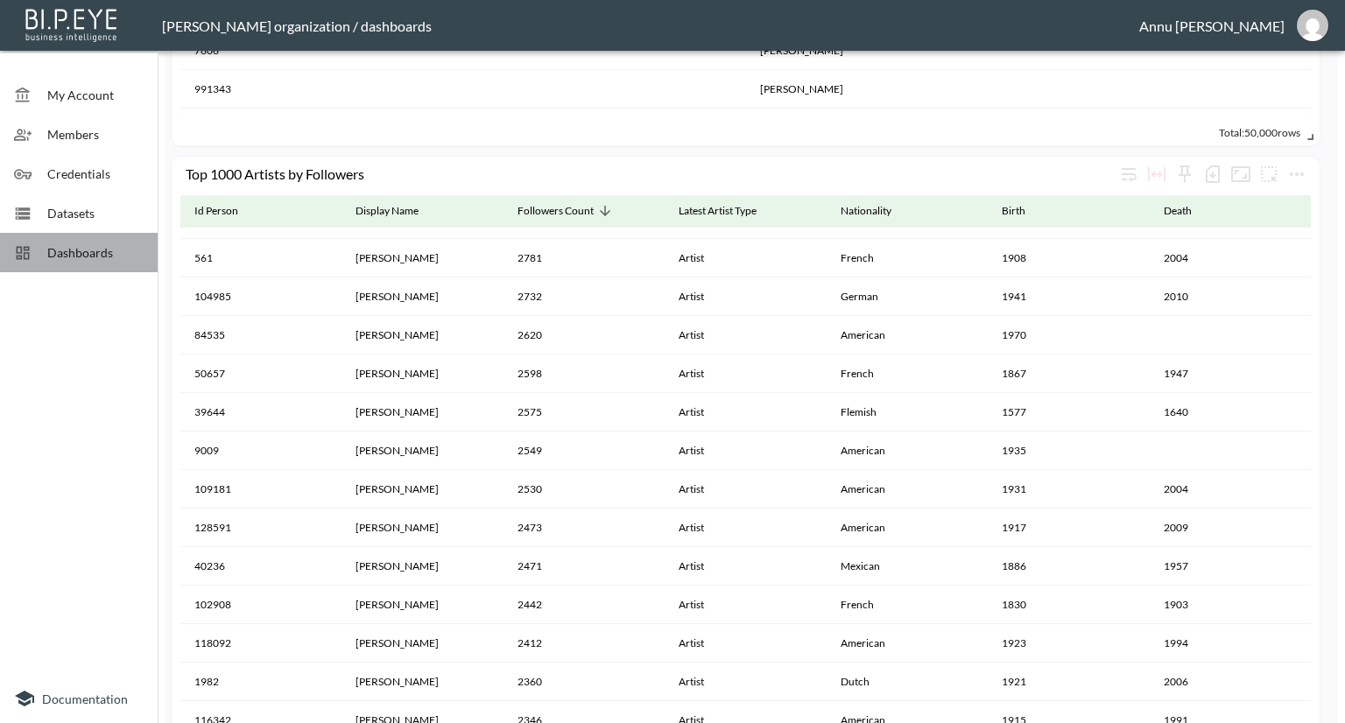
click at [67, 246] on span "Dashboards" at bounding box center [95, 252] width 96 height 18
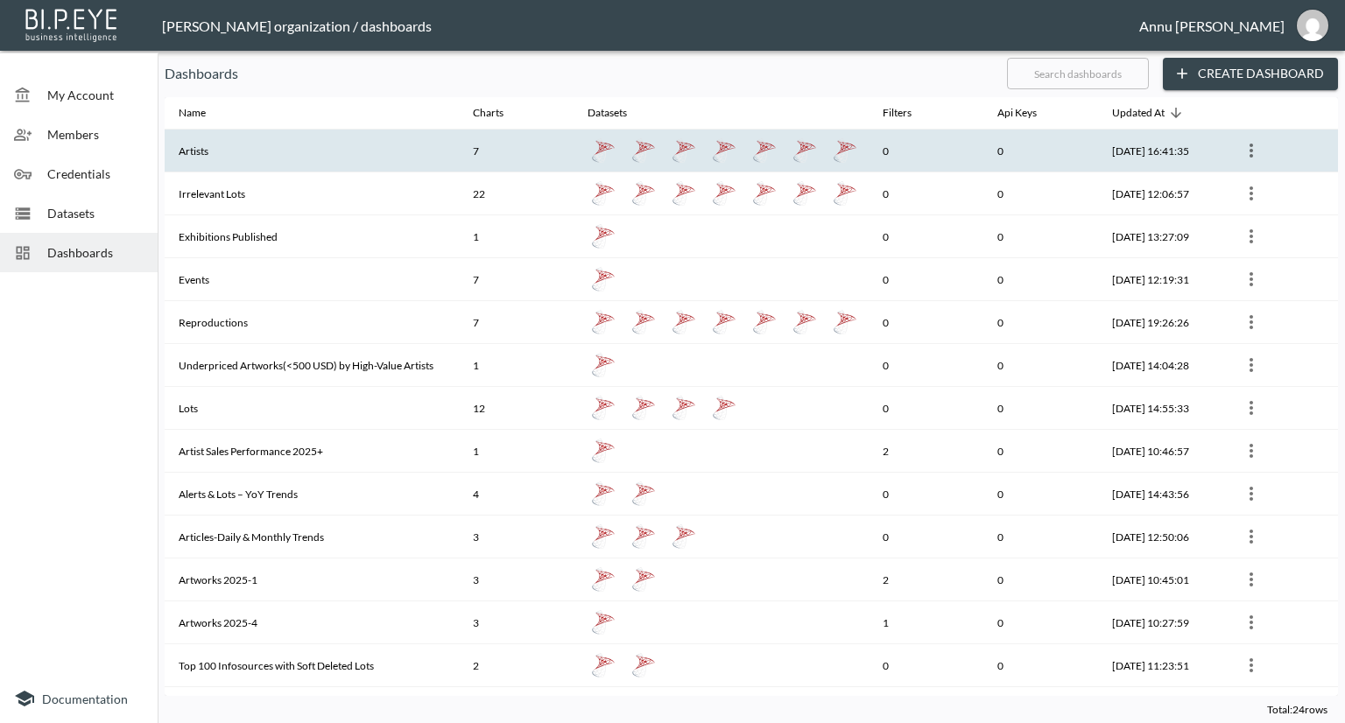
click at [271, 154] on th "Artists" at bounding box center [312, 151] width 294 height 43
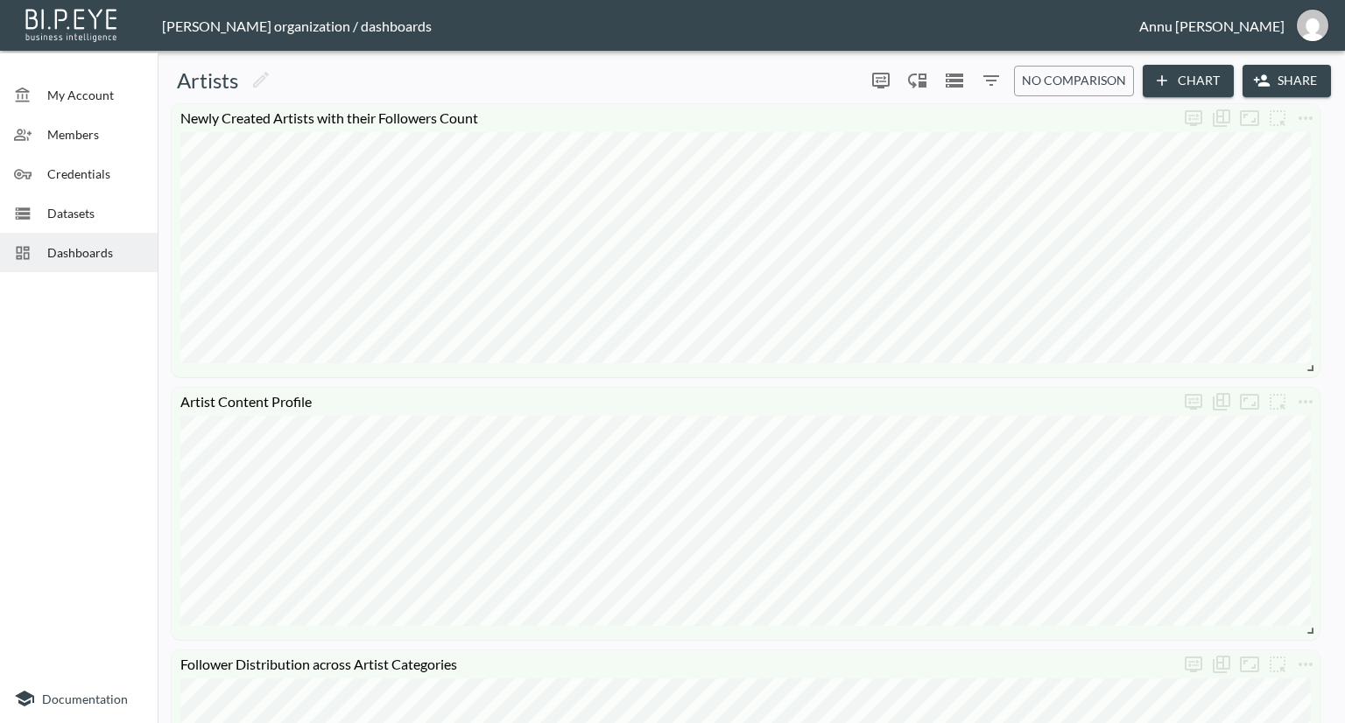
click at [116, 214] on span "Datasets" at bounding box center [95, 213] width 96 height 18
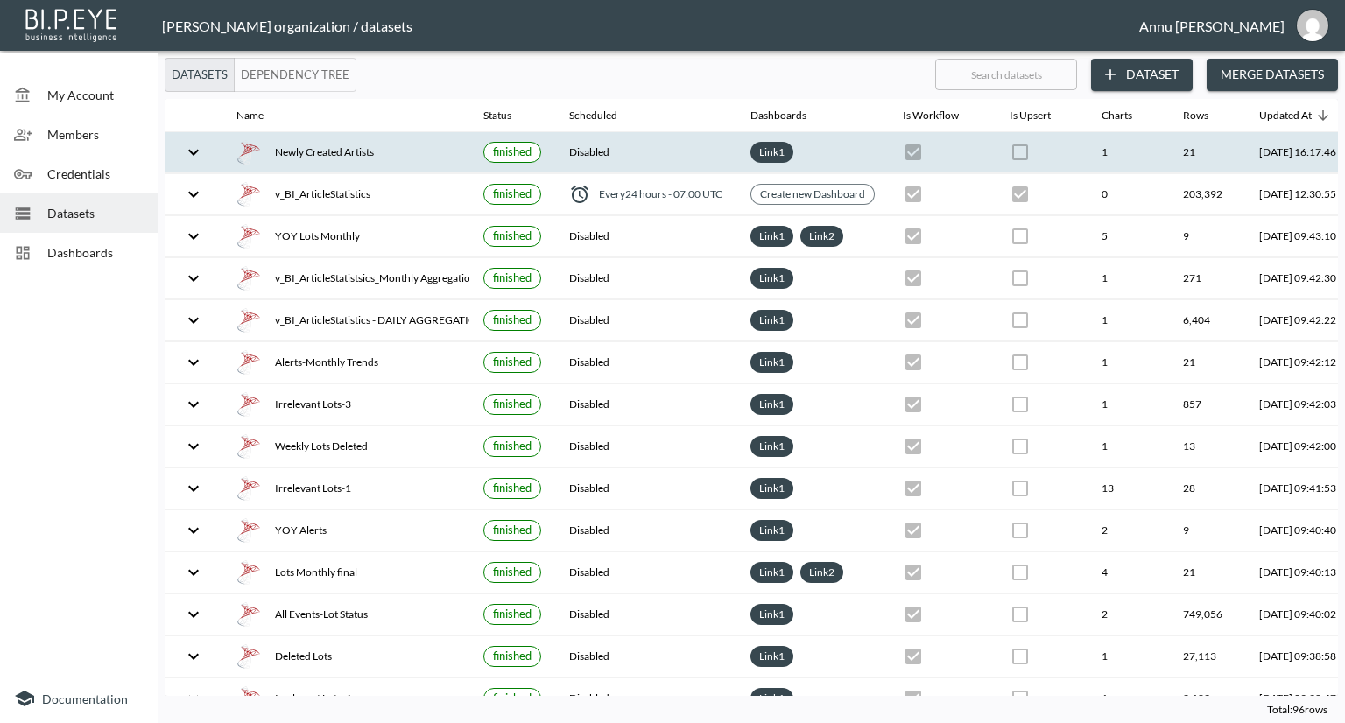
click at [361, 161] on div "Newly Created Artists" at bounding box center [345, 152] width 219 height 25
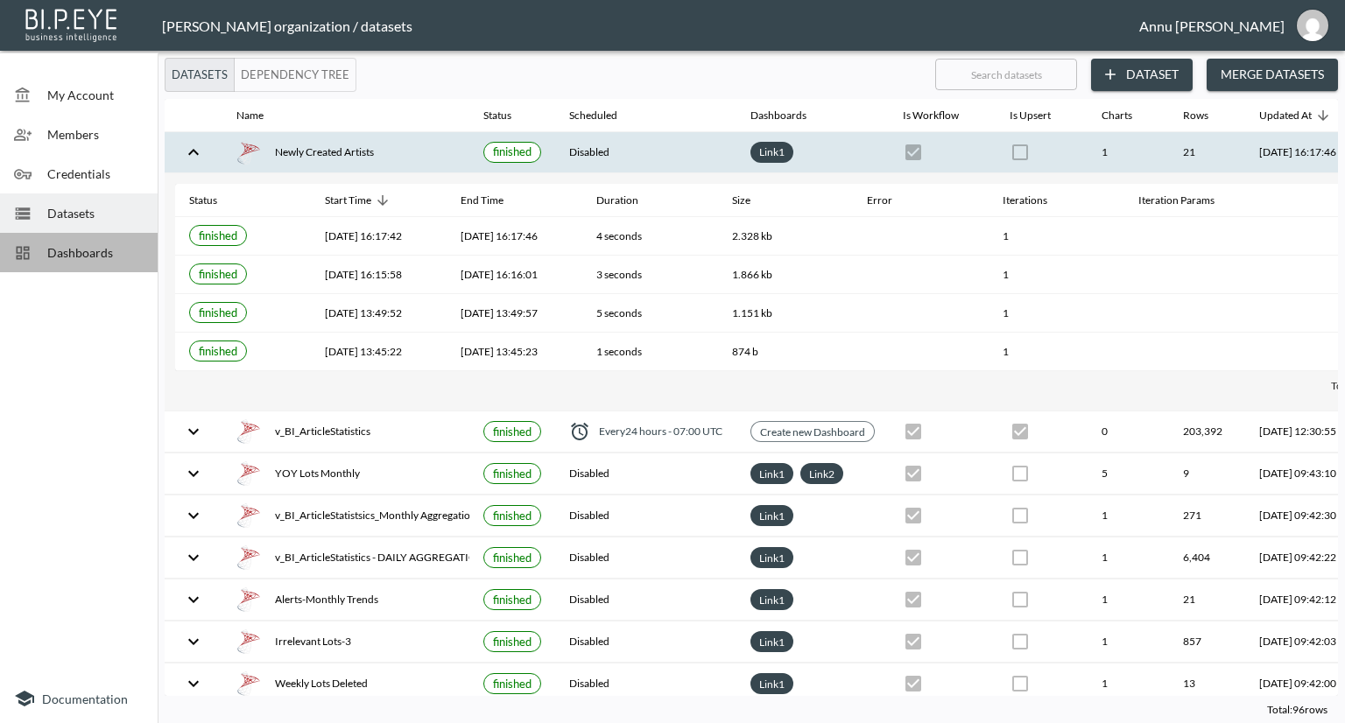
click at [91, 236] on div "Dashboards" at bounding box center [79, 252] width 158 height 39
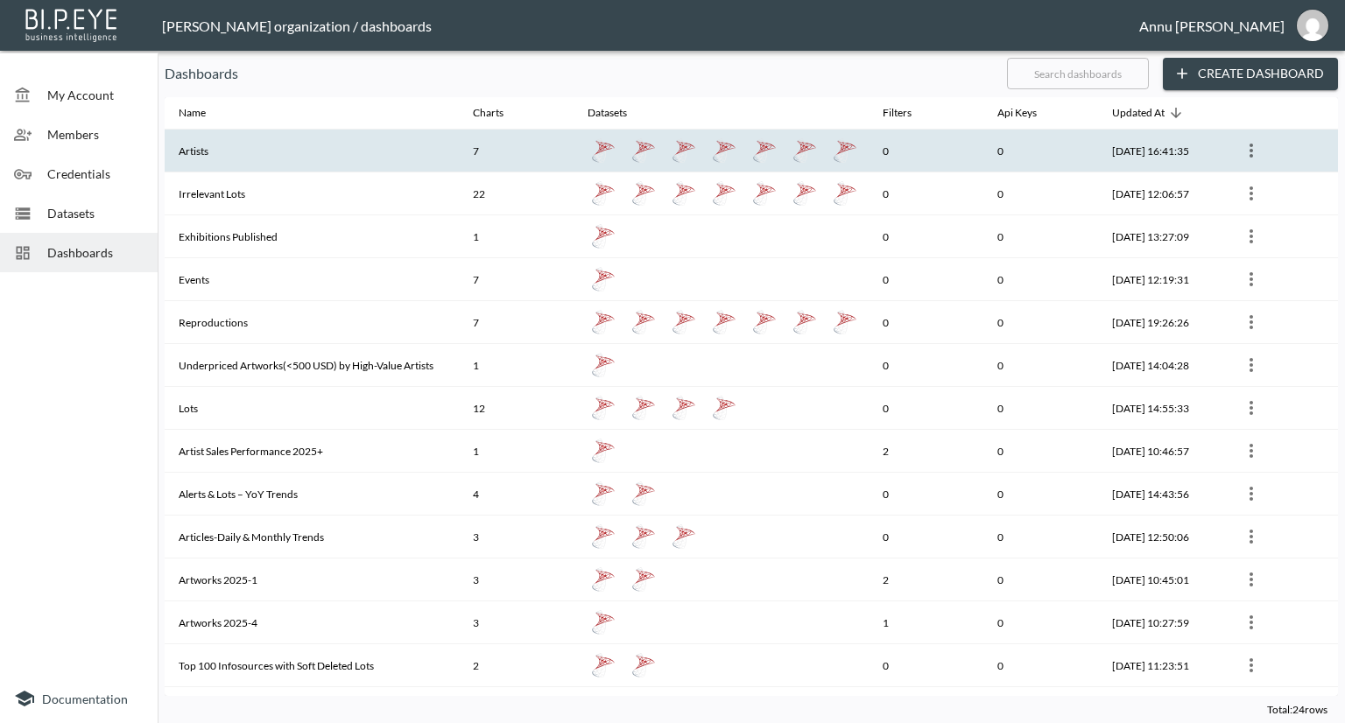
click at [213, 157] on th "Artists" at bounding box center [312, 151] width 294 height 43
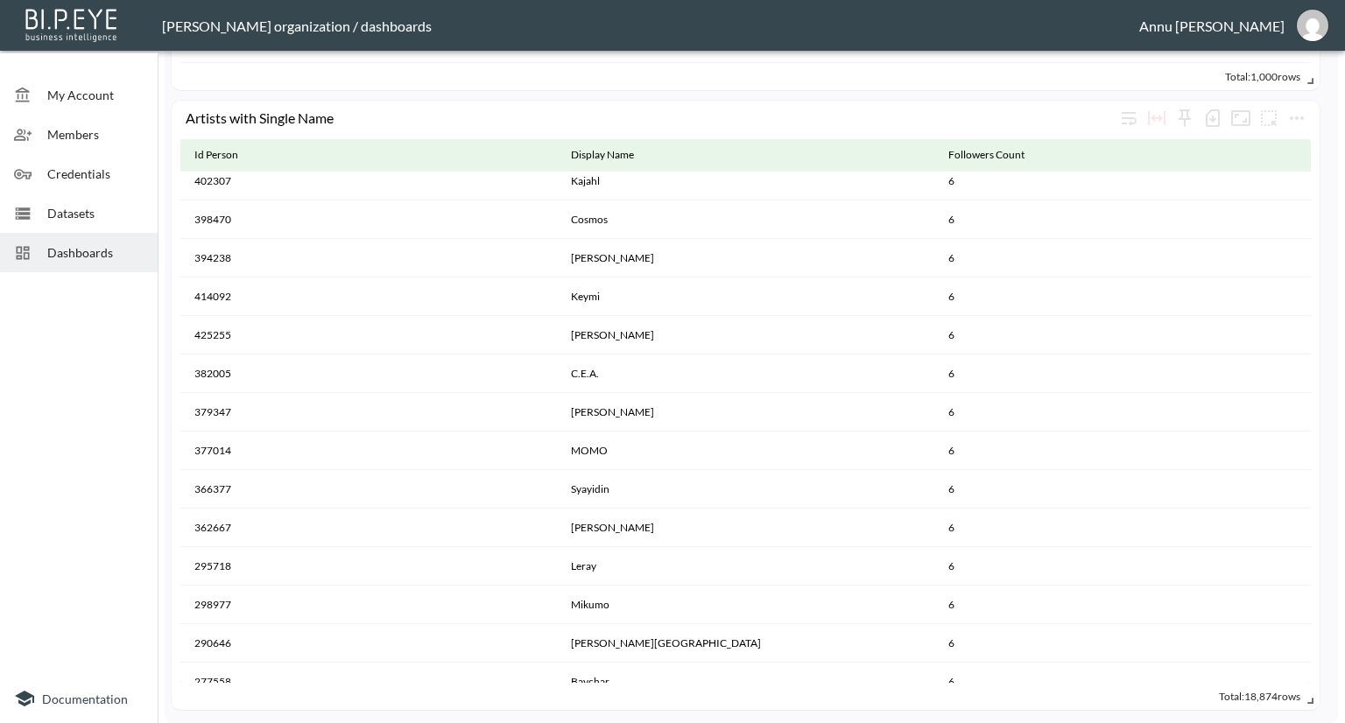
scroll to position [32755, 0]
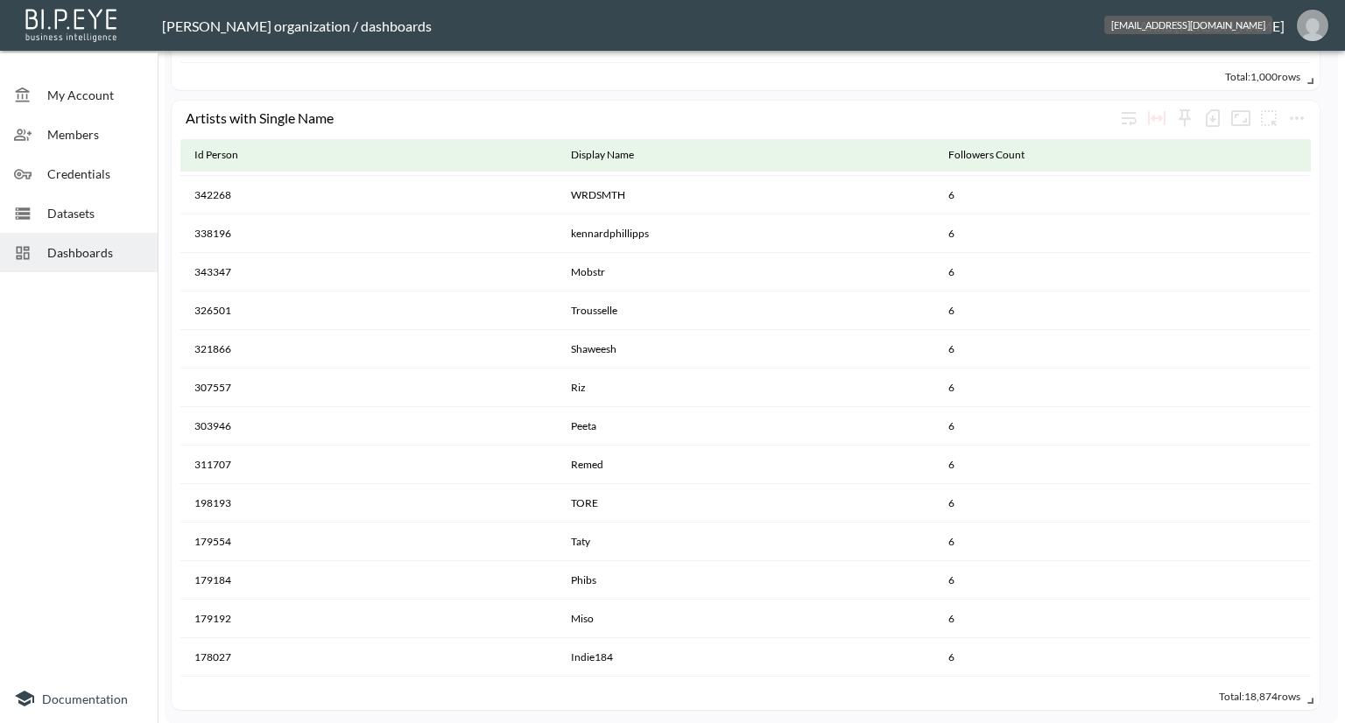
click at [1309, 25] on img "annu@mutualart.com" at bounding box center [1313, 26] width 32 height 32
click at [1238, 116] on ul "Switch Organization Logout" at bounding box center [1268, 84] width 151 height 77
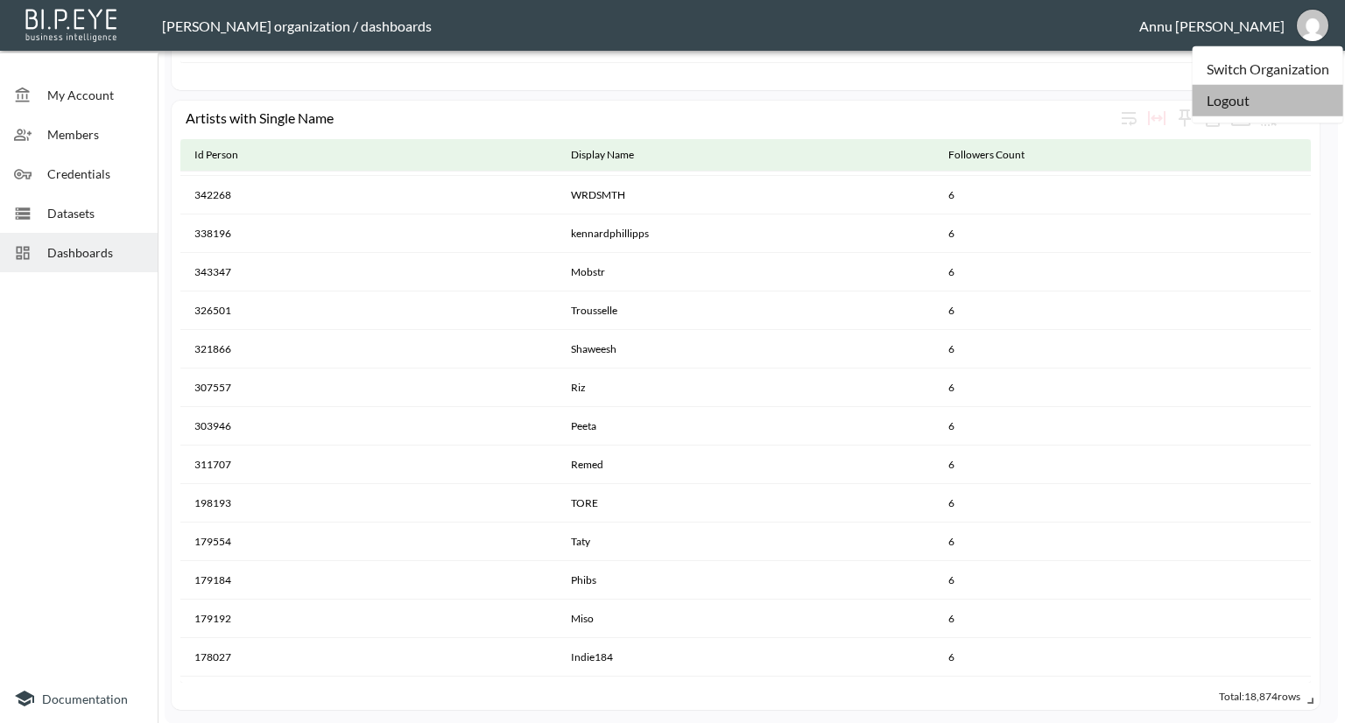
click at [1238, 104] on li "Logout" at bounding box center [1268, 101] width 151 height 32
